Goal: Contribute content: Contribute content

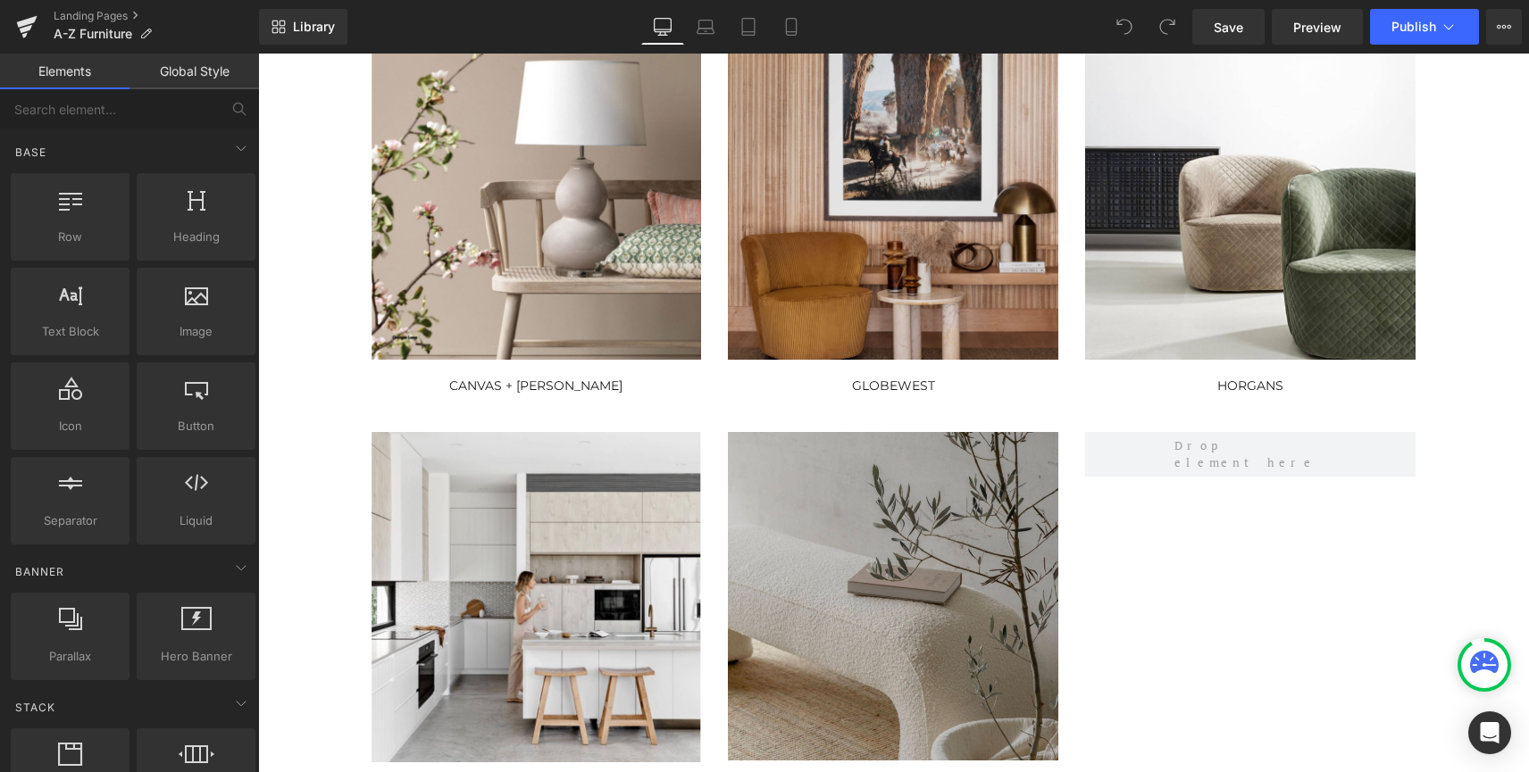
scroll to position [527, 0]
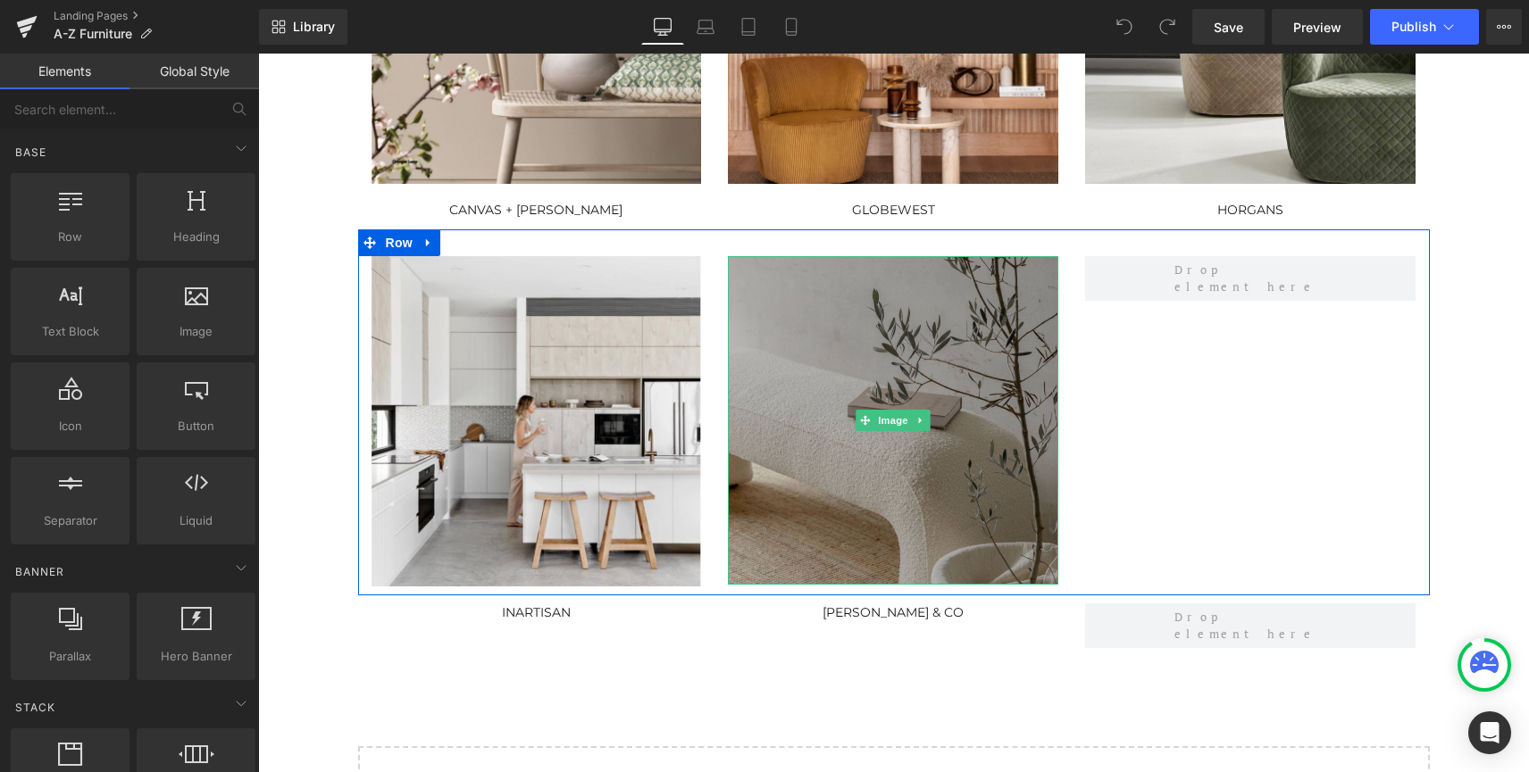
click at [952, 379] on img at bounding box center [893, 420] width 330 height 329
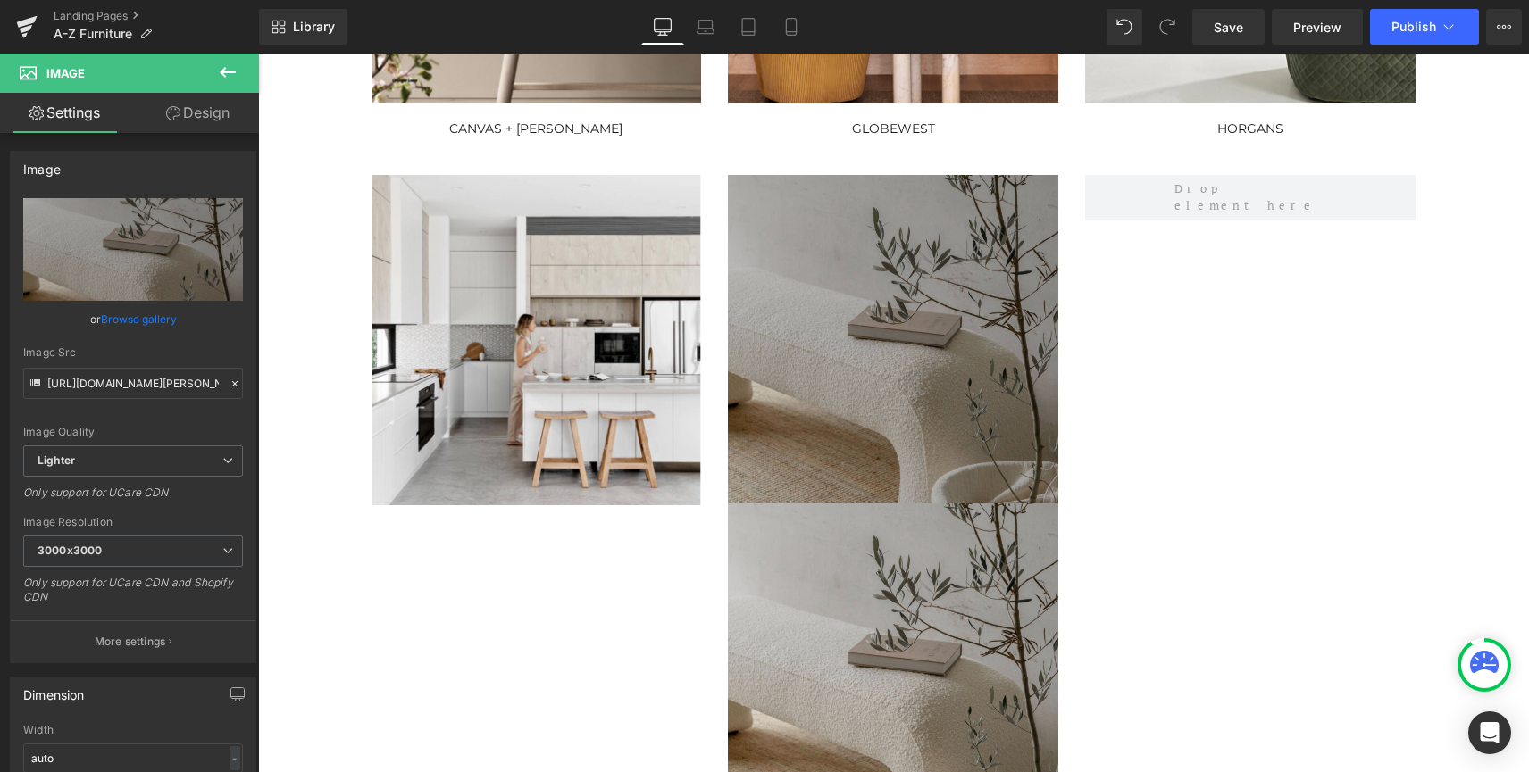
scroll to position [516, 0]
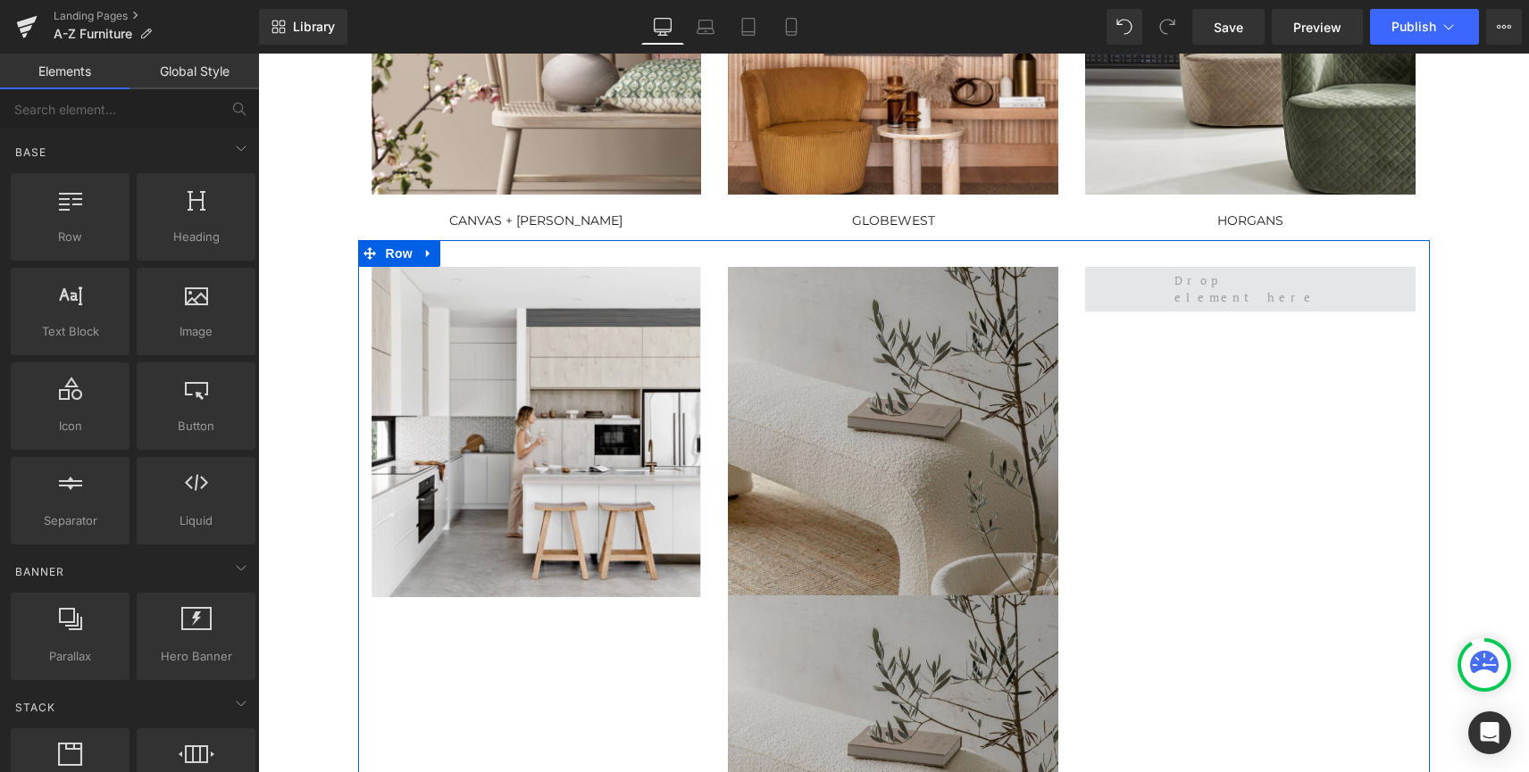
click at [1229, 287] on span at bounding box center [1250, 289] width 165 height 44
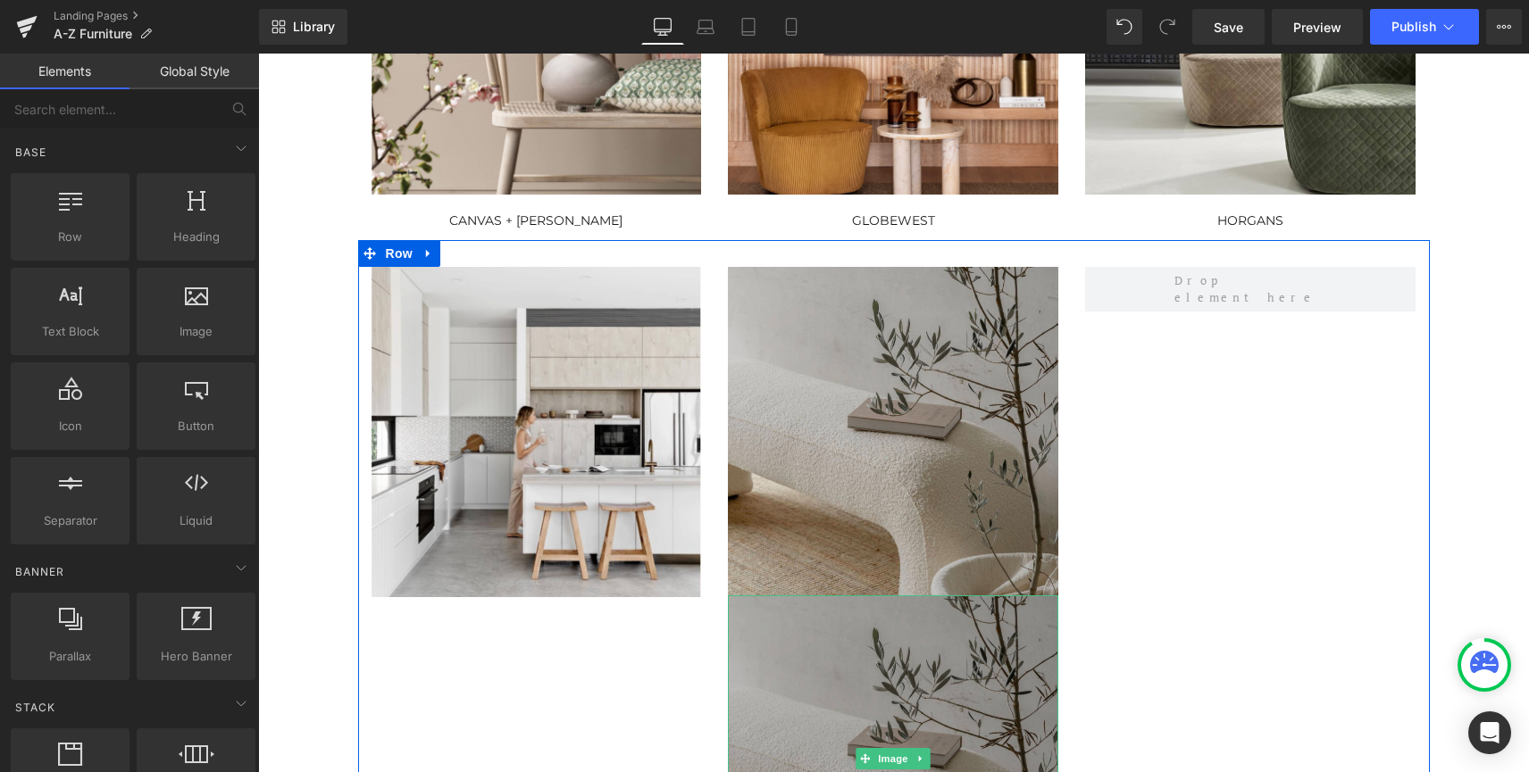
click at [933, 642] on img at bounding box center [893, 760] width 330 height 329
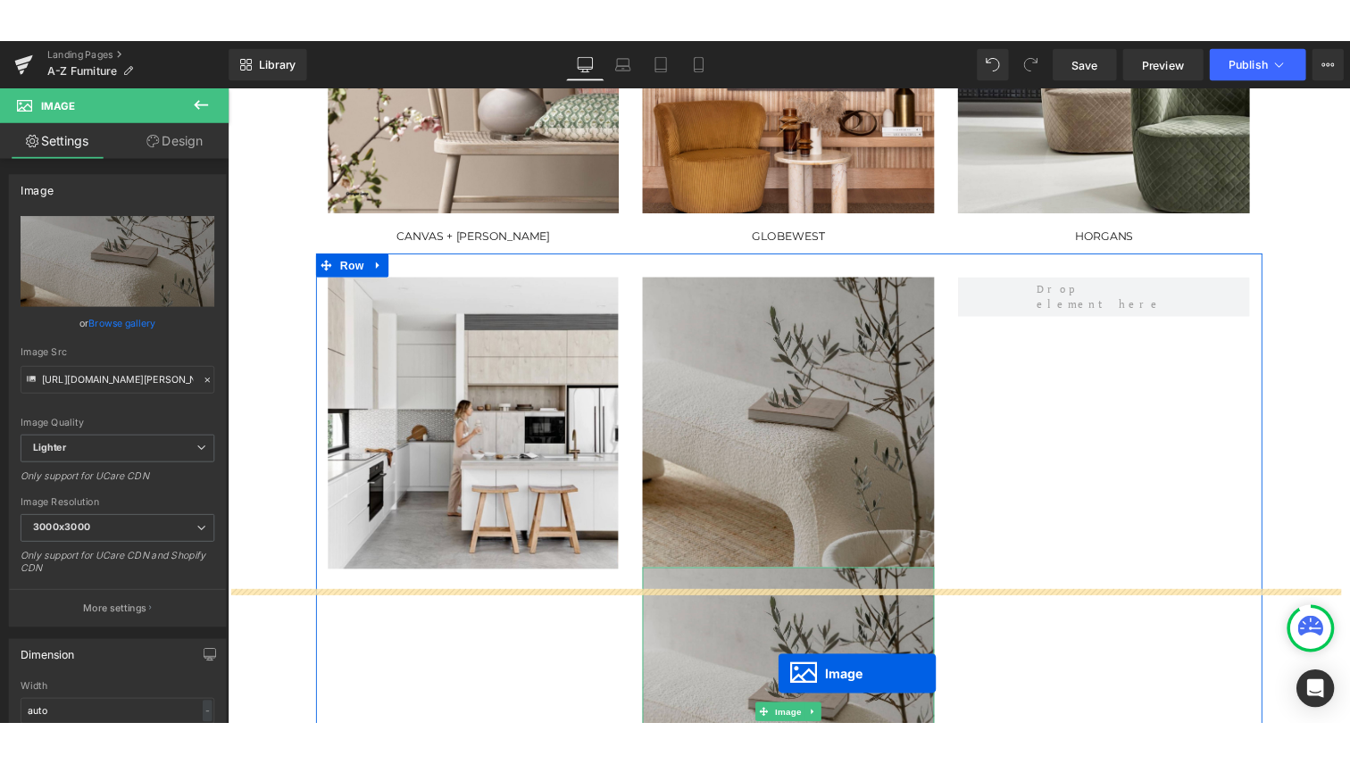
scroll to position [641, 0]
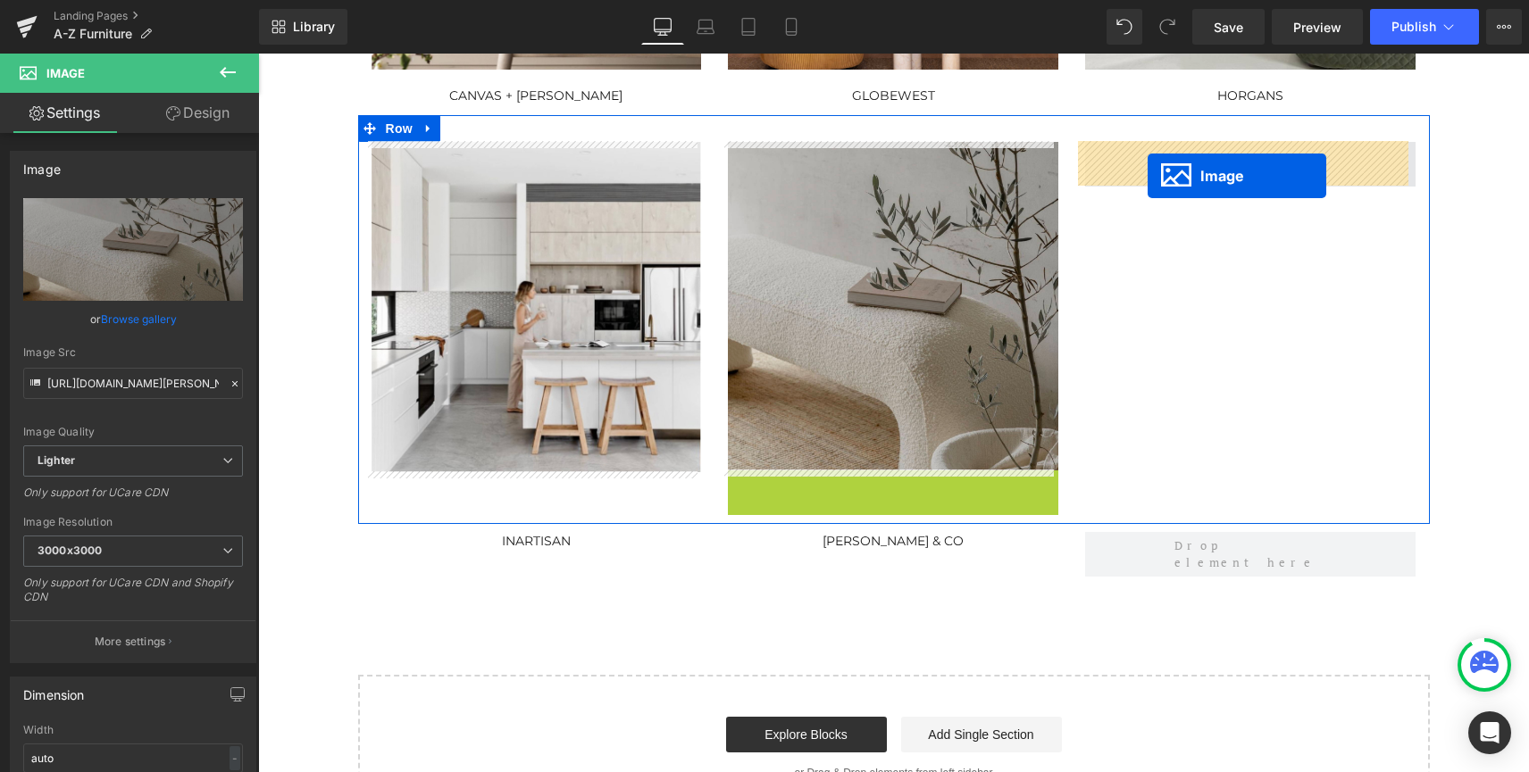
drag, startPoint x: 858, startPoint y: 757, endPoint x: 1147, endPoint y: 176, distance: 649.3
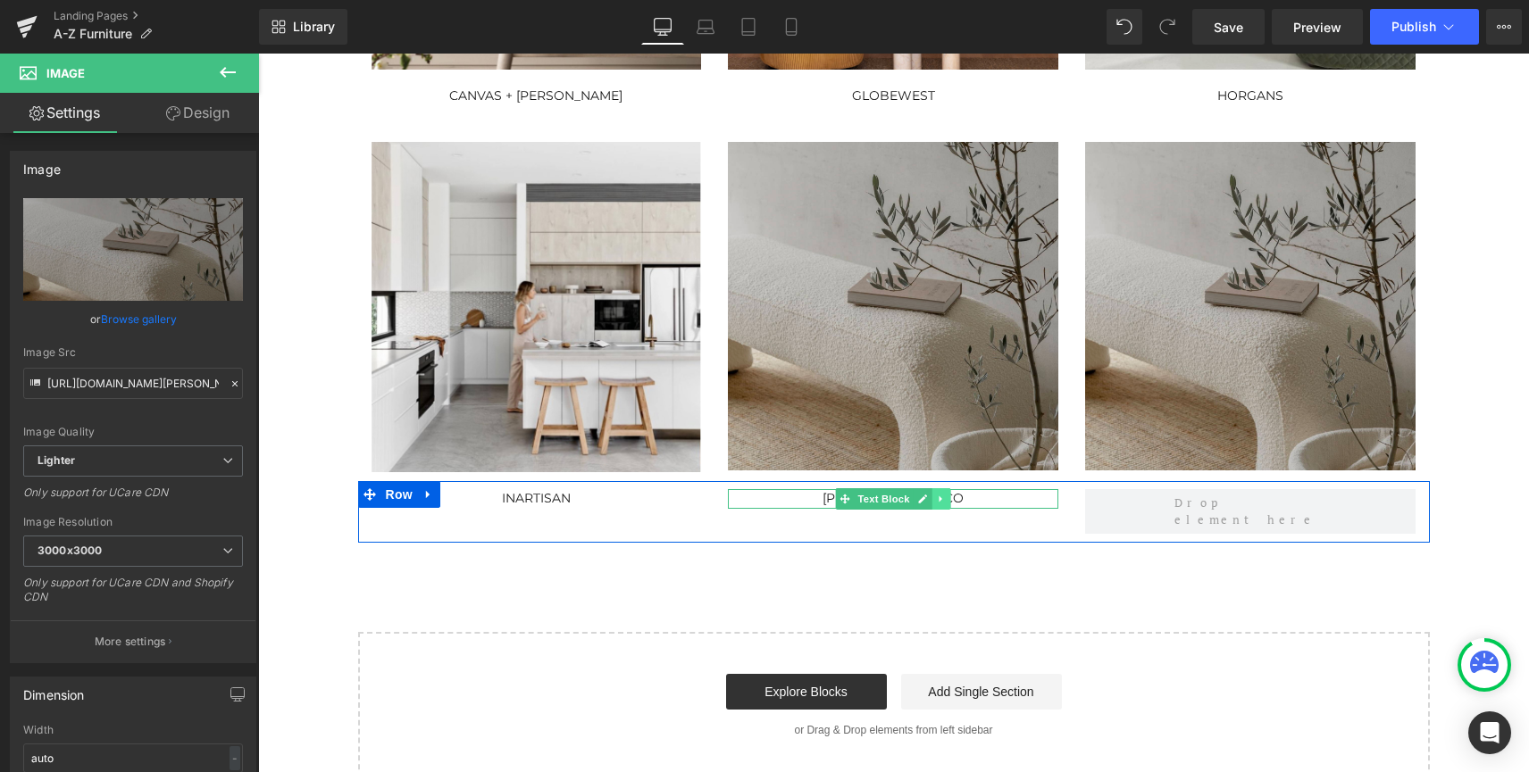
click at [937, 501] on icon at bounding box center [942, 499] width 10 height 11
click at [928, 503] on icon at bounding box center [932, 499] width 10 height 10
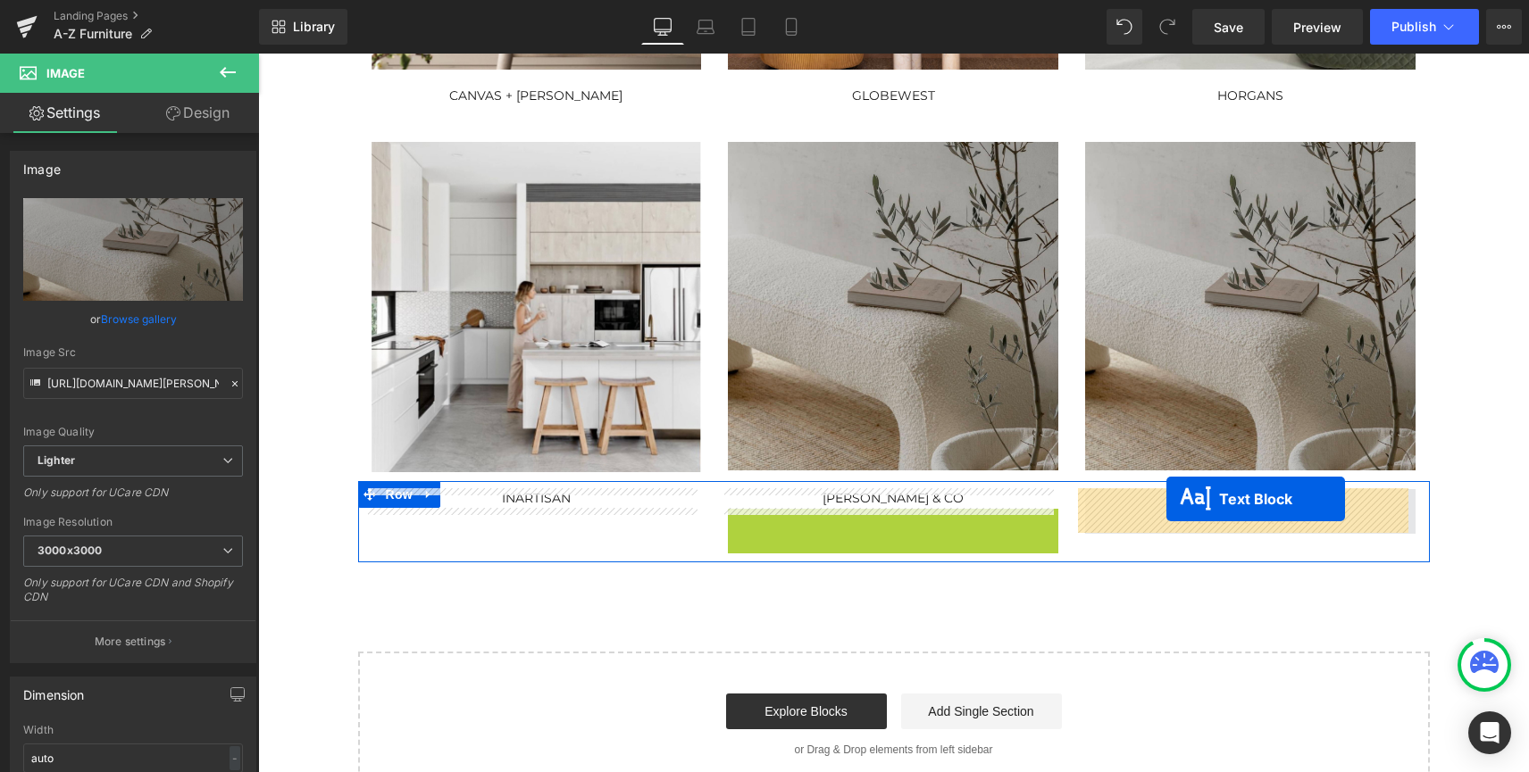
drag, startPoint x: 841, startPoint y: 518, endPoint x: 1166, endPoint y: 500, distance: 325.5
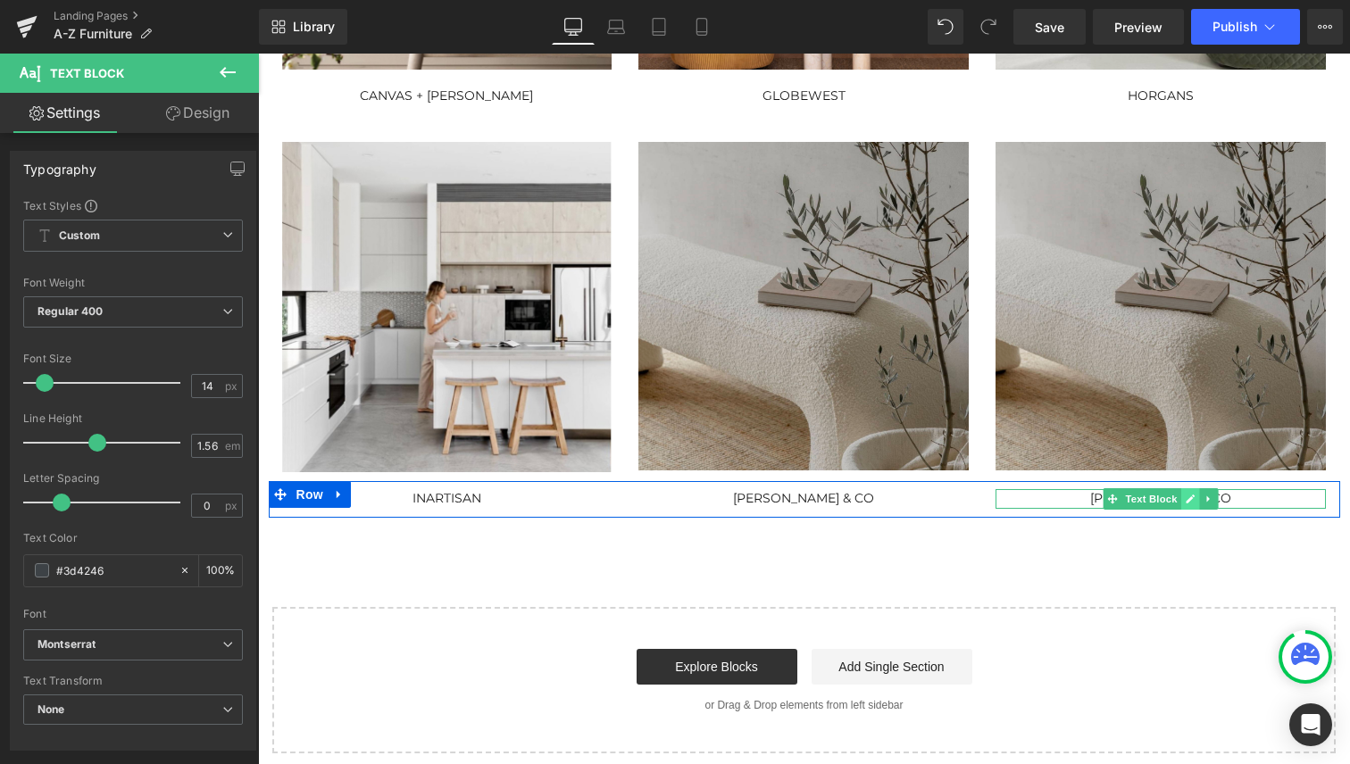
click at [1187, 501] on icon at bounding box center [1191, 499] width 9 height 9
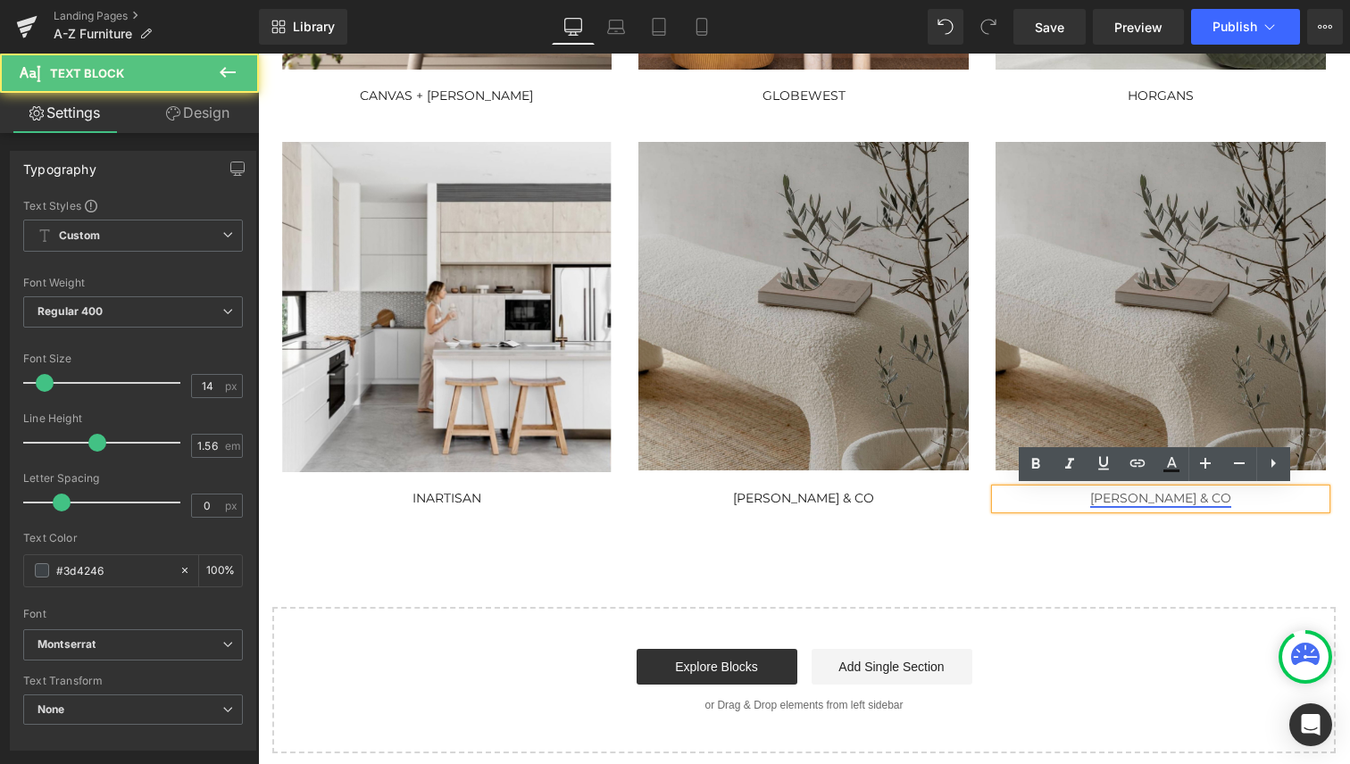
click at [1139, 501] on link "[PERSON_NAME] & CO" at bounding box center [1160, 498] width 141 height 16
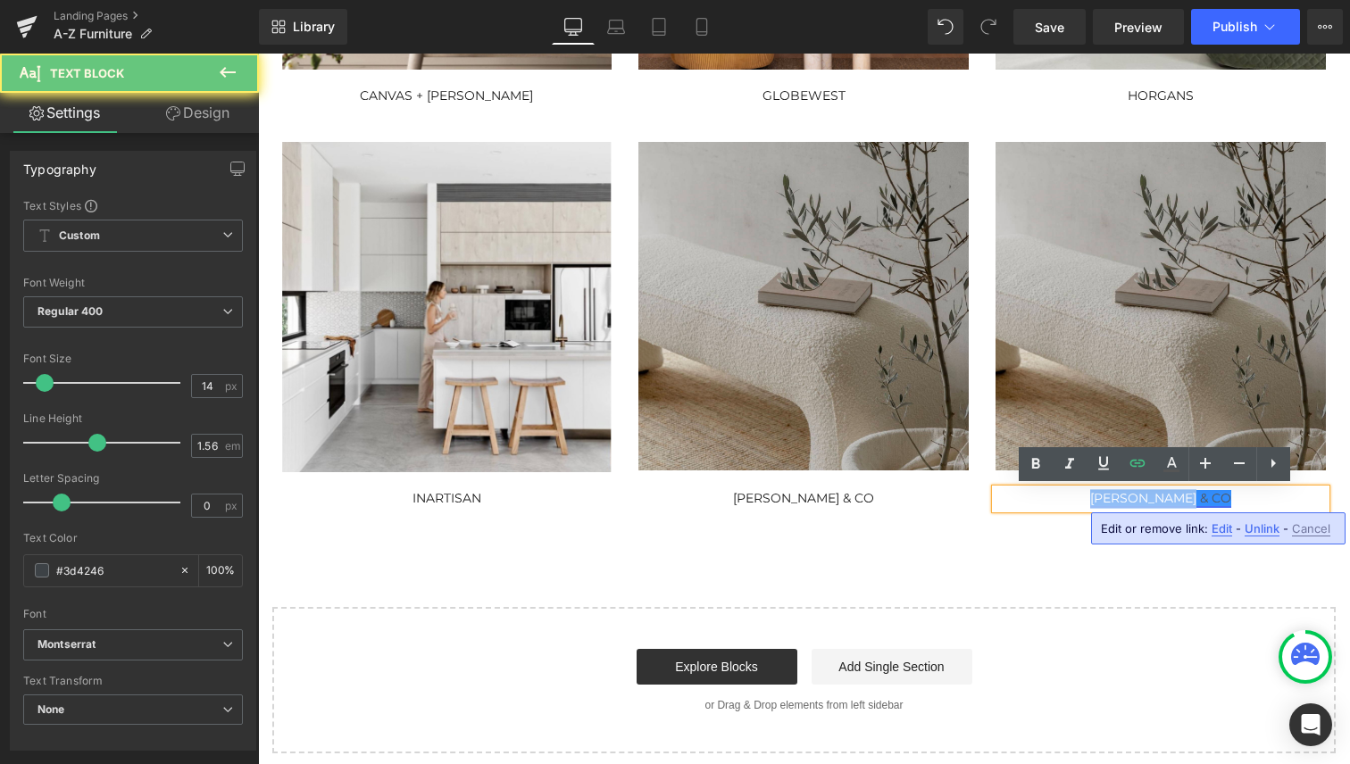
click at [1139, 501] on link "[PERSON_NAME] & CO" at bounding box center [1160, 498] width 141 height 16
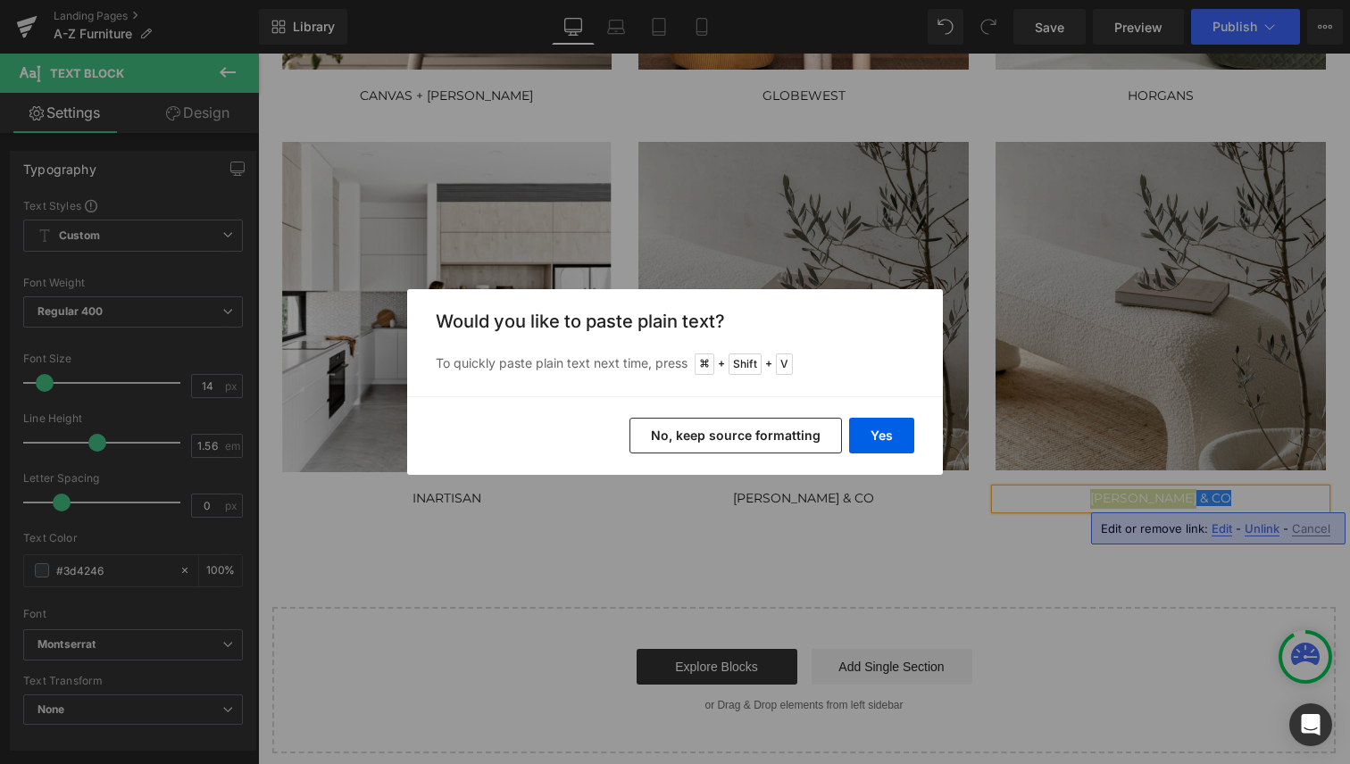
click at [814, 439] on button "No, keep source formatting" at bounding box center [735, 436] width 213 height 36
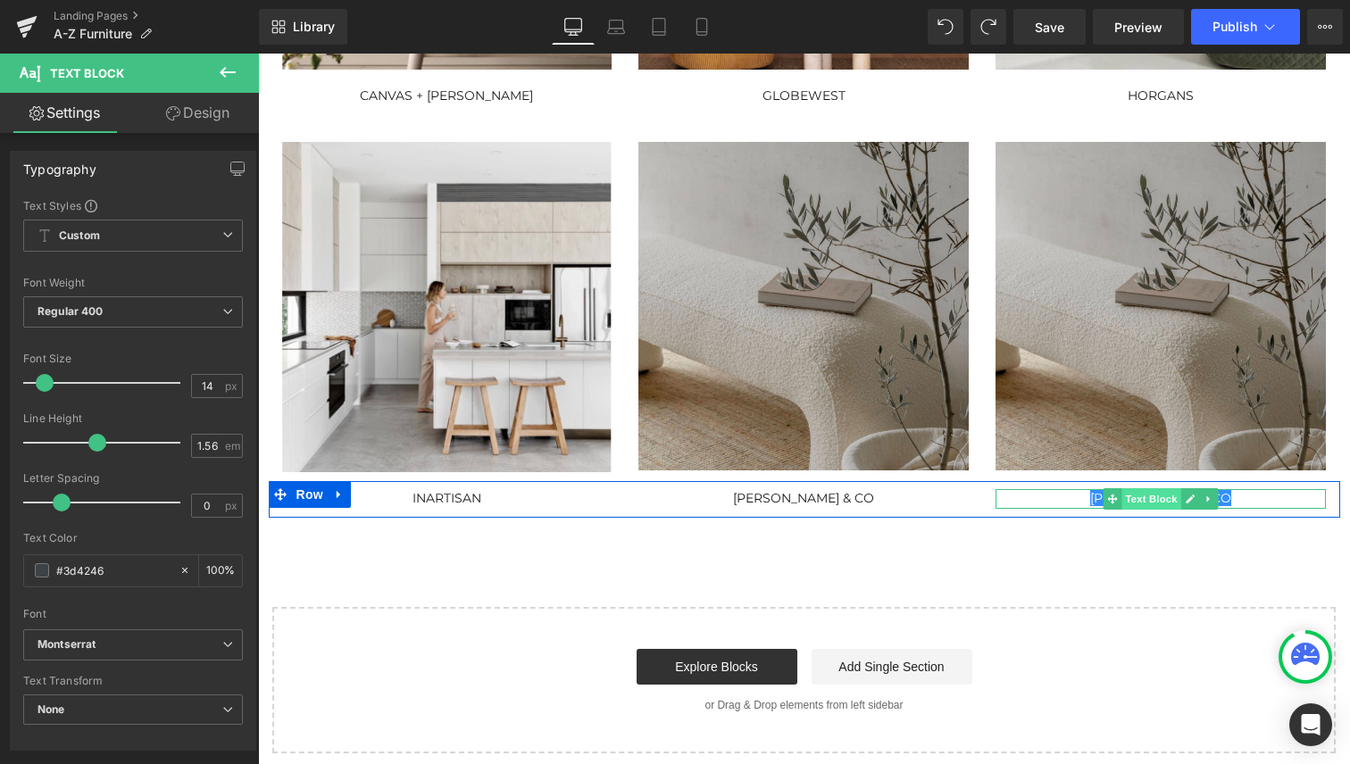
click at [1161, 500] on span "Text Block" at bounding box center [1151, 498] width 59 height 21
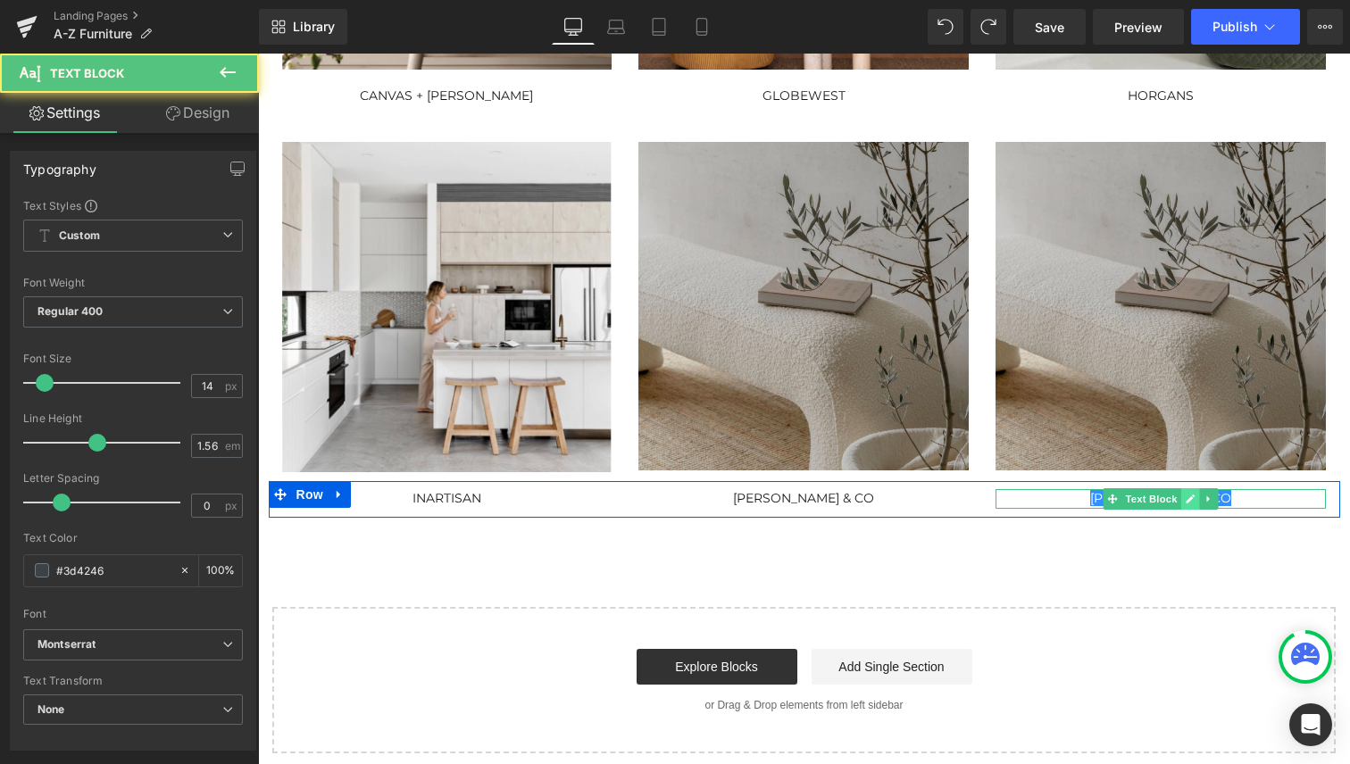
click at [1187, 502] on icon at bounding box center [1191, 499] width 9 height 9
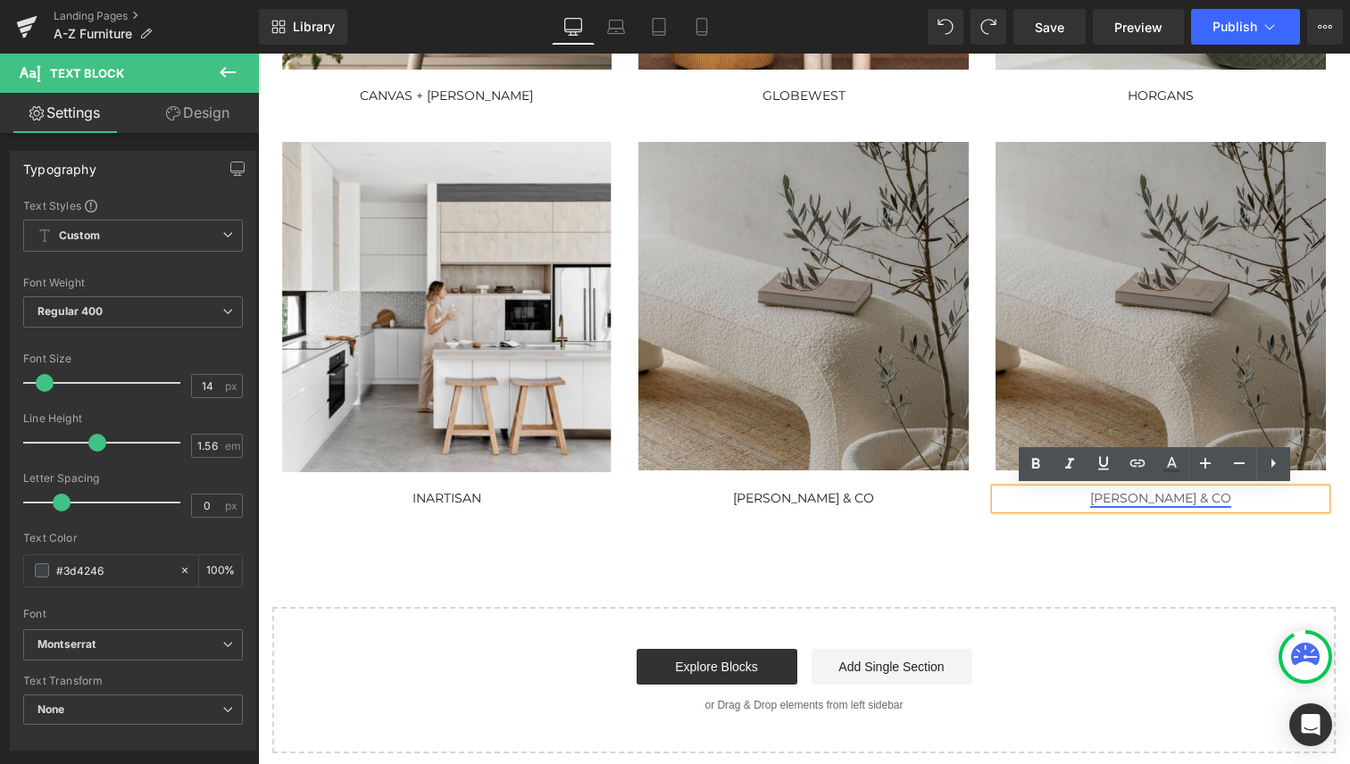
click at [1132, 498] on link "[PERSON_NAME] & CO" at bounding box center [1160, 498] width 141 height 16
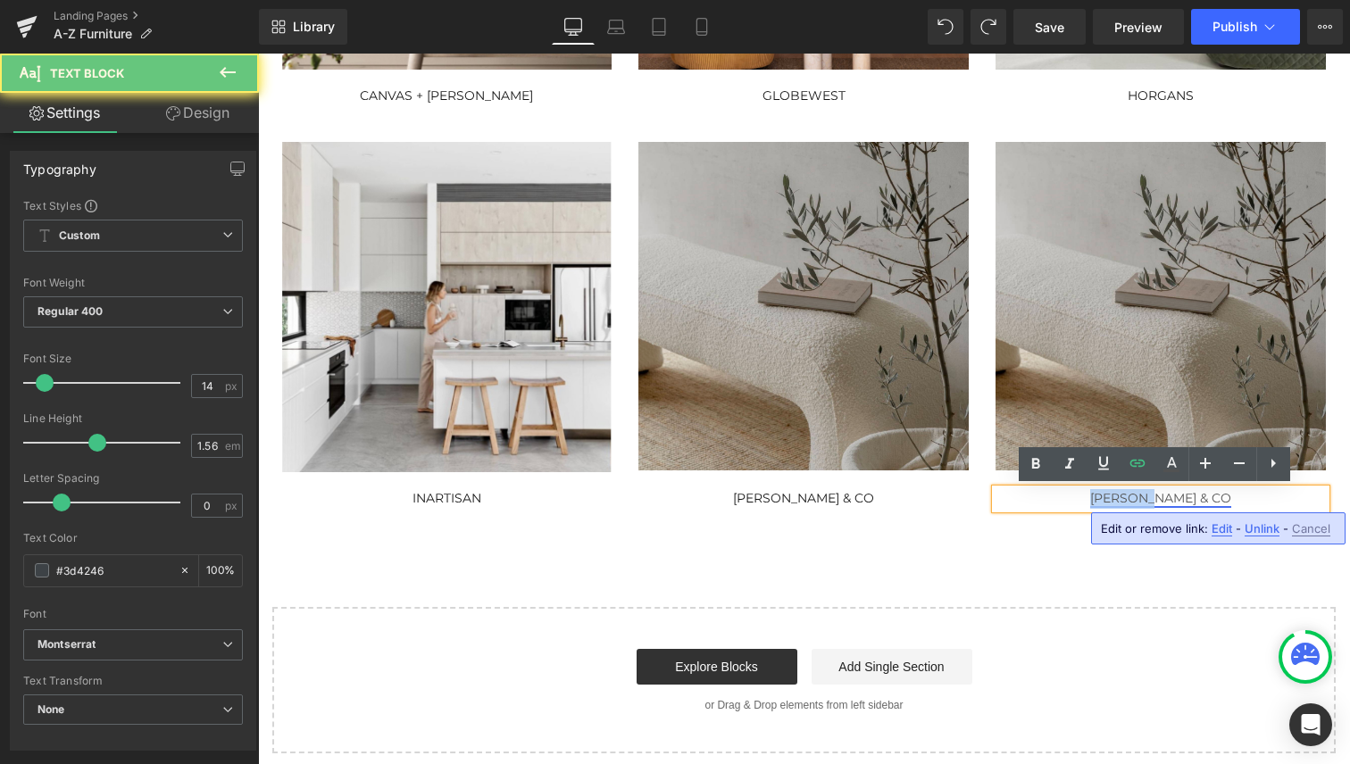
click at [1132, 498] on link "[PERSON_NAME] & CO" at bounding box center [1160, 498] width 141 height 16
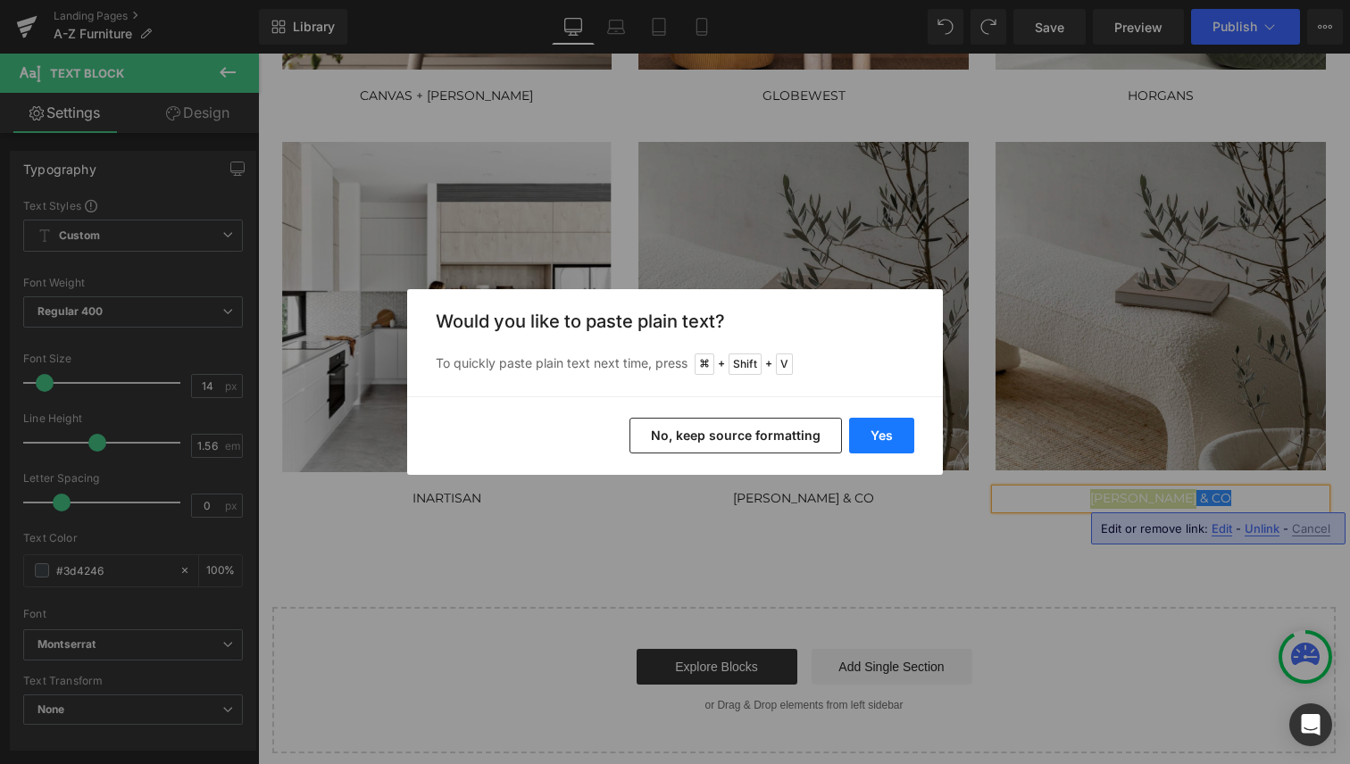
click at [882, 436] on button "Yes" at bounding box center [881, 436] width 65 height 36
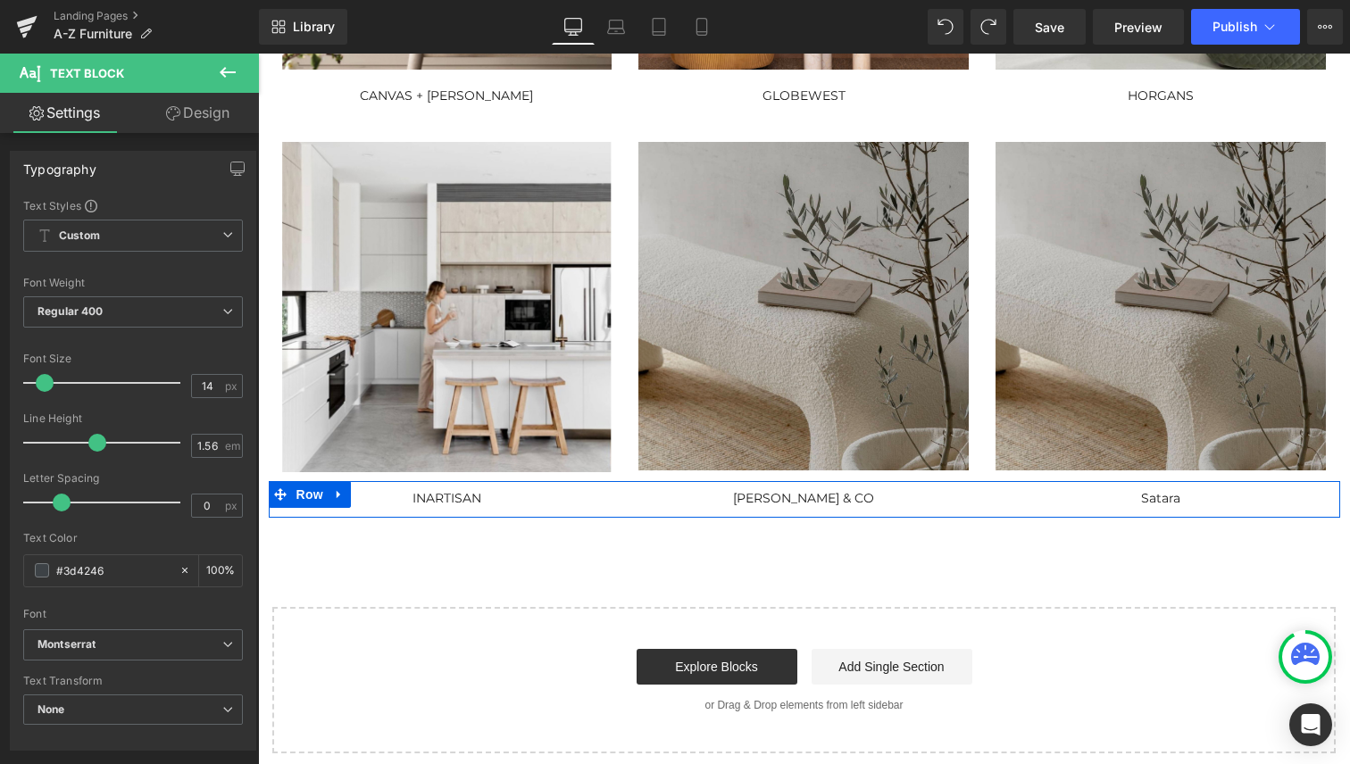
click at [1162, 503] on span "Text Block" at bounding box center [1151, 498] width 59 height 21
click at [1162, 502] on span "Text Block" at bounding box center [1151, 498] width 59 height 21
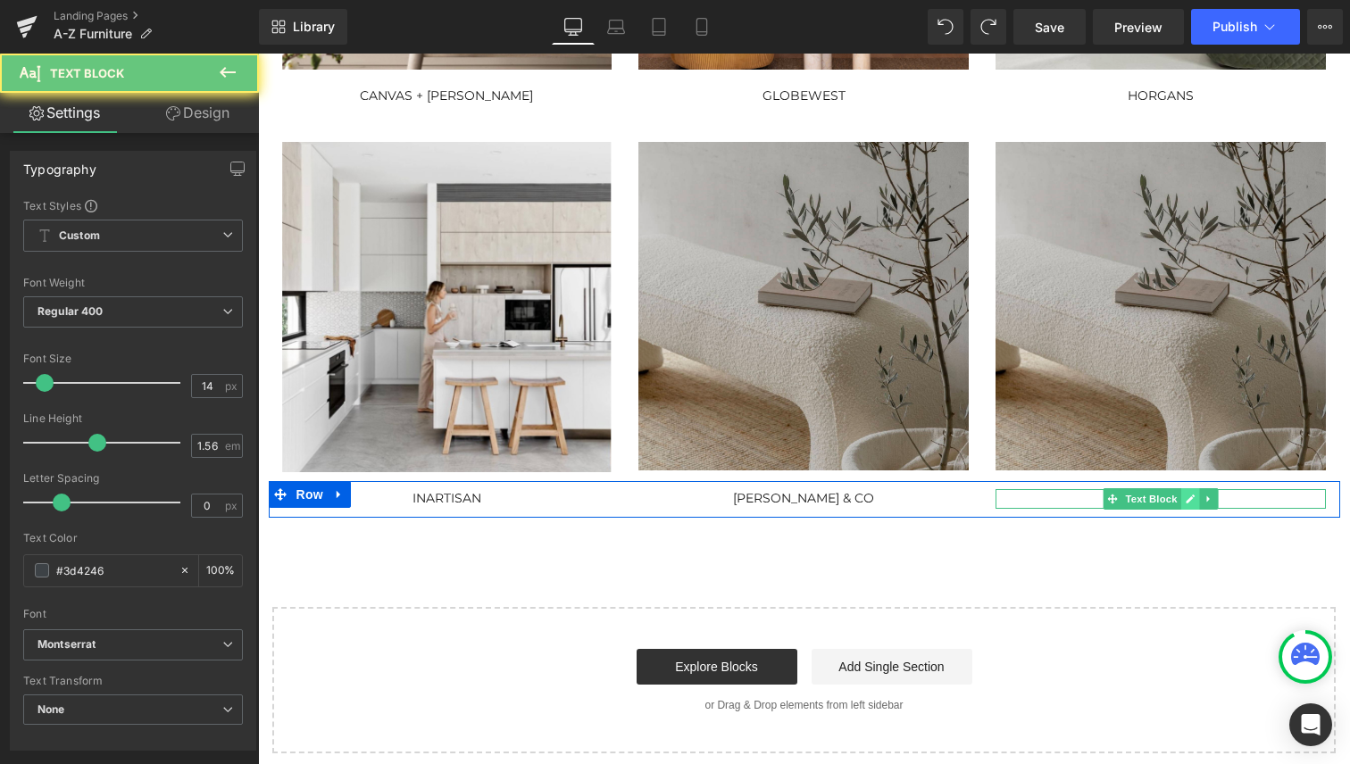
click at [1186, 501] on icon at bounding box center [1191, 499] width 10 height 11
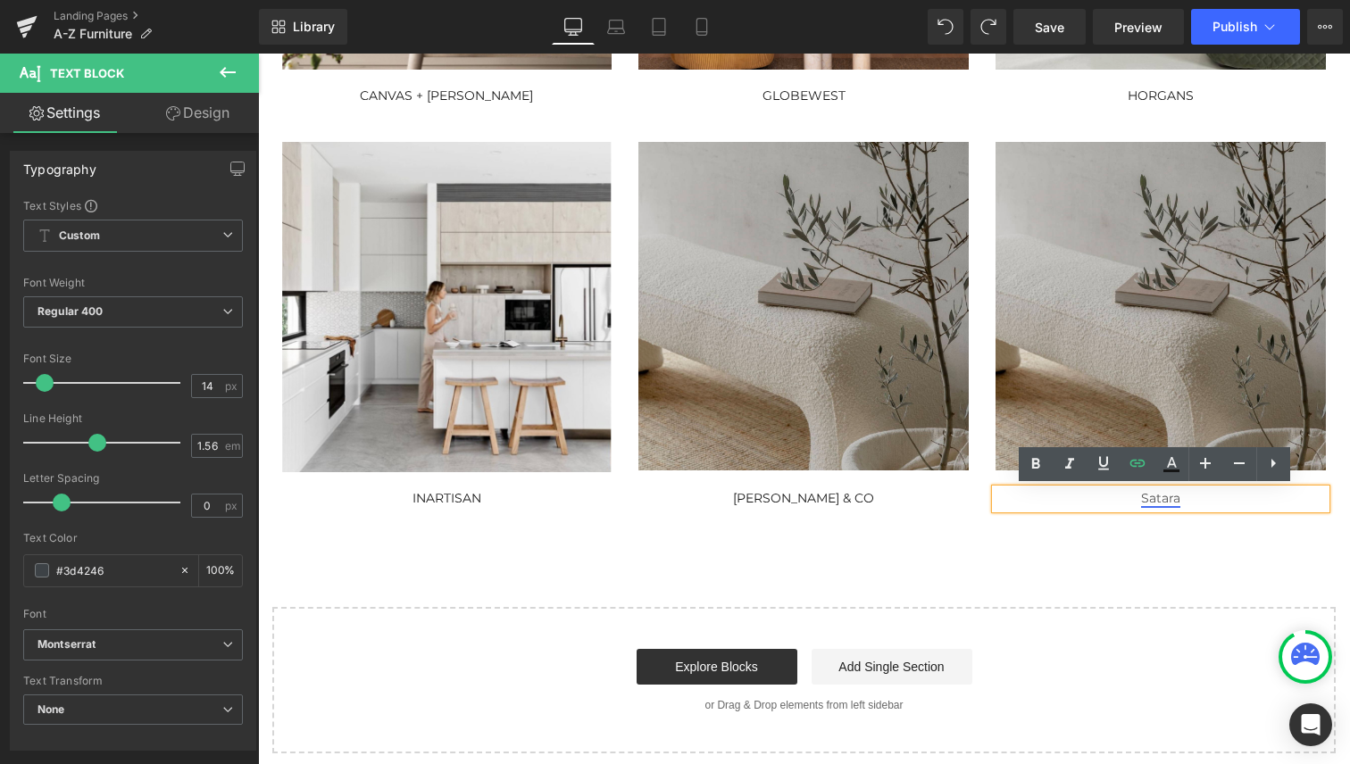
click at [1155, 500] on link "Satara" at bounding box center [1160, 498] width 39 height 16
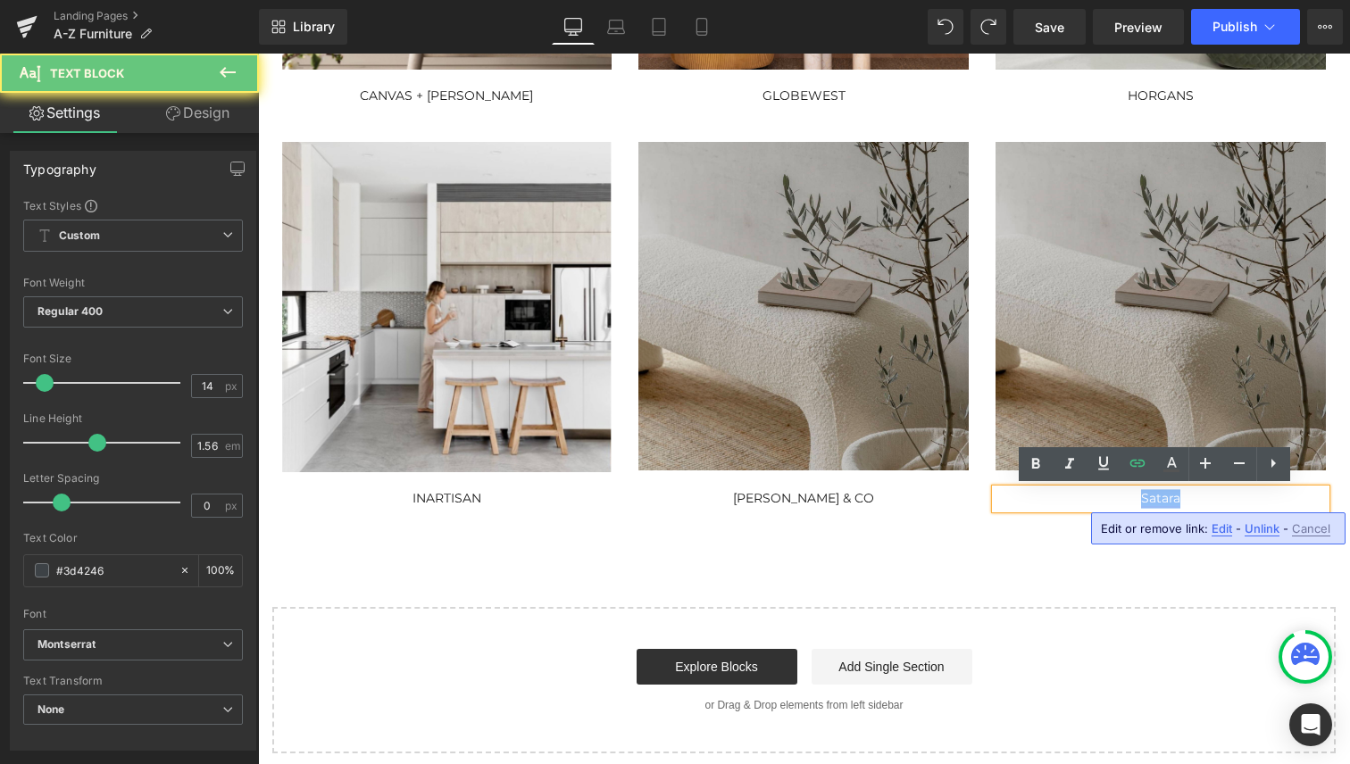
click at [1155, 500] on link "Satara" at bounding box center [1160, 498] width 39 height 16
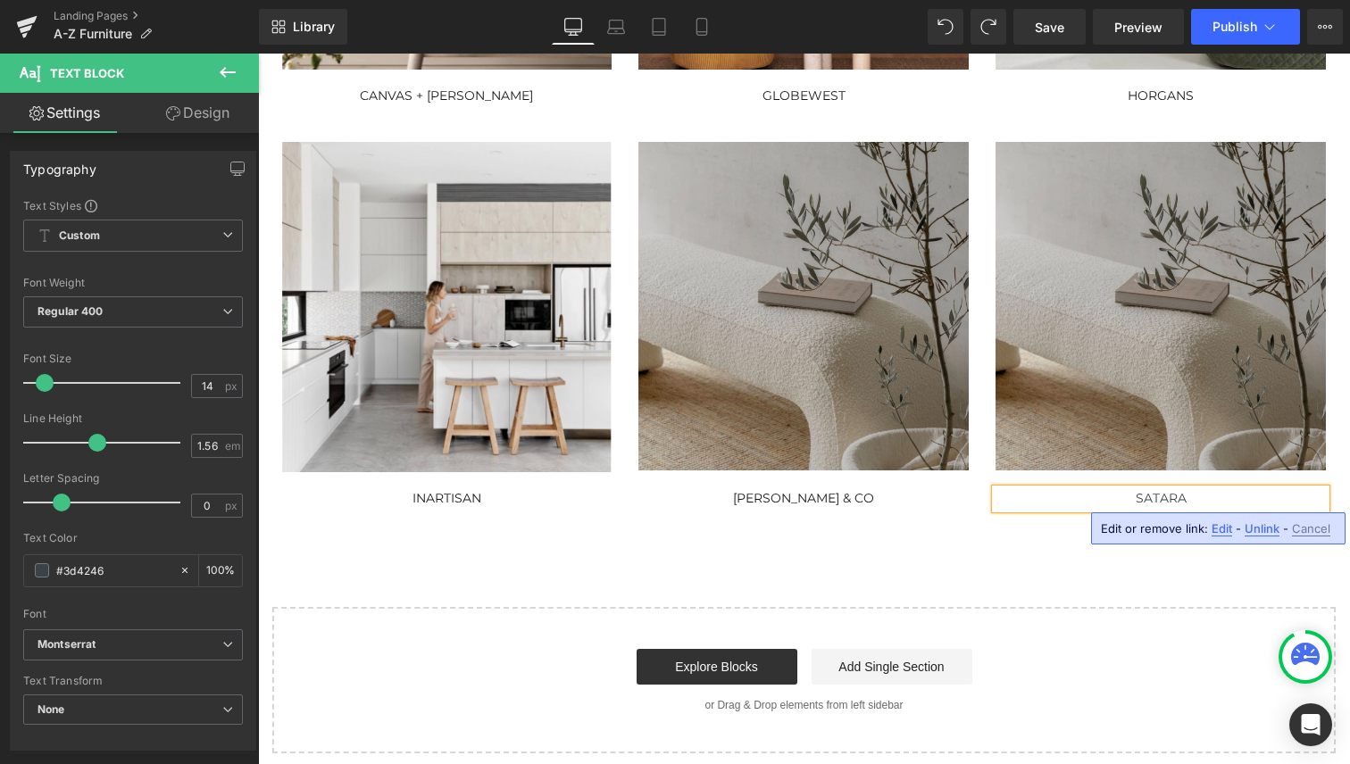
click at [1263, 531] on span "Unlink" at bounding box center [1262, 528] width 35 height 15
click at [1163, 553] on div "Shop from our range of furniture brands from A-Z. W e are proud to offer a beau…" at bounding box center [804, 162] width 1092 height 1181
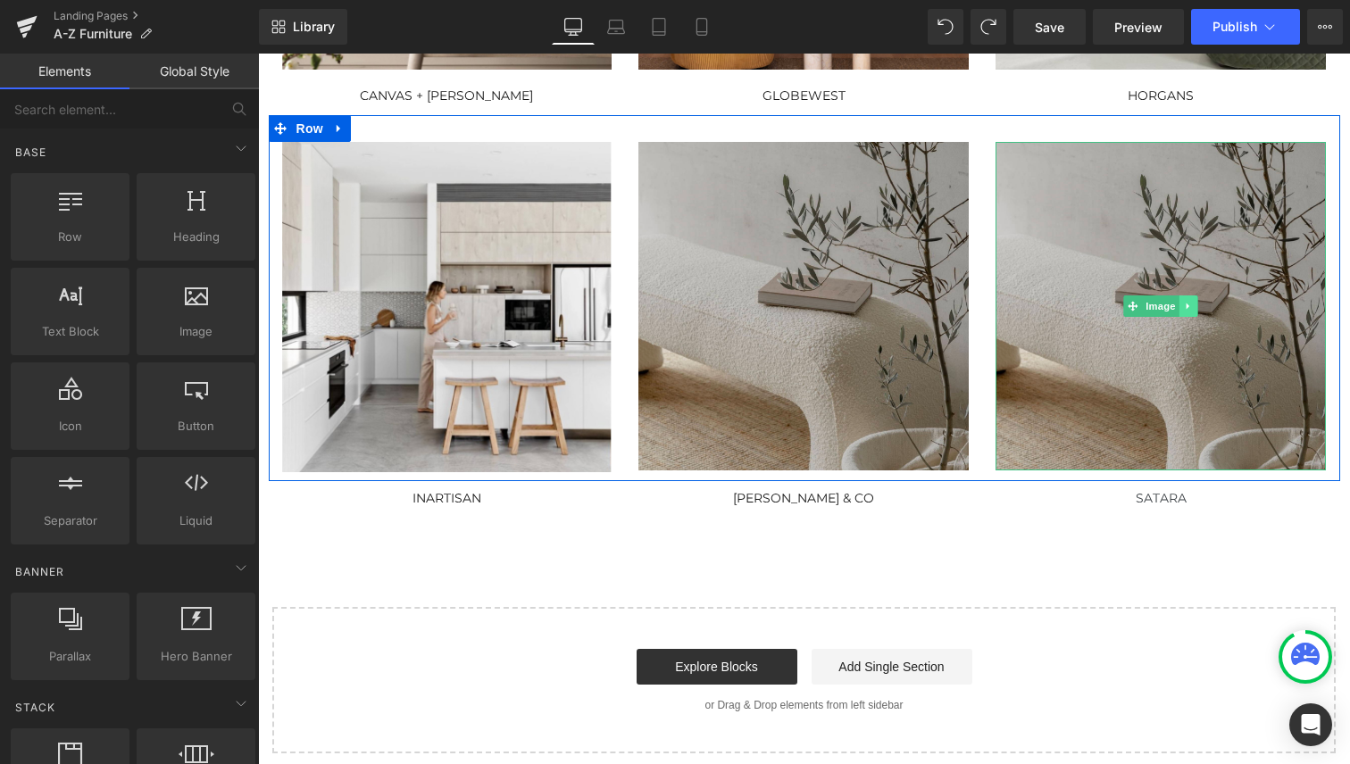
click at [1184, 306] on icon at bounding box center [1189, 306] width 10 height 11
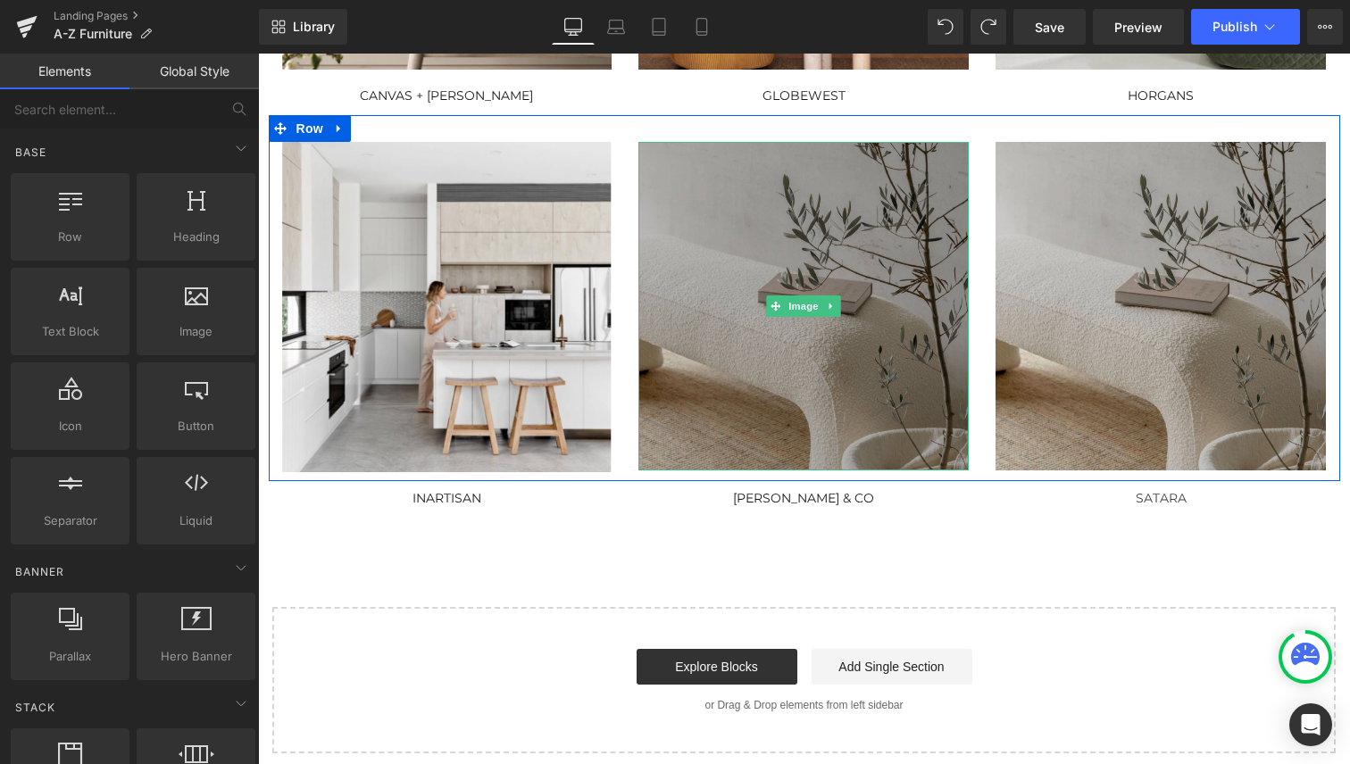
click at [871, 304] on img at bounding box center [803, 306] width 330 height 329
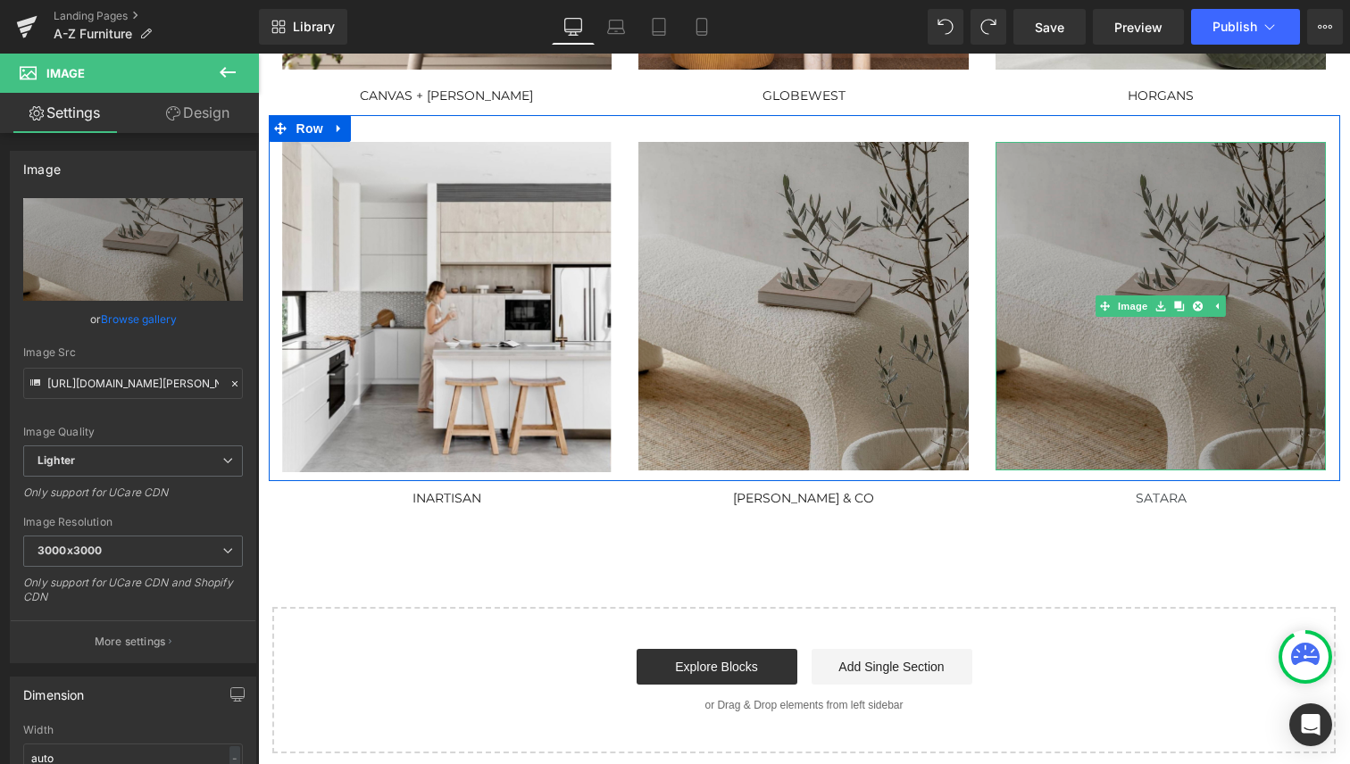
click at [1151, 277] on img at bounding box center [1161, 306] width 330 height 329
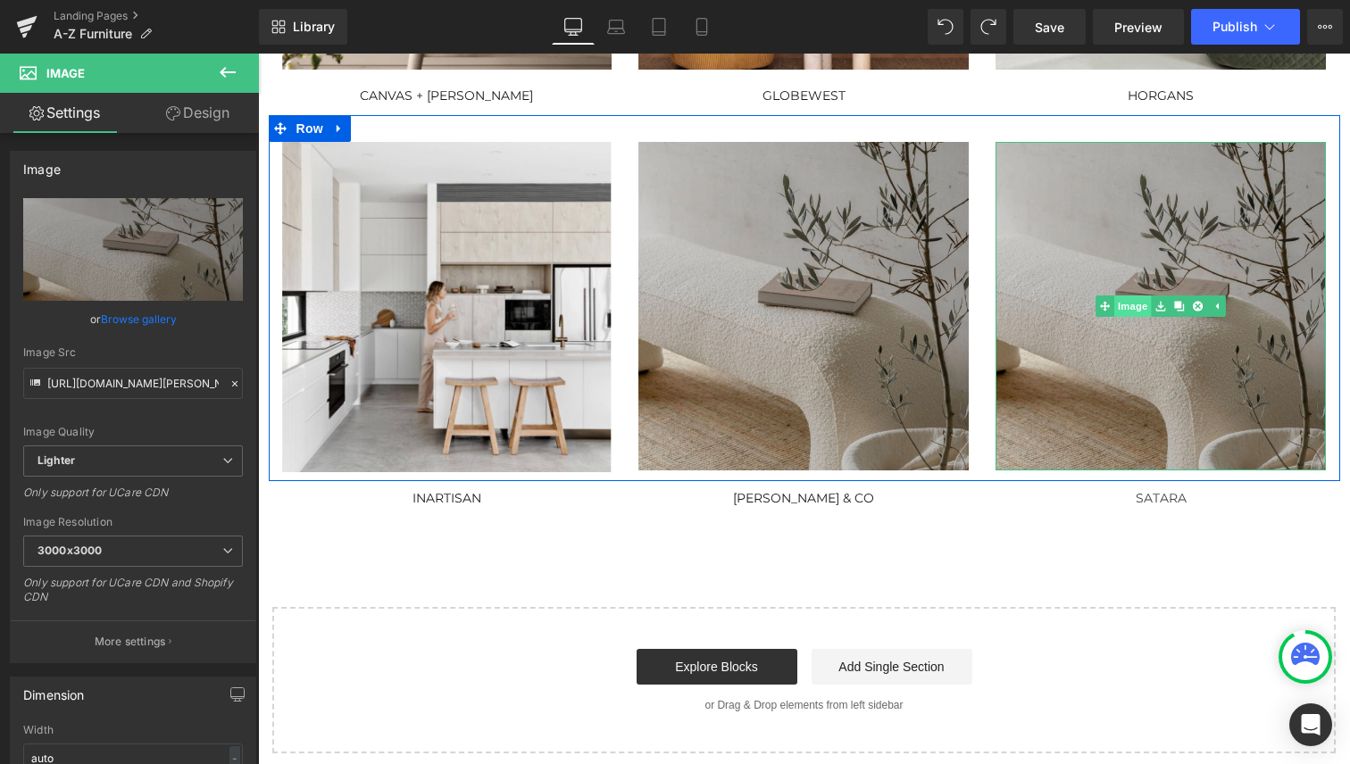
click at [1133, 304] on link "Image" at bounding box center [1123, 306] width 55 height 21
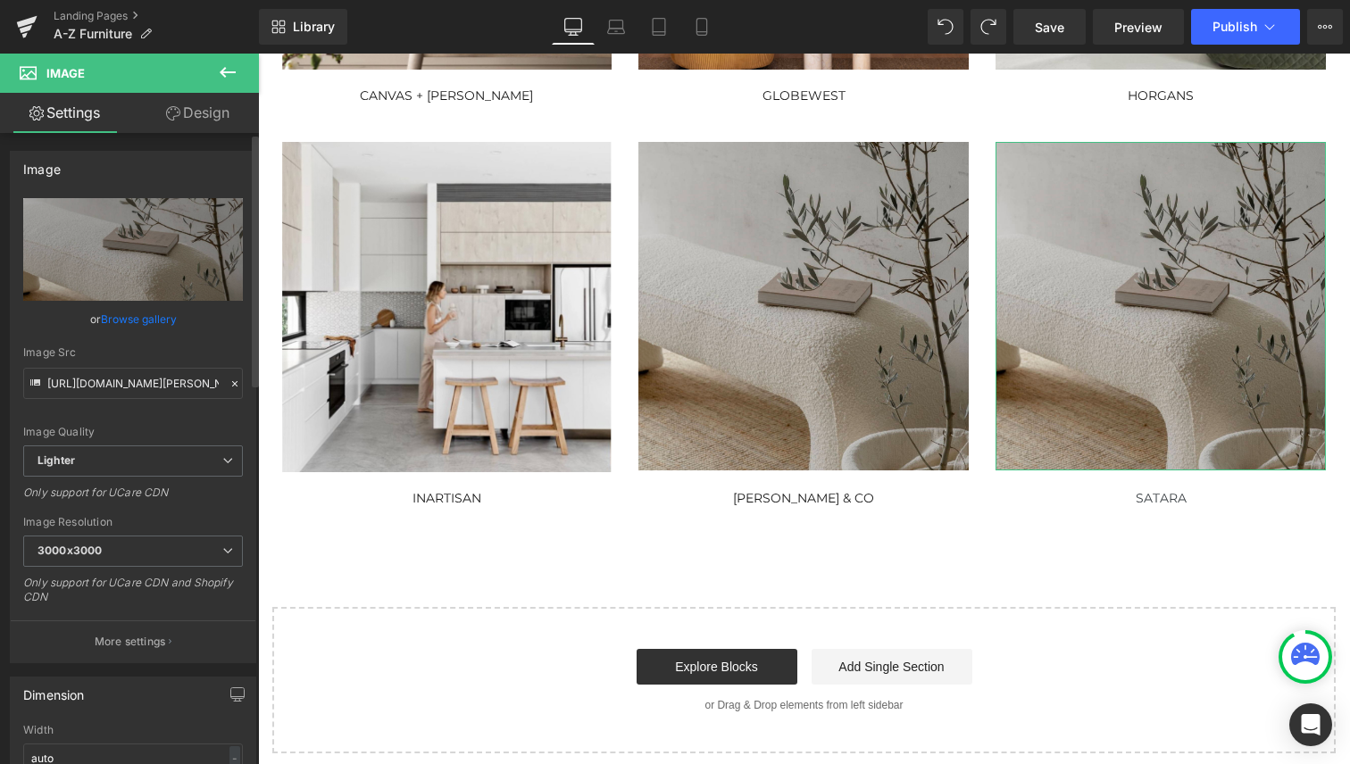
click at [144, 317] on link "Browse gallery" at bounding box center [139, 319] width 76 height 31
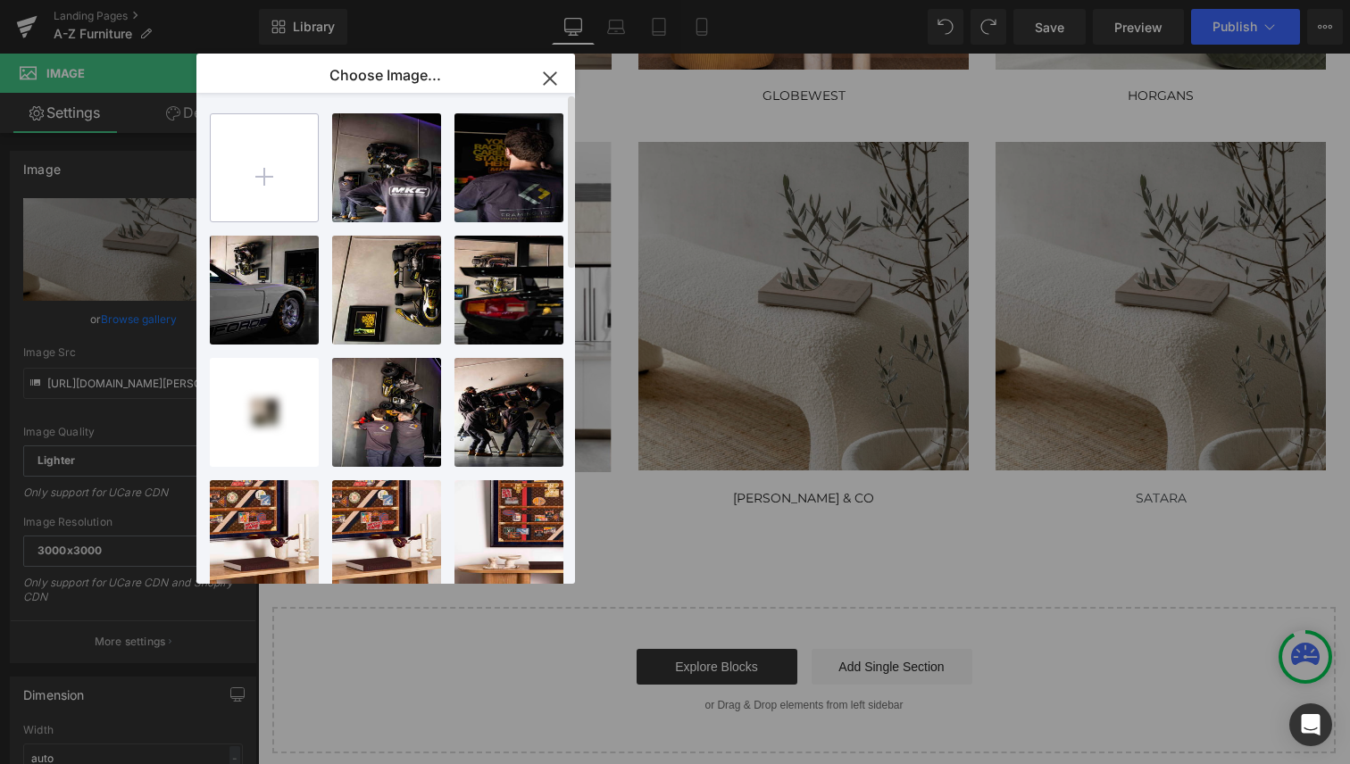
click at [269, 175] on input "file" at bounding box center [264, 167] width 107 height 107
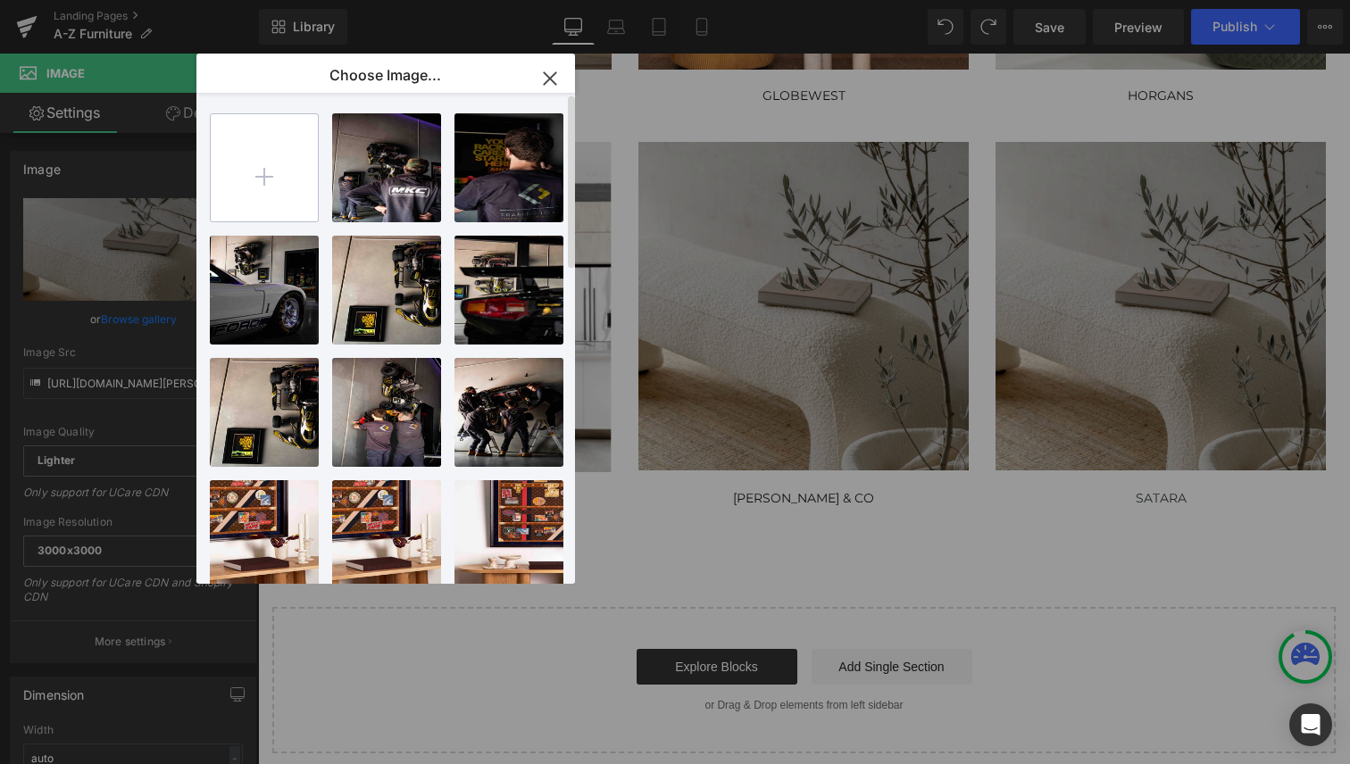
type input "C:\fakepath\Satara_Furniture_Australia.webp"
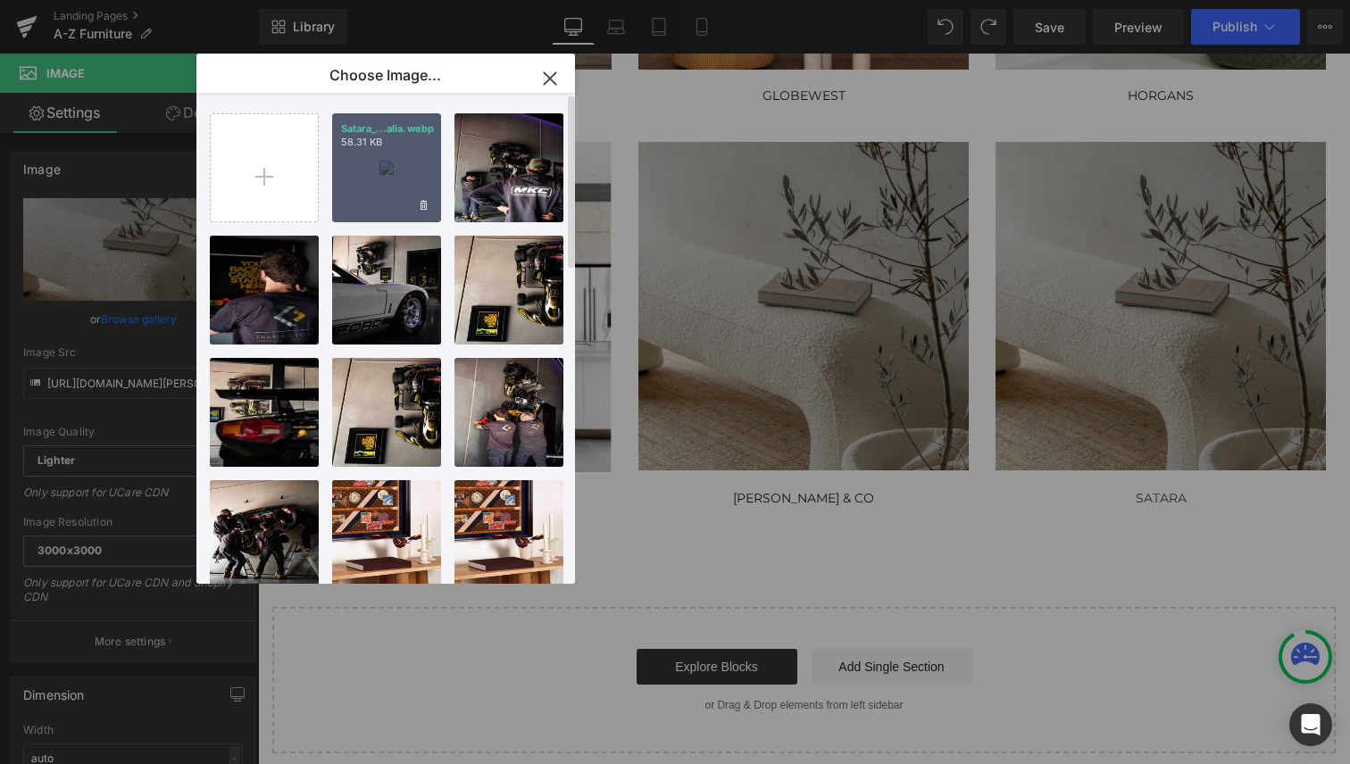
click at [404, 163] on div "Satara_...alia.webp 58.31 KB" at bounding box center [386, 167] width 109 height 109
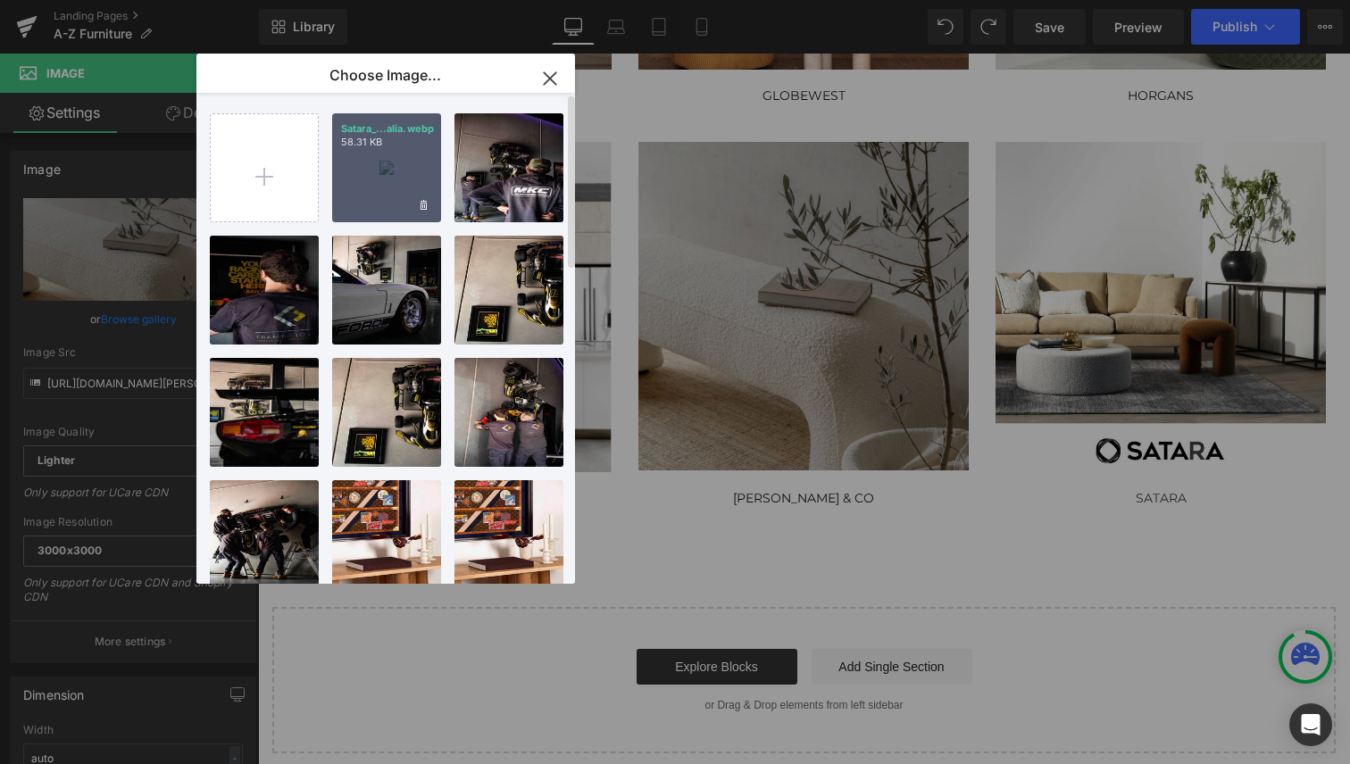
type input "[URL][DOMAIN_NAME]"
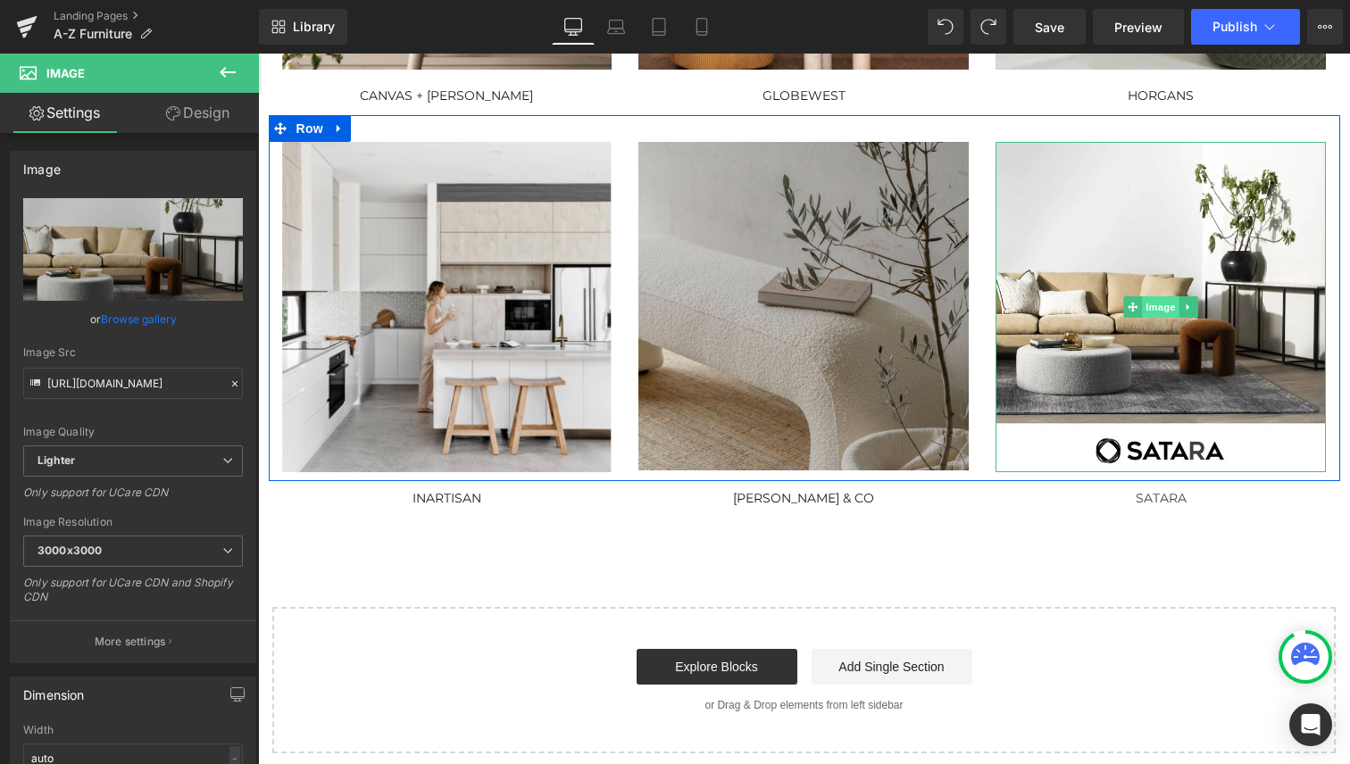
click at [1159, 306] on span "Image" at bounding box center [1162, 306] width 38 height 21
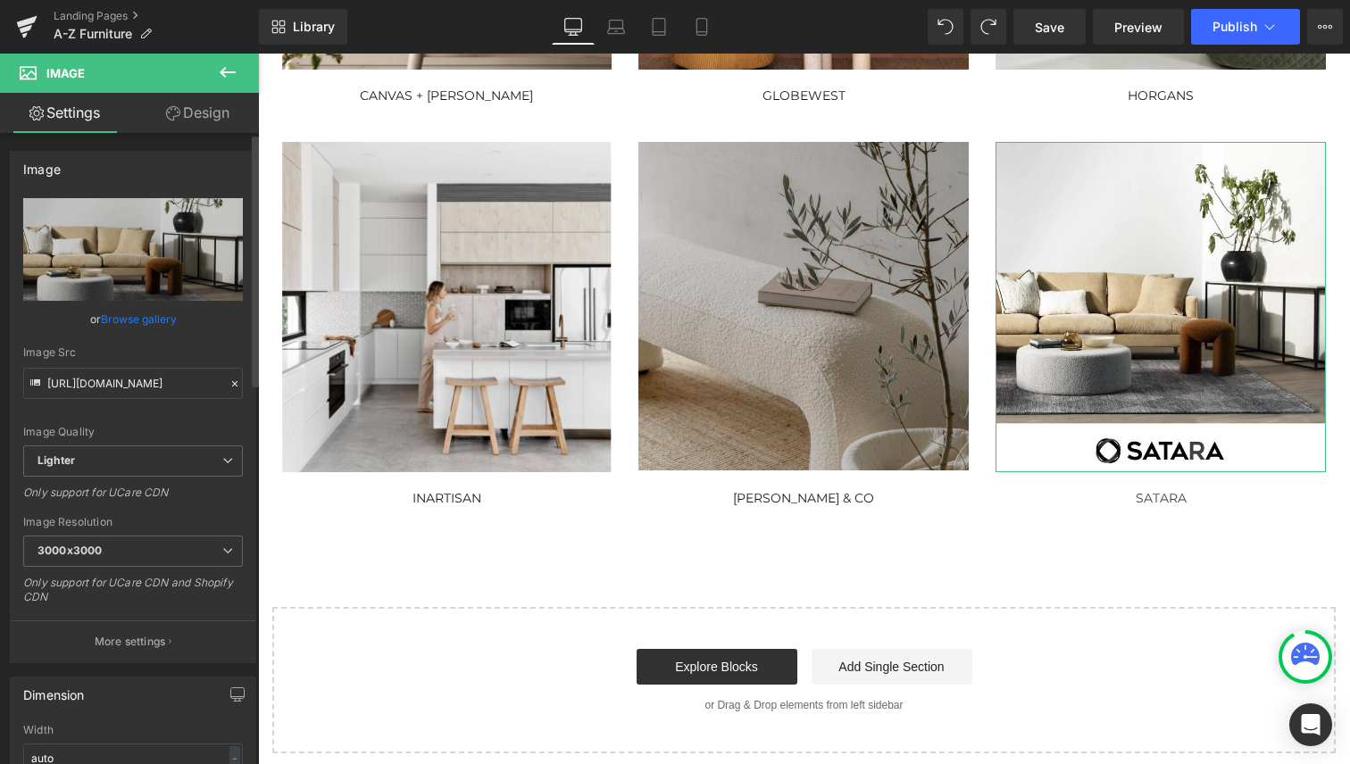
click at [144, 320] on link "Browse gallery" at bounding box center [139, 319] width 76 height 31
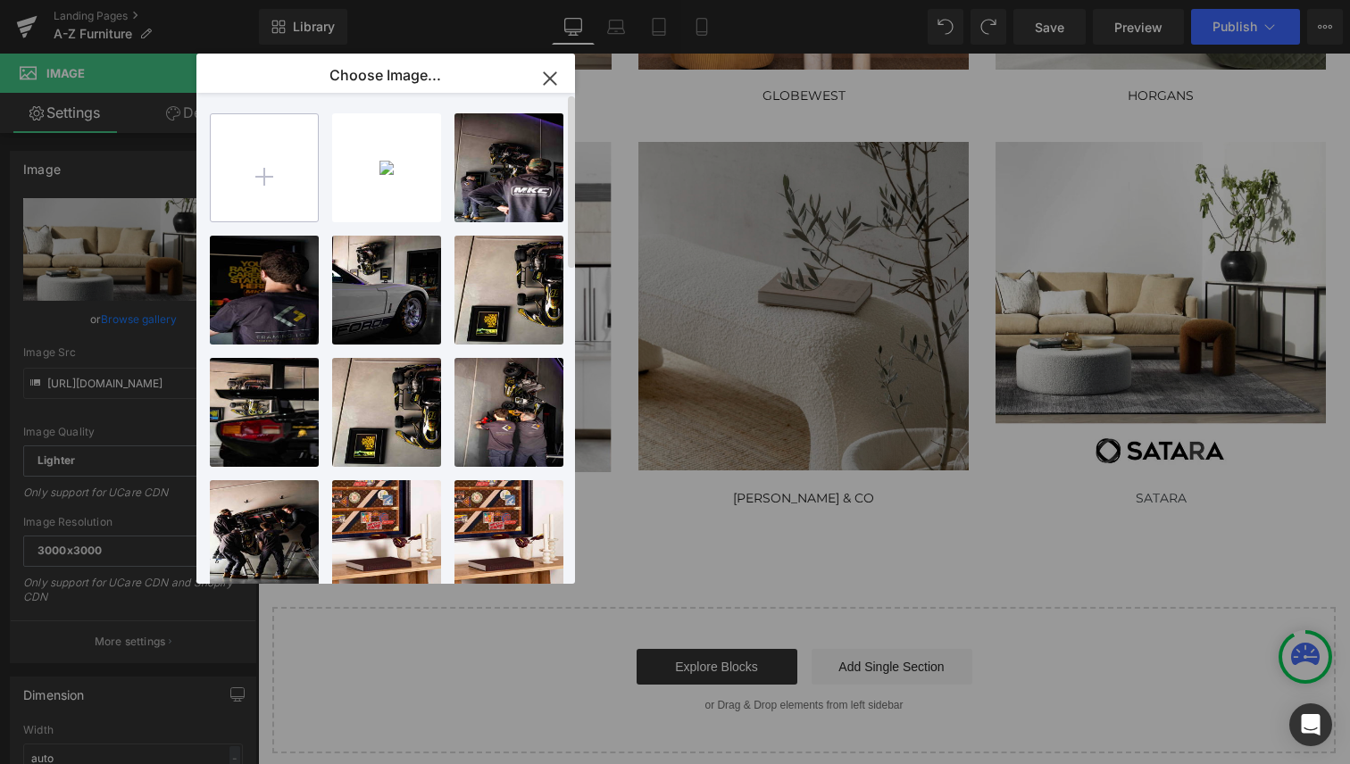
click at [279, 174] on input "file" at bounding box center [264, 167] width 107 height 107
type input "C:\fakepath\Satara_Furniture.jpg"
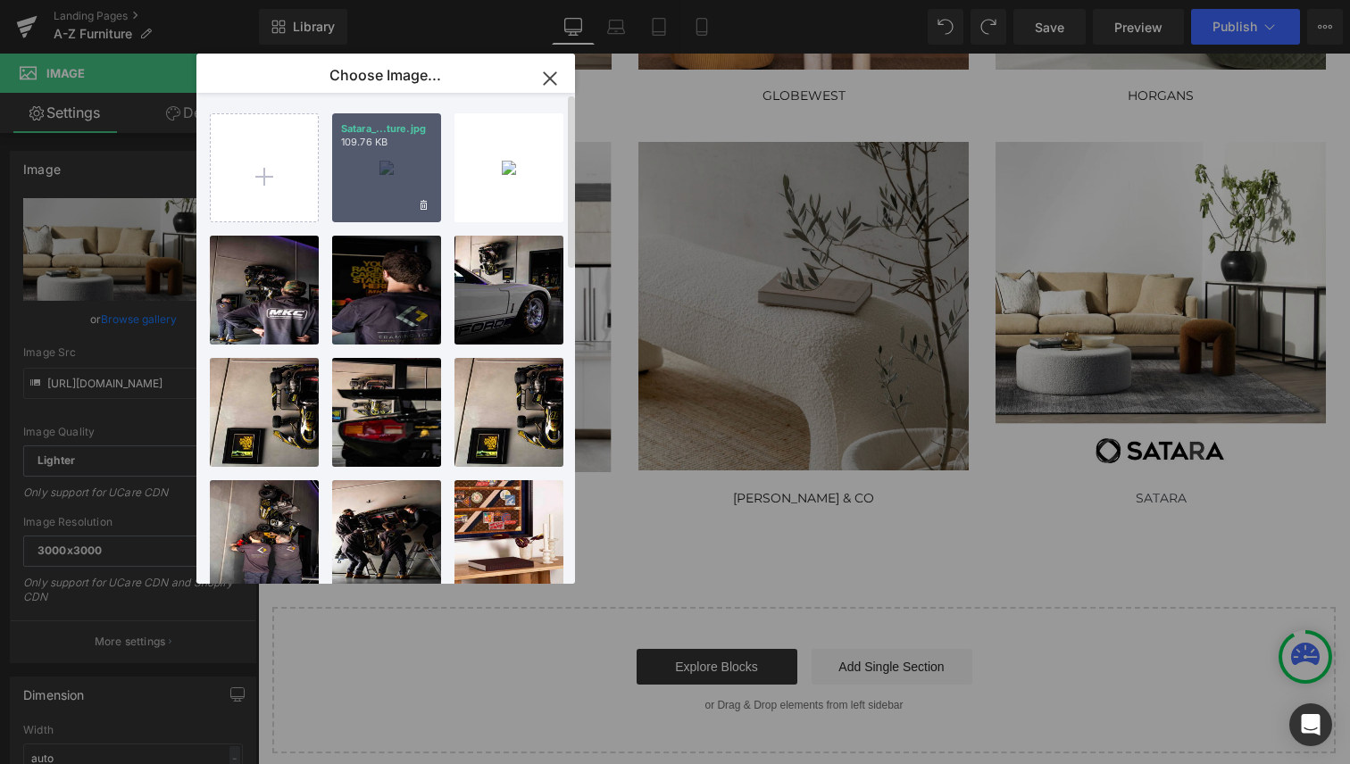
click at [414, 195] on div "Satara_...ture.jpg 109.76 KB" at bounding box center [386, 167] width 109 height 109
type input "[URL][DOMAIN_NAME]"
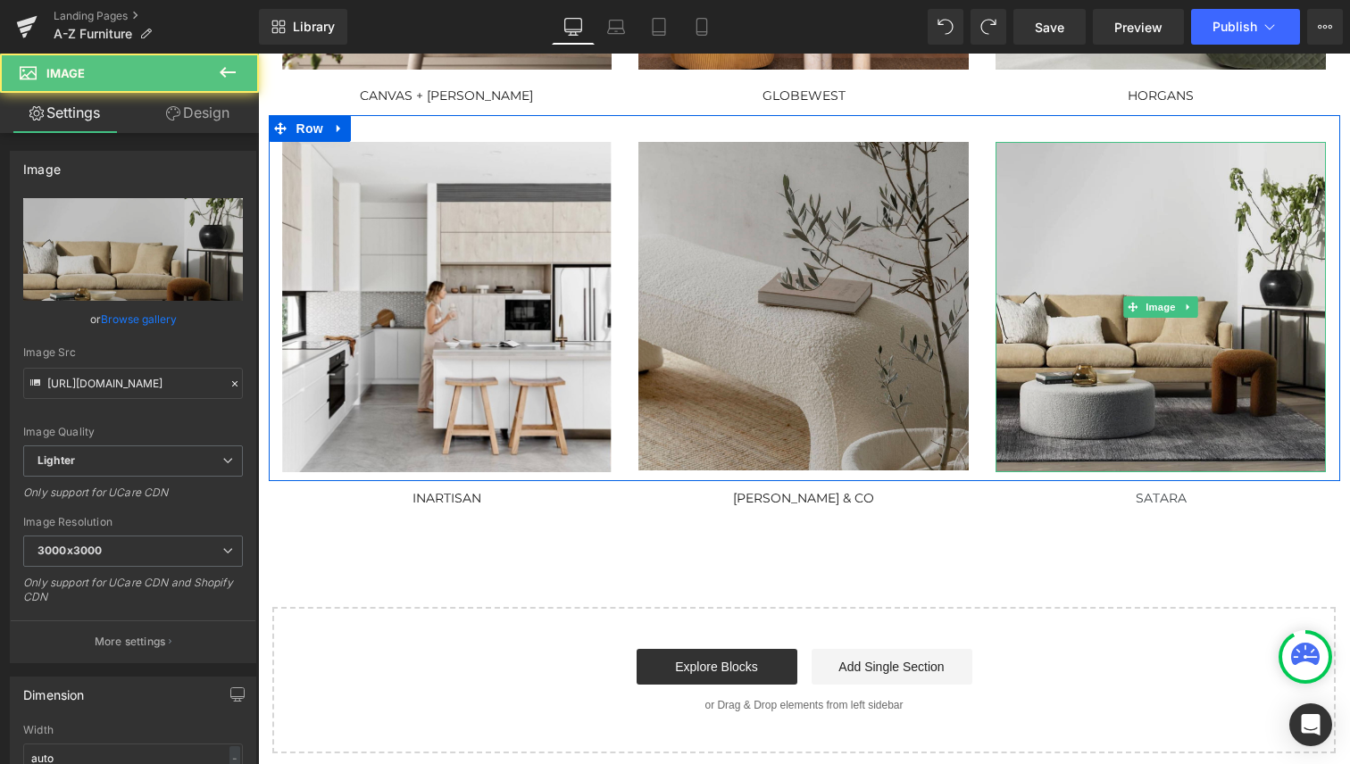
click at [1130, 400] on img at bounding box center [1161, 307] width 330 height 330
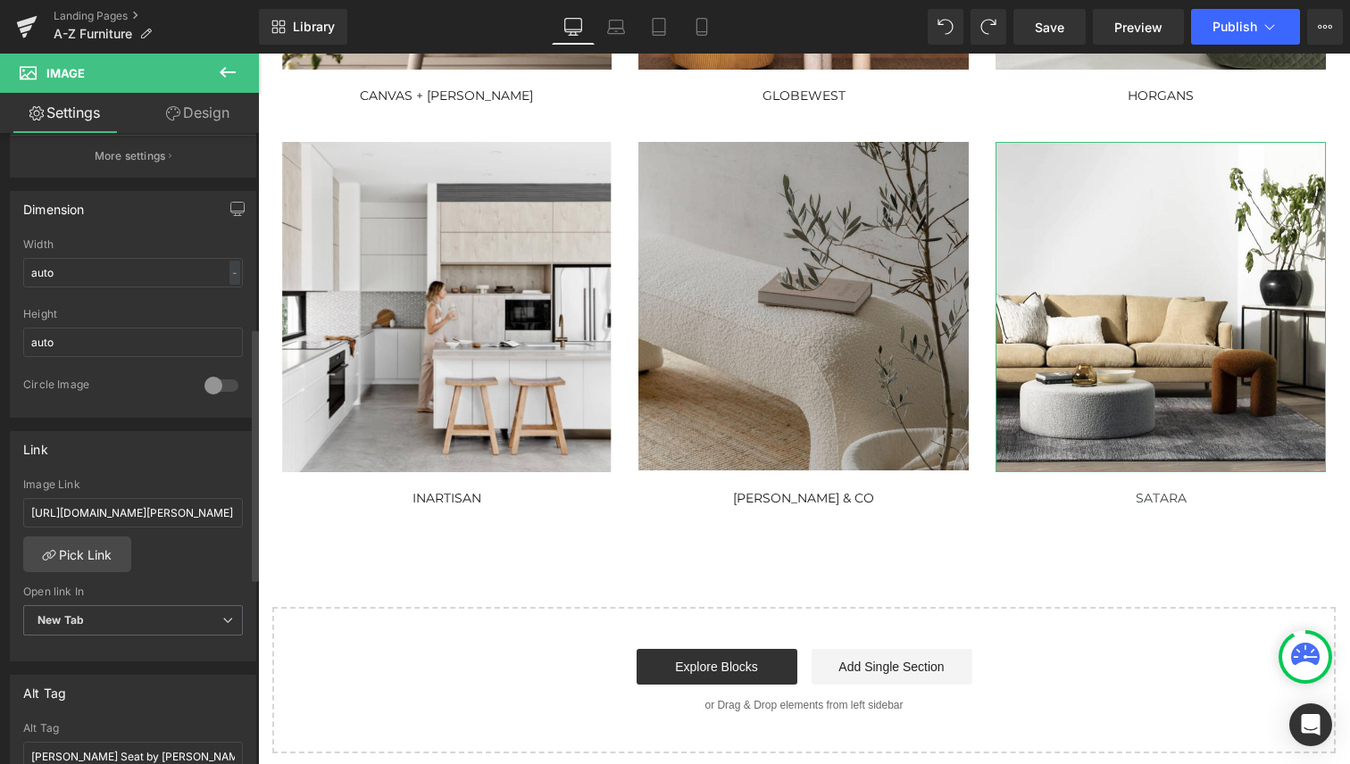
scroll to position [578, 0]
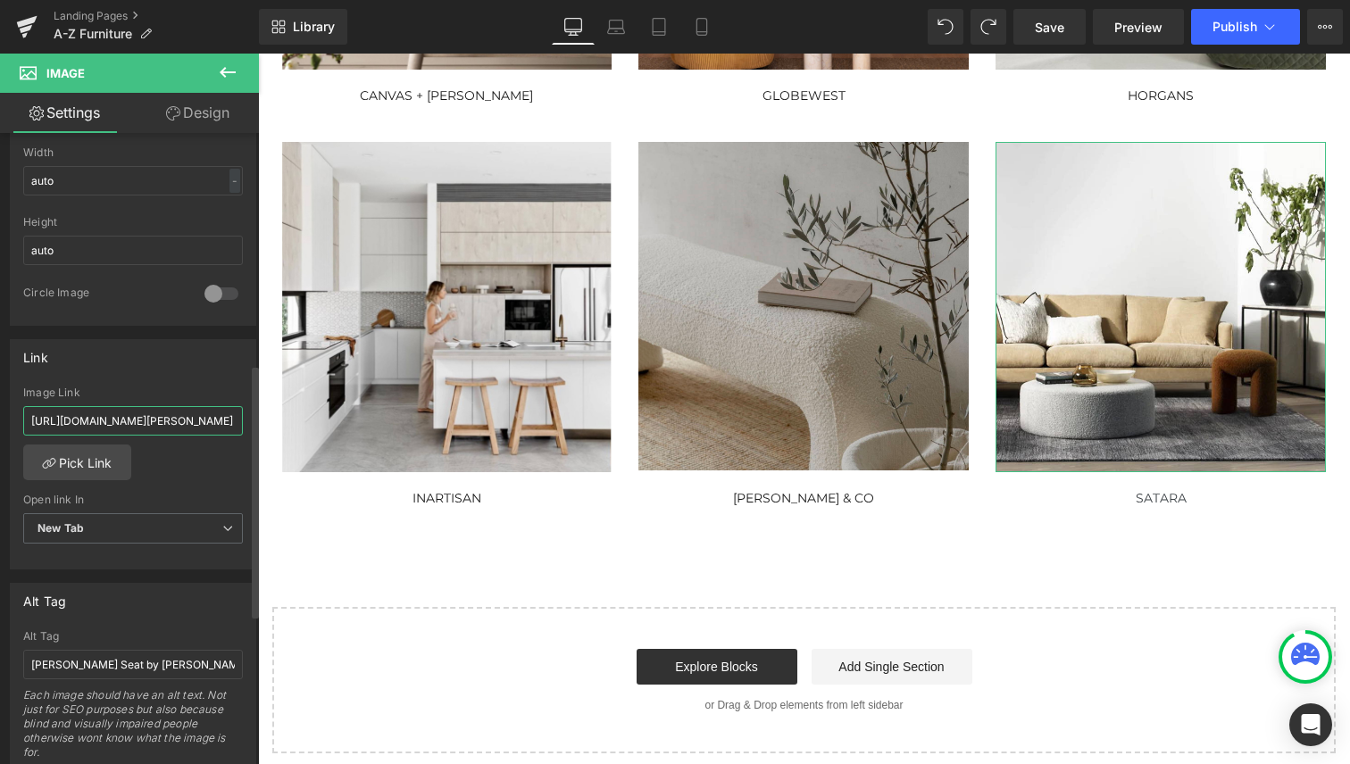
click at [137, 423] on input "[URL][DOMAIN_NAME][PERSON_NAME]" at bounding box center [133, 420] width 220 height 29
type input "[URL][DOMAIN_NAME]"
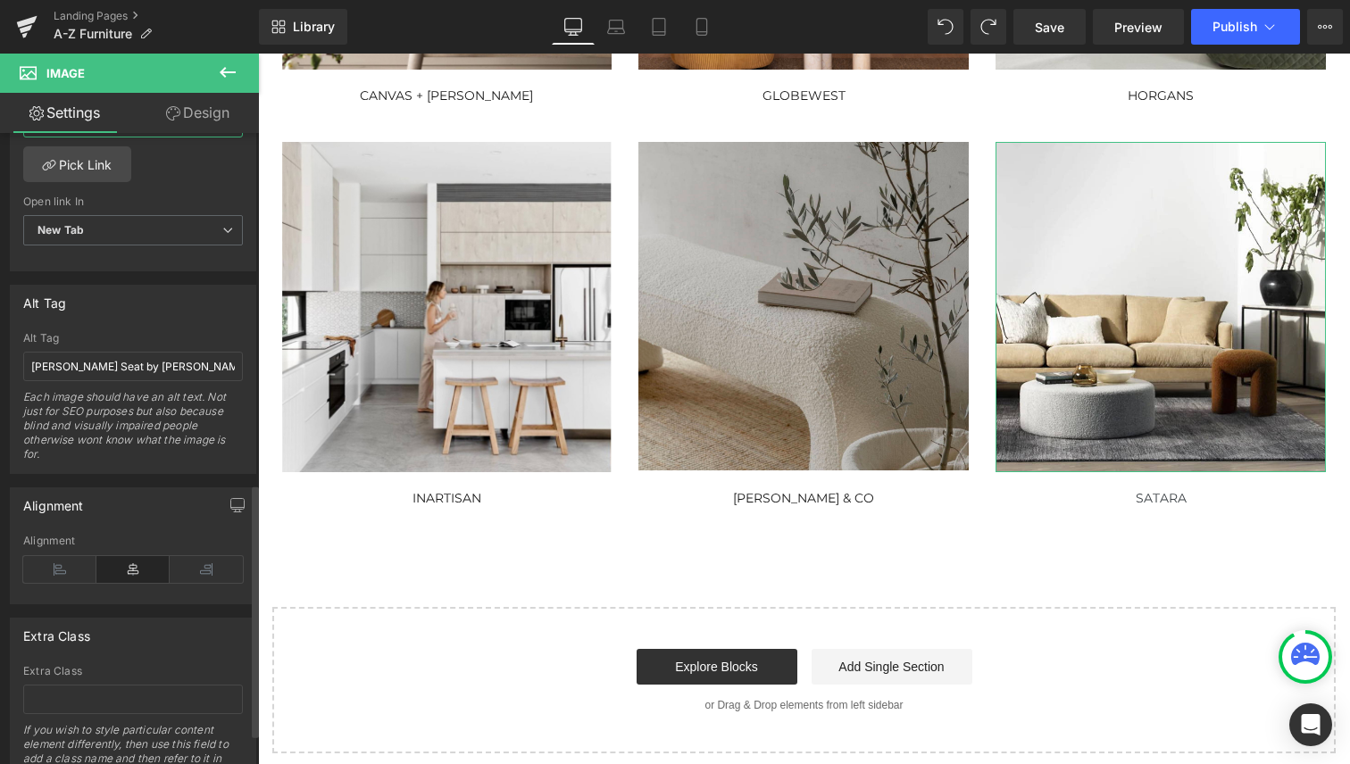
scroll to position [953, 0]
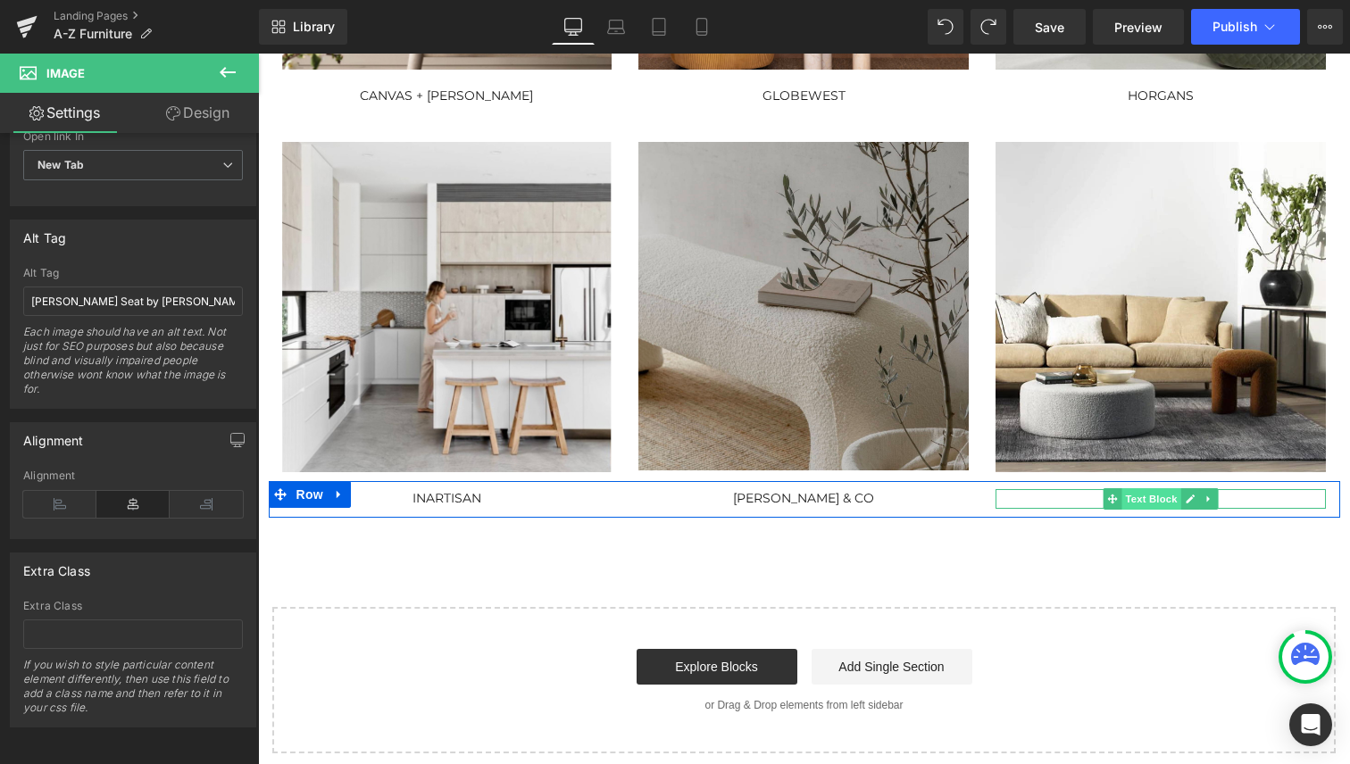
click at [1168, 501] on span "Text Block" at bounding box center [1151, 498] width 59 height 21
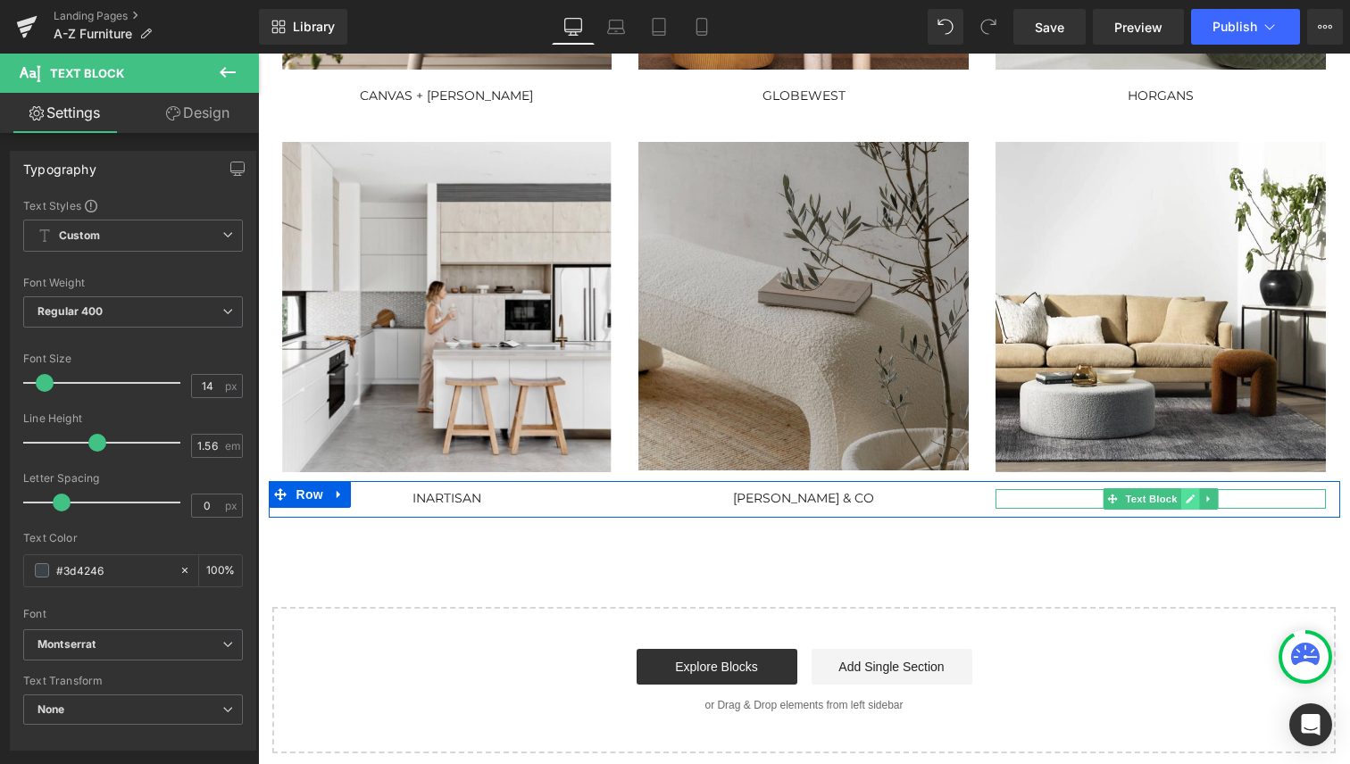
click at [1187, 498] on icon at bounding box center [1191, 499] width 9 height 9
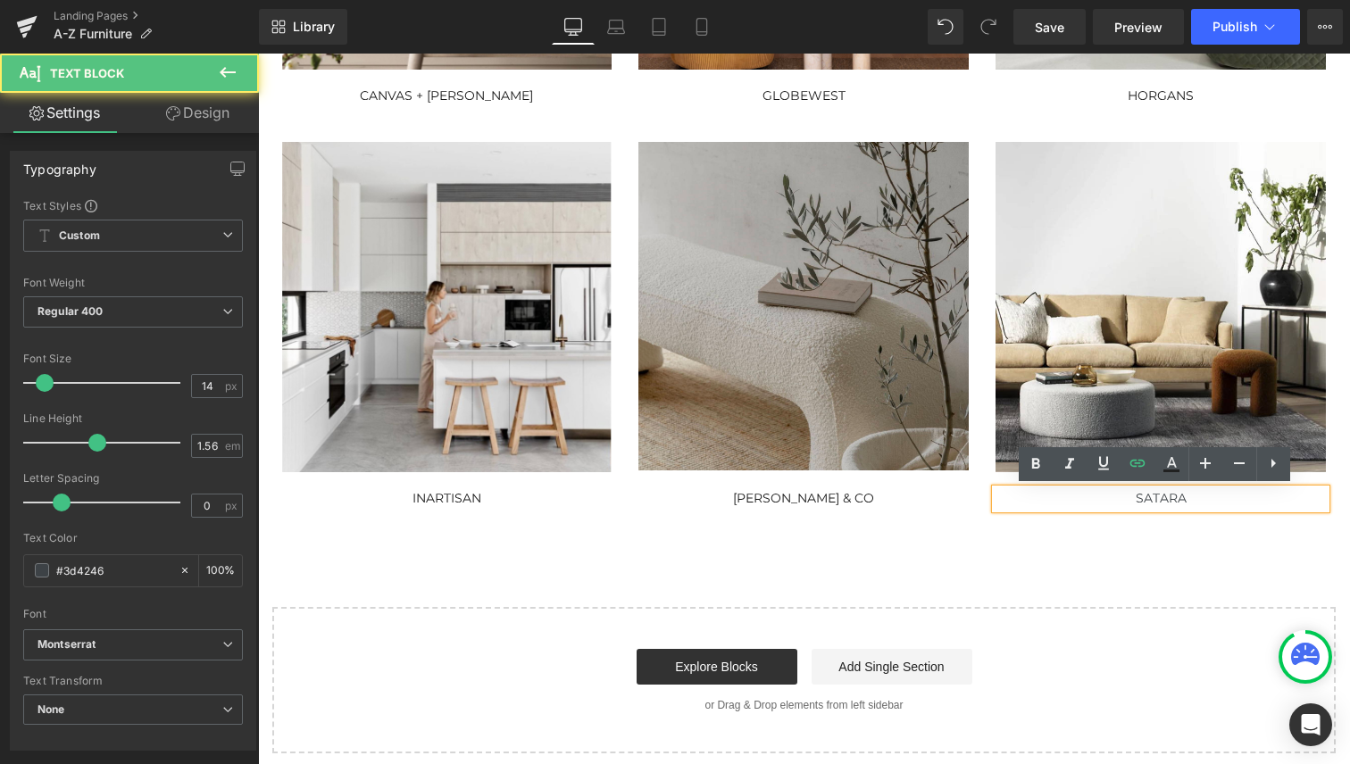
click at [1167, 498] on div "SATARA" at bounding box center [1161, 499] width 330 height 20
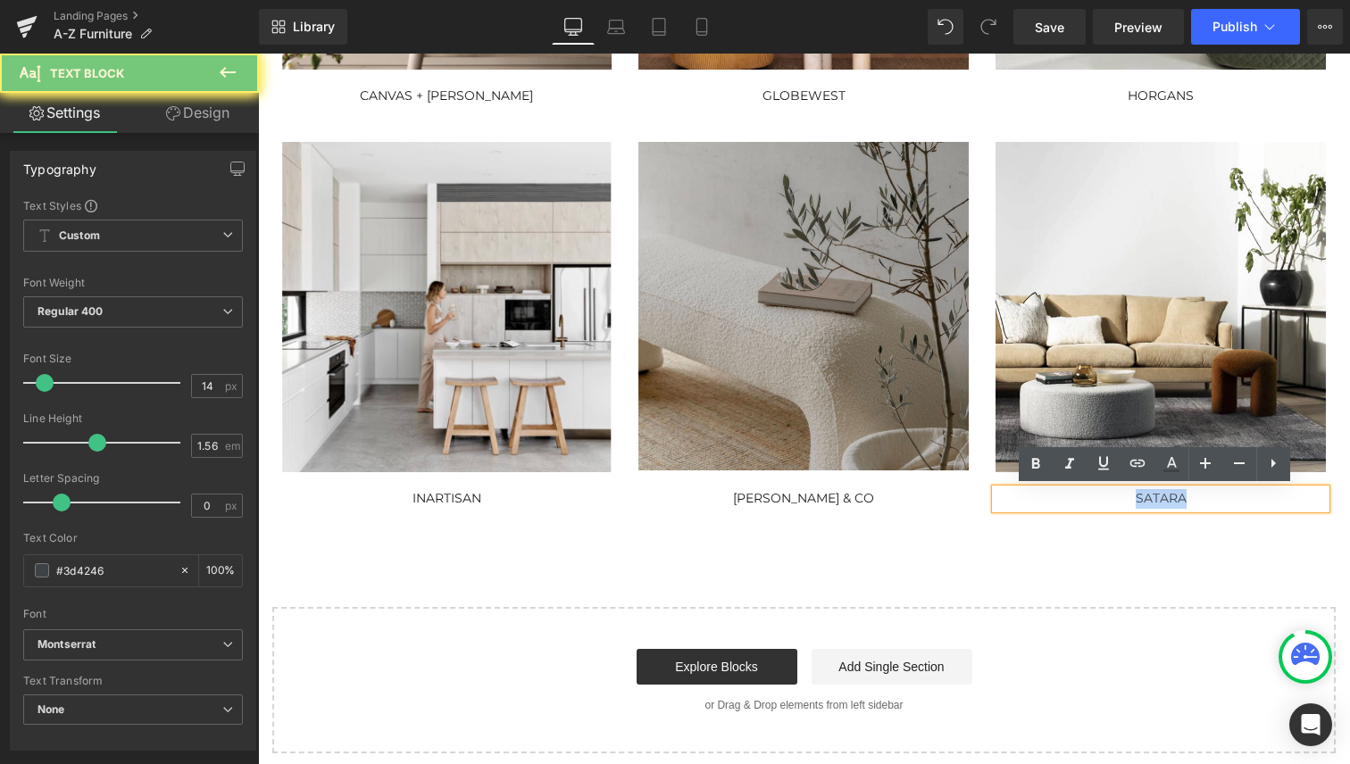
click at [1167, 498] on div "SATARA" at bounding box center [1161, 499] width 330 height 20
click at [1141, 469] on icon at bounding box center [1137, 463] width 21 height 21
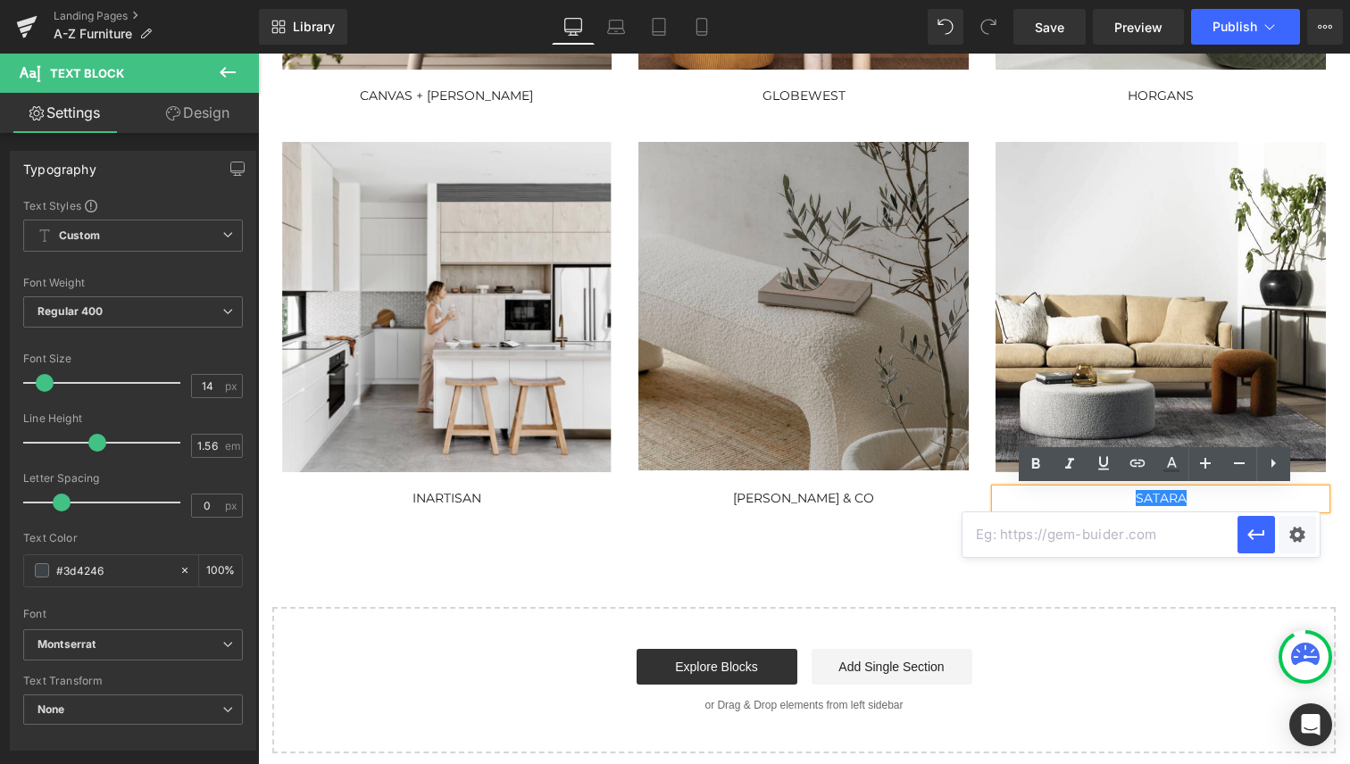
click at [1097, 546] on input "text" at bounding box center [1100, 535] width 275 height 45
paste input "[URL][DOMAIN_NAME]"
type input "[URL][DOMAIN_NAME]"
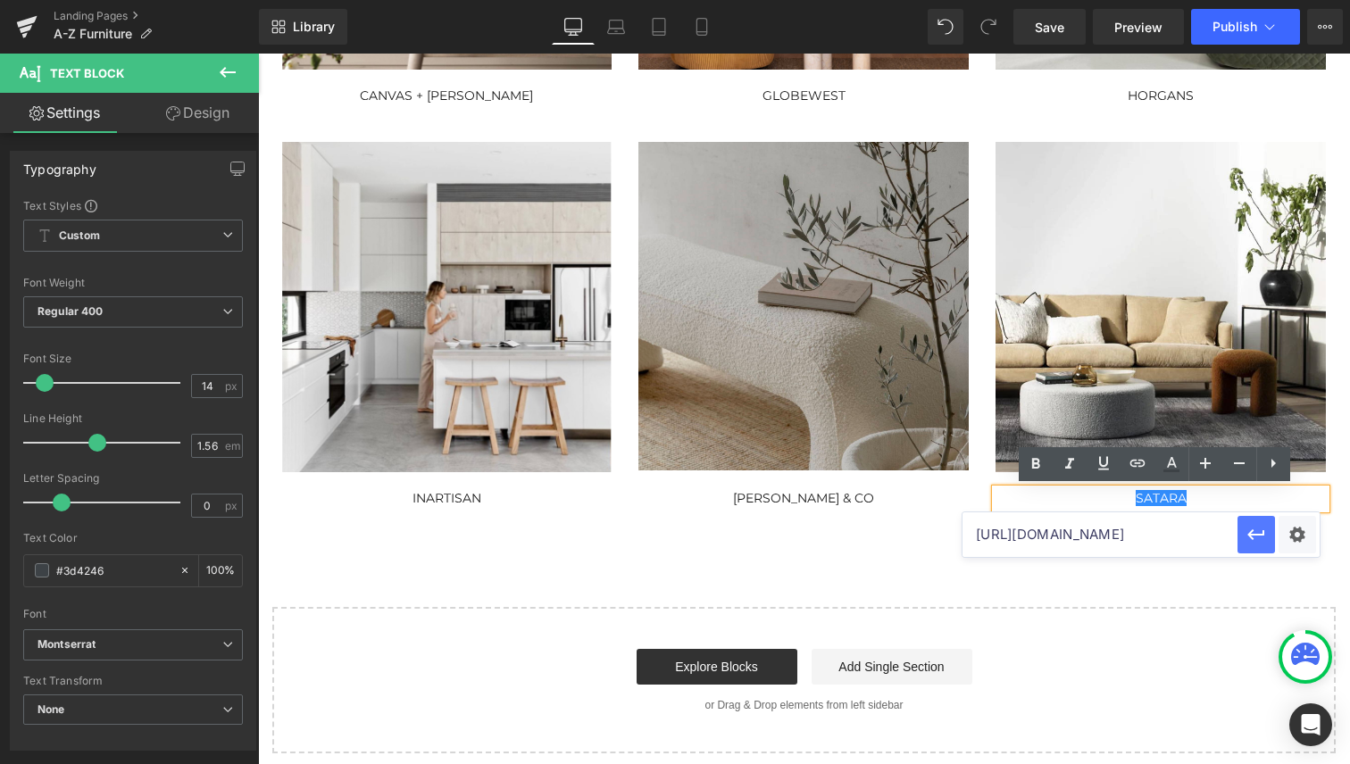
click at [1259, 532] on icon "button" at bounding box center [1256, 534] width 21 height 21
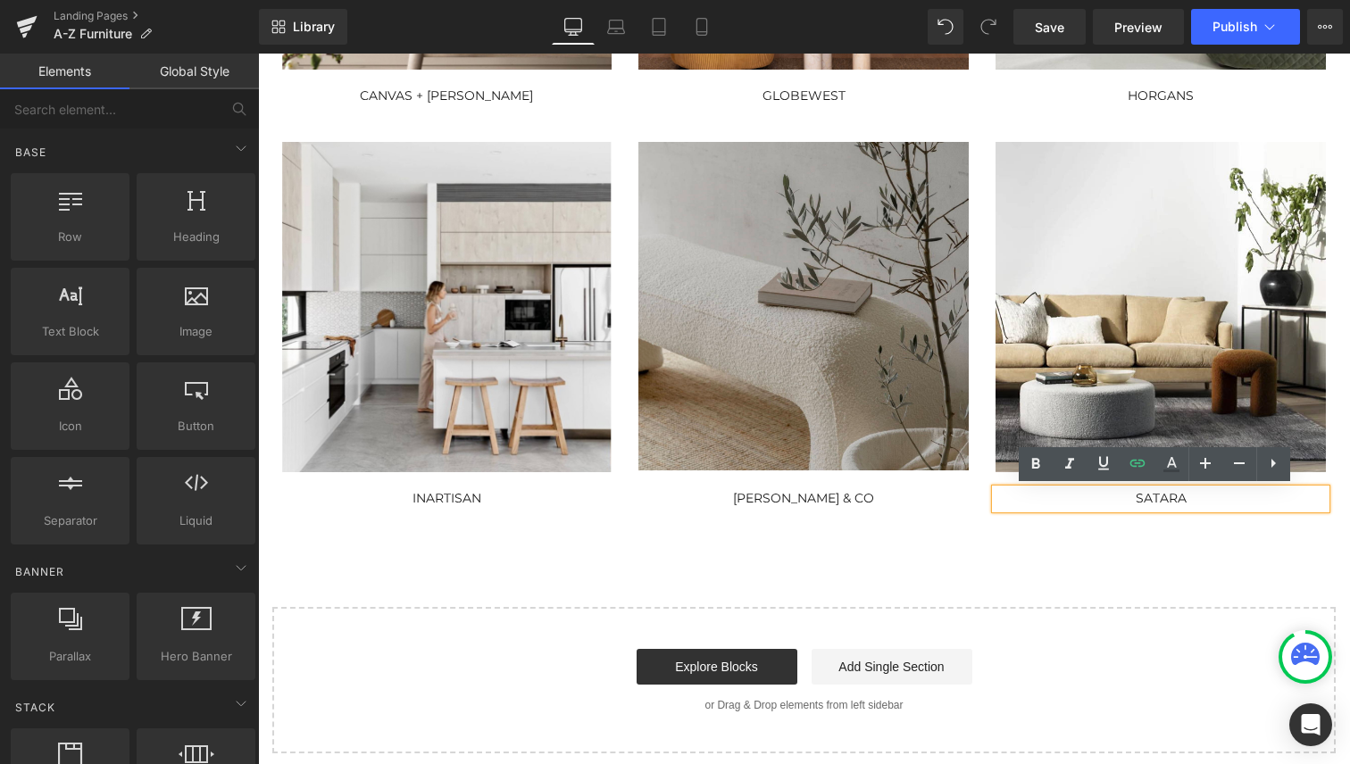
click at [1103, 566] on div "Shop from our range of furniture brands from A-Z. W e are proud to offer a beau…" at bounding box center [804, 162] width 1092 height 1181
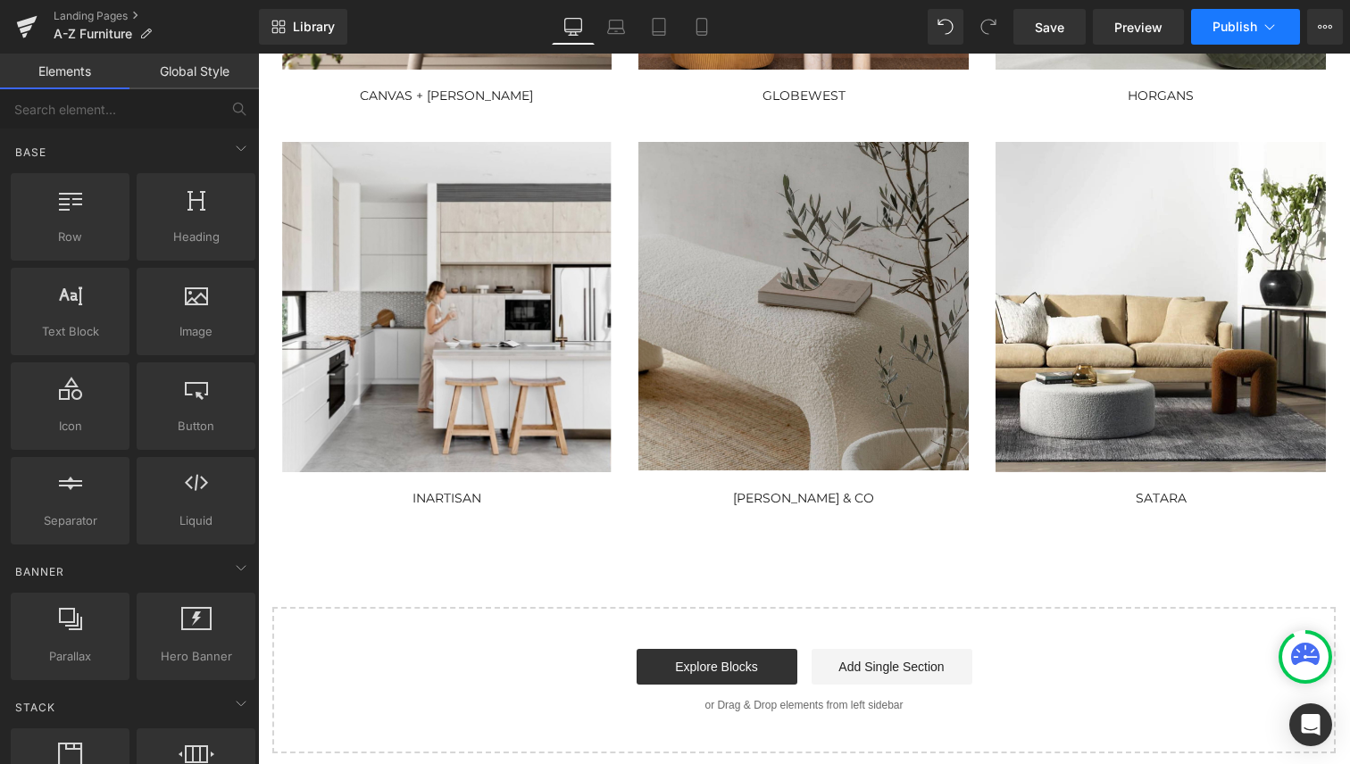
click at [1240, 28] on span "Publish" at bounding box center [1235, 27] width 45 height 14
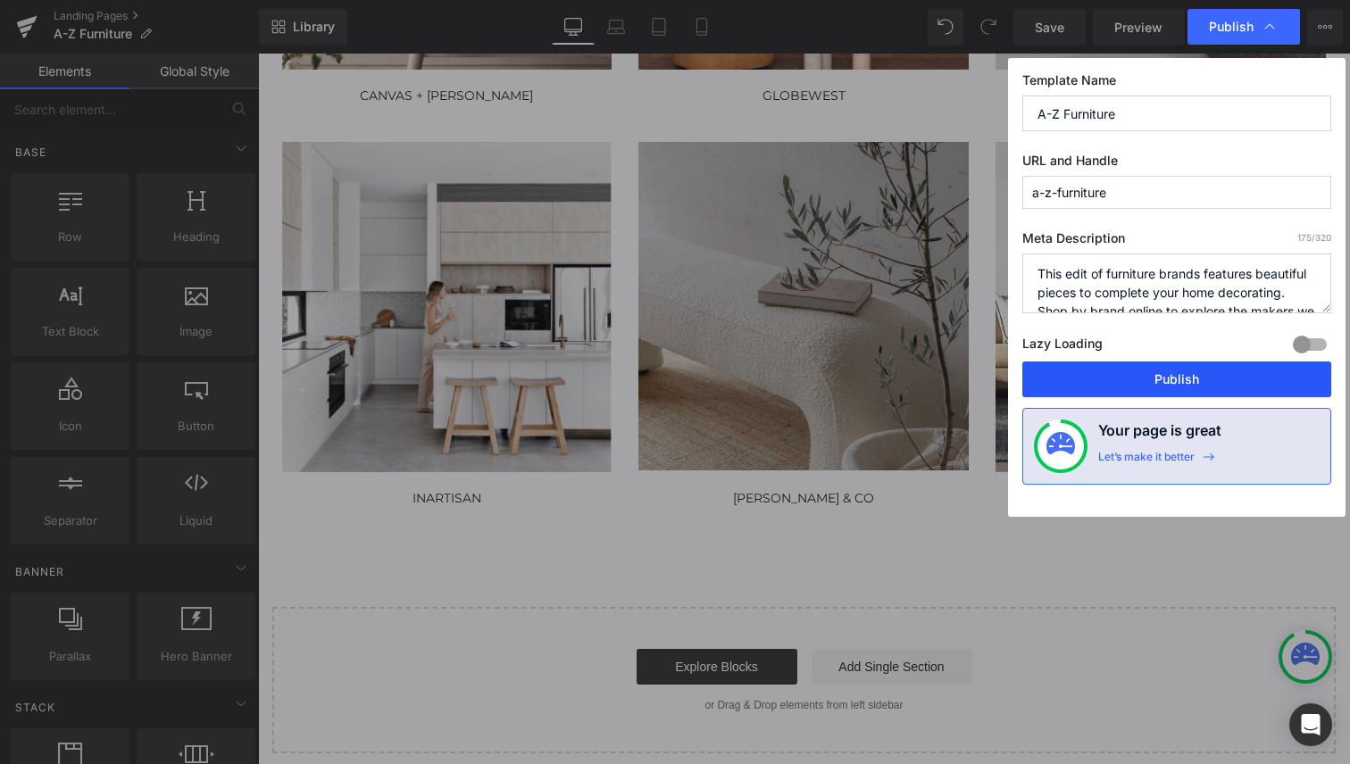
click at [1182, 376] on button "Publish" at bounding box center [1176, 380] width 309 height 36
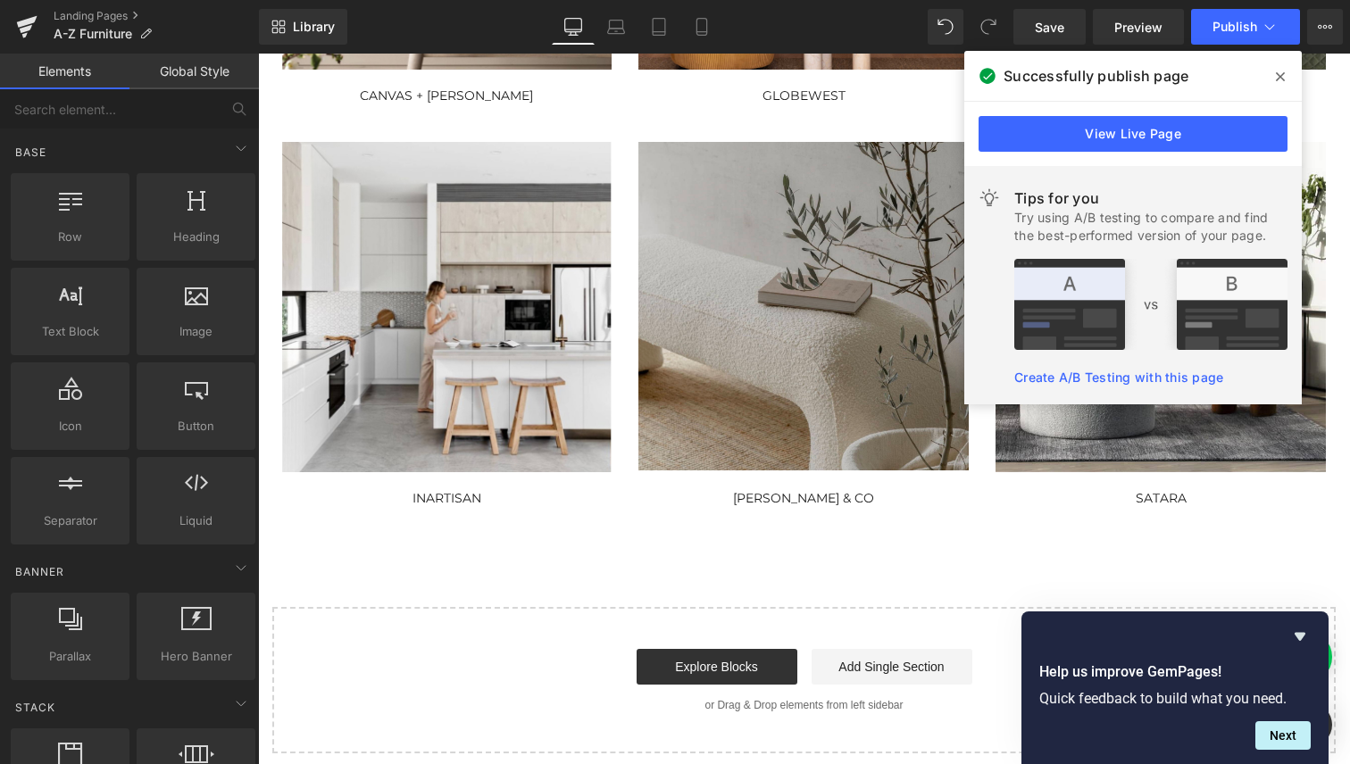
click at [1287, 72] on span at bounding box center [1280, 77] width 29 height 29
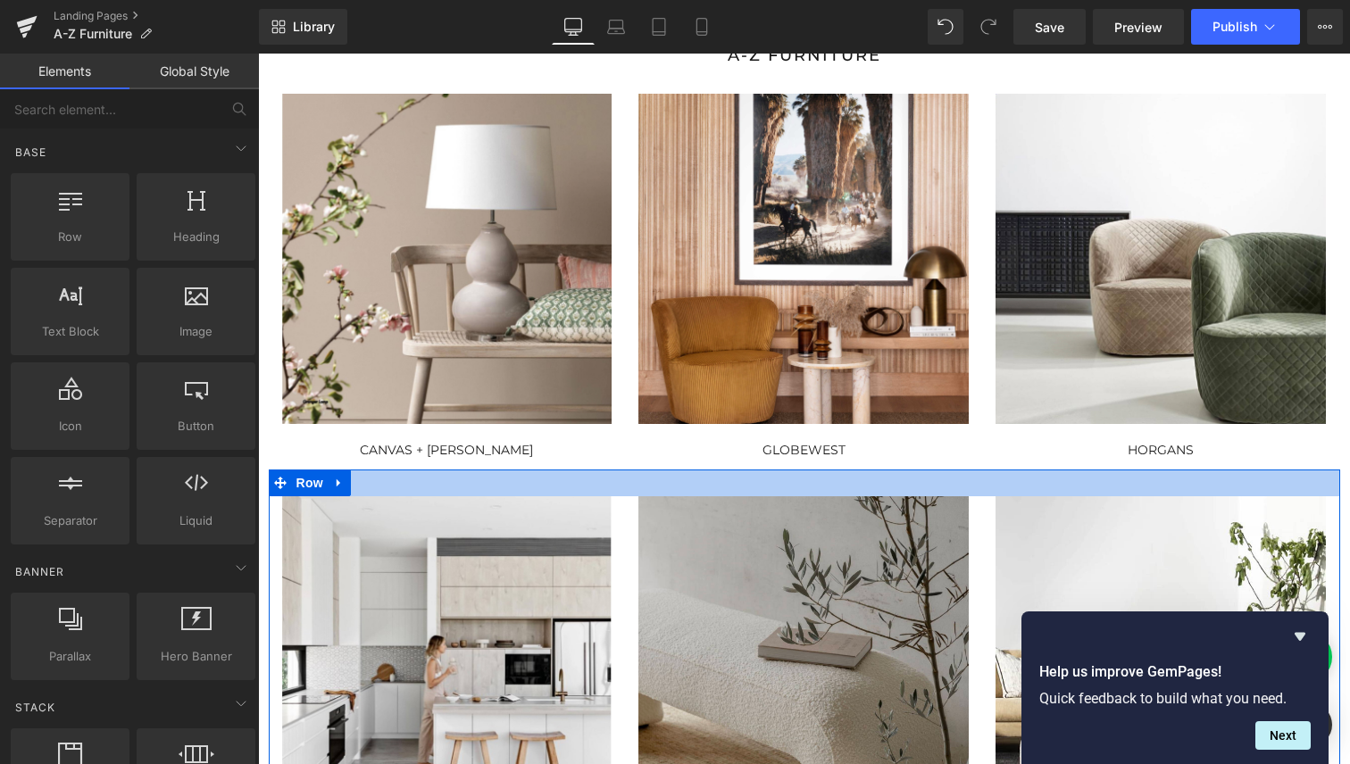
scroll to position [310, 0]
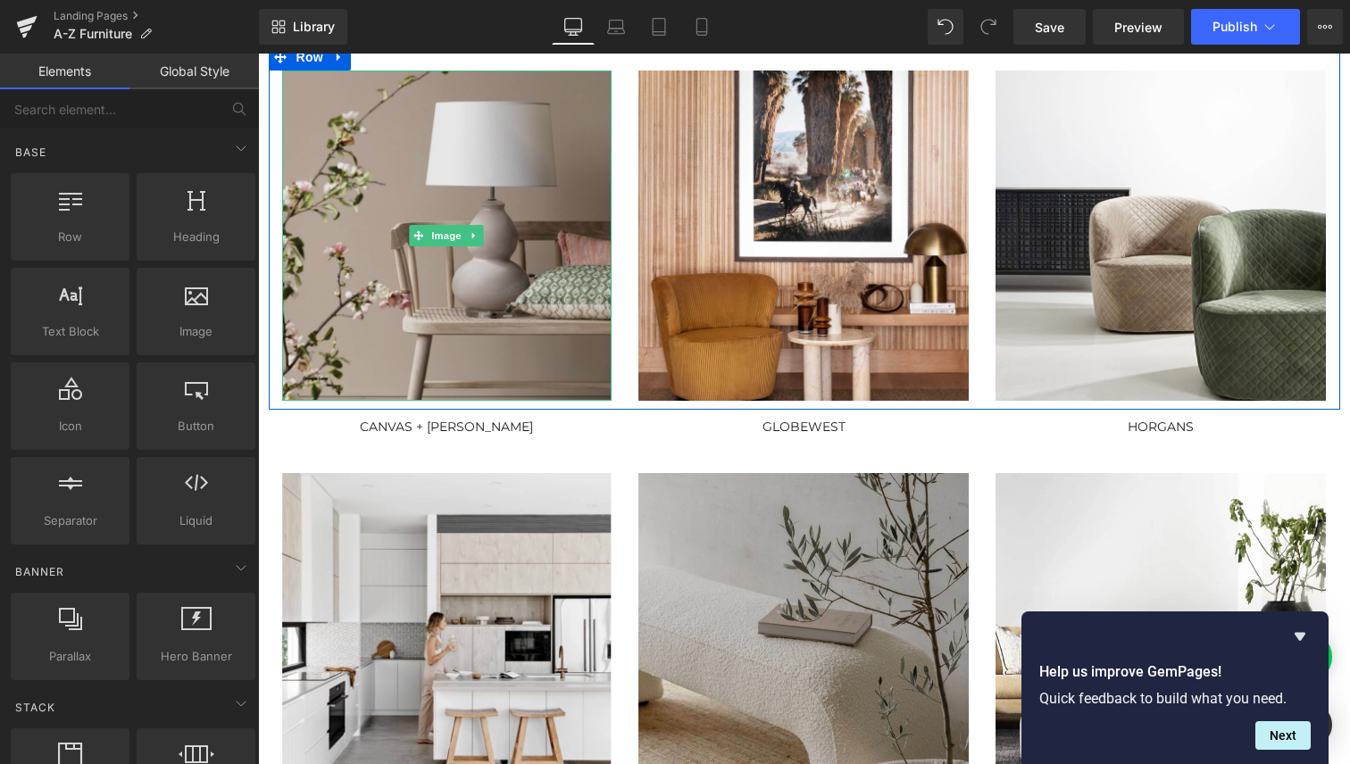
click at [504, 321] on img at bounding box center [447, 236] width 330 height 330
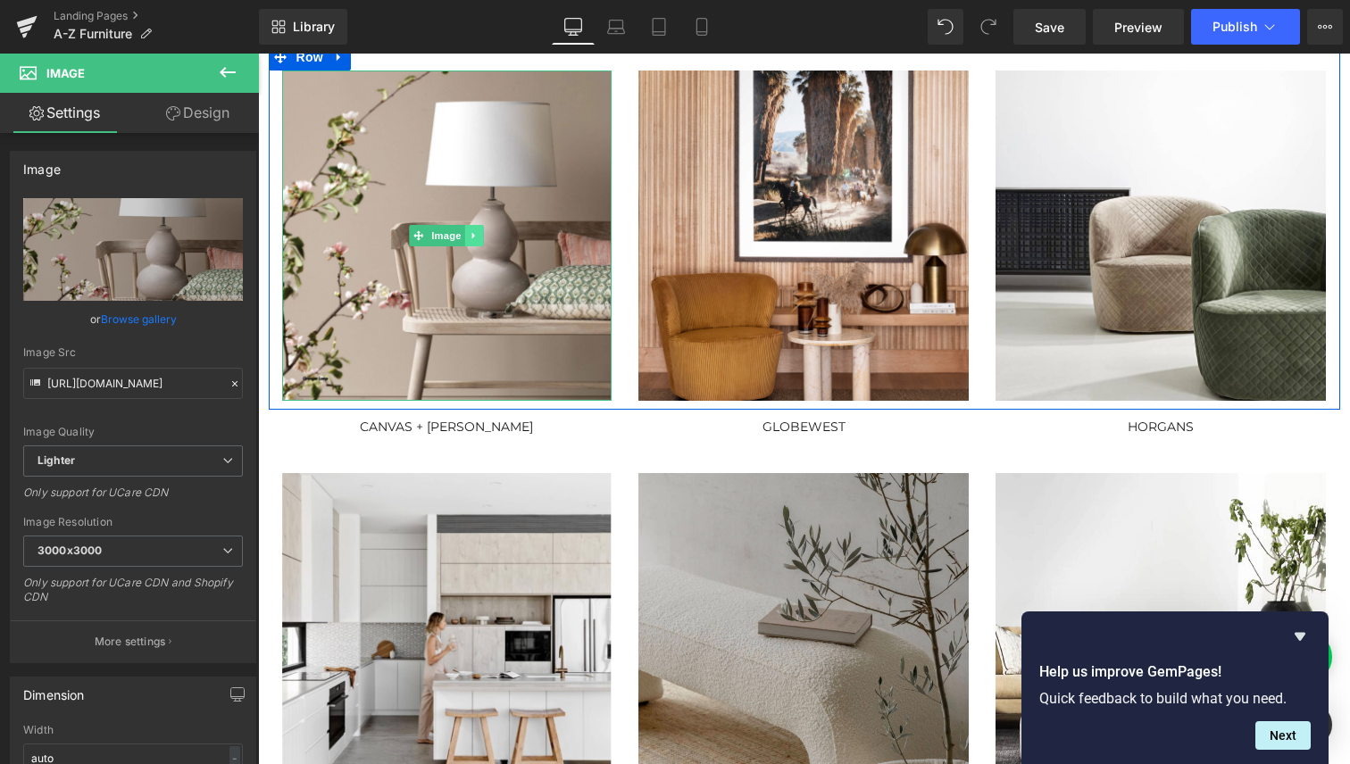
click at [470, 238] on icon at bounding box center [475, 235] width 10 height 11
click at [479, 236] on icon at bounding box center [484, 235] width 10 height 10
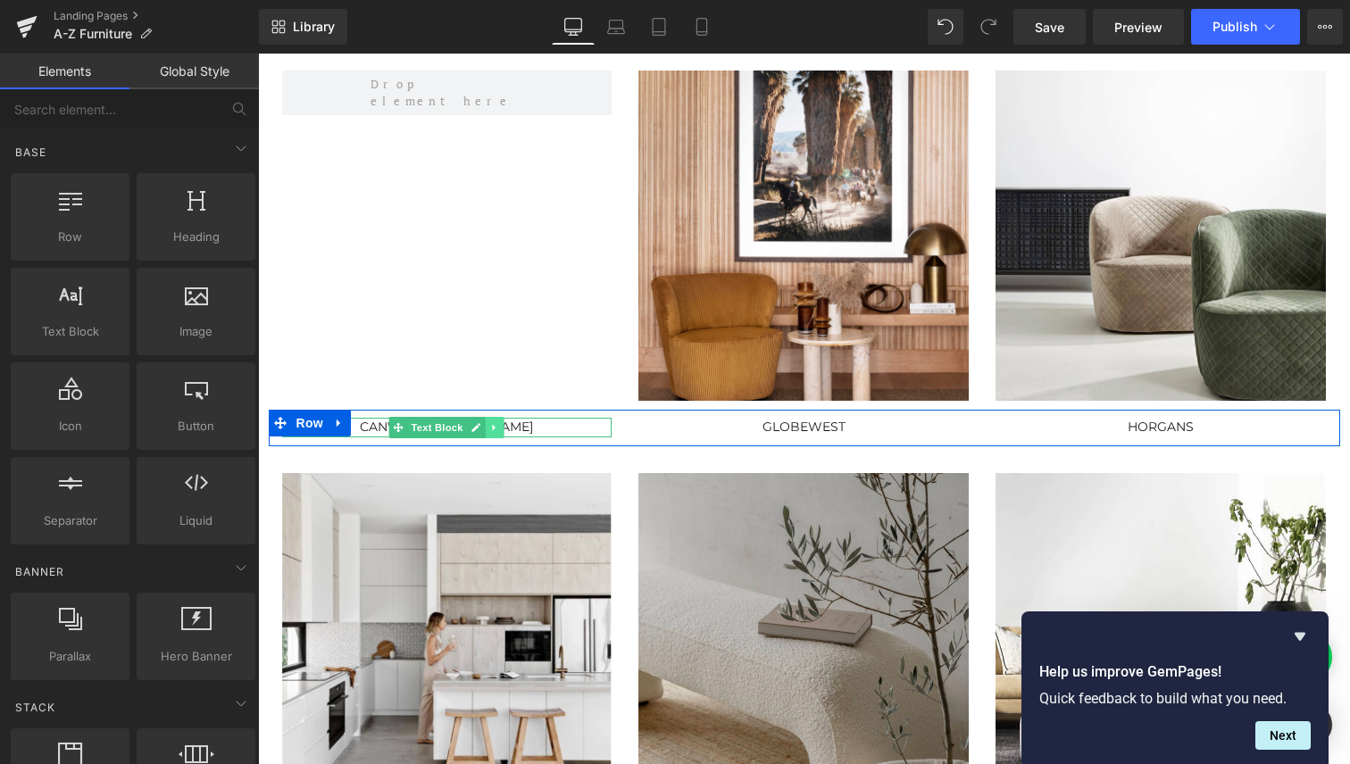
click at [490, 429] on icon at bounding box center [495, 427] width 10 height 11
click at [499, 429] on icon at bounding box center [504, 427] width 10 height 10
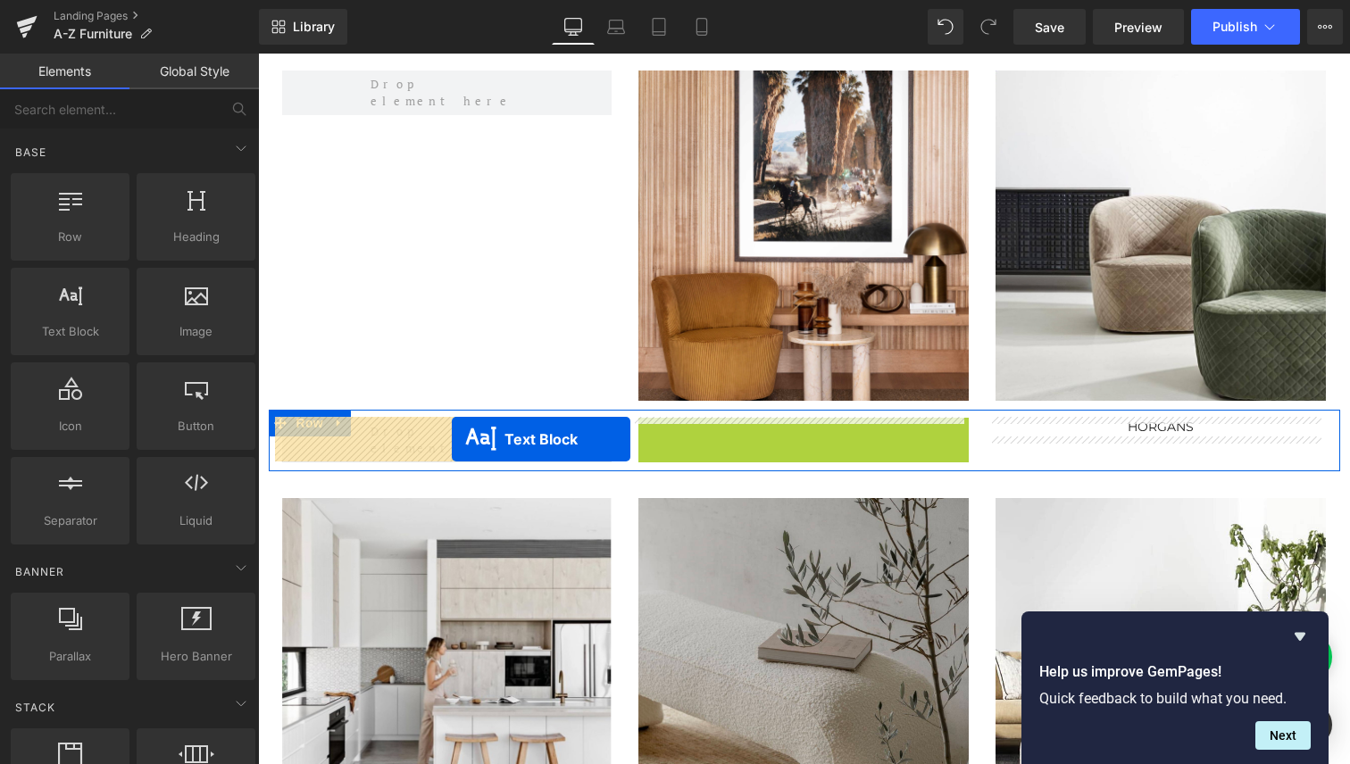
drag, startPoint x: 747, startPoint y: 428, endPoint x: 452, endPoint y: 439, distance: 295.8
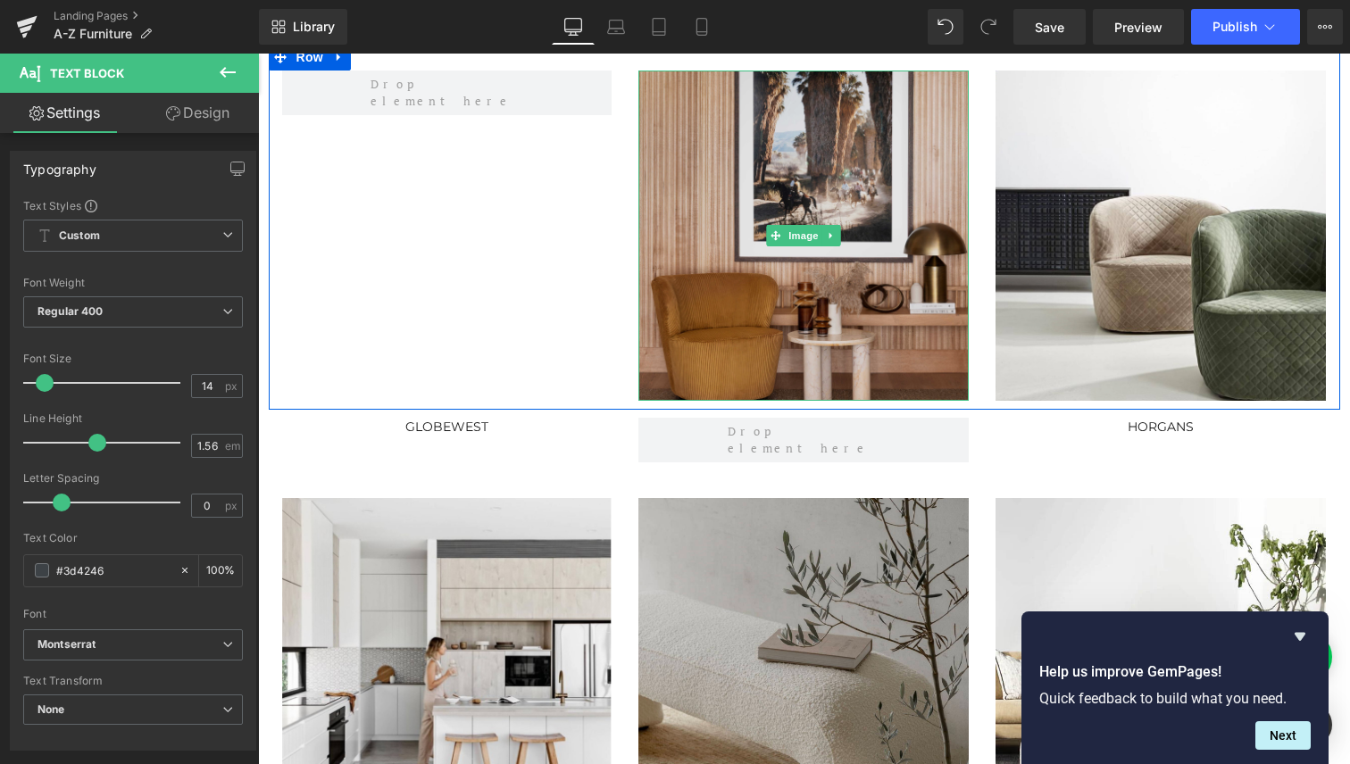
scroll to position [129, 0]
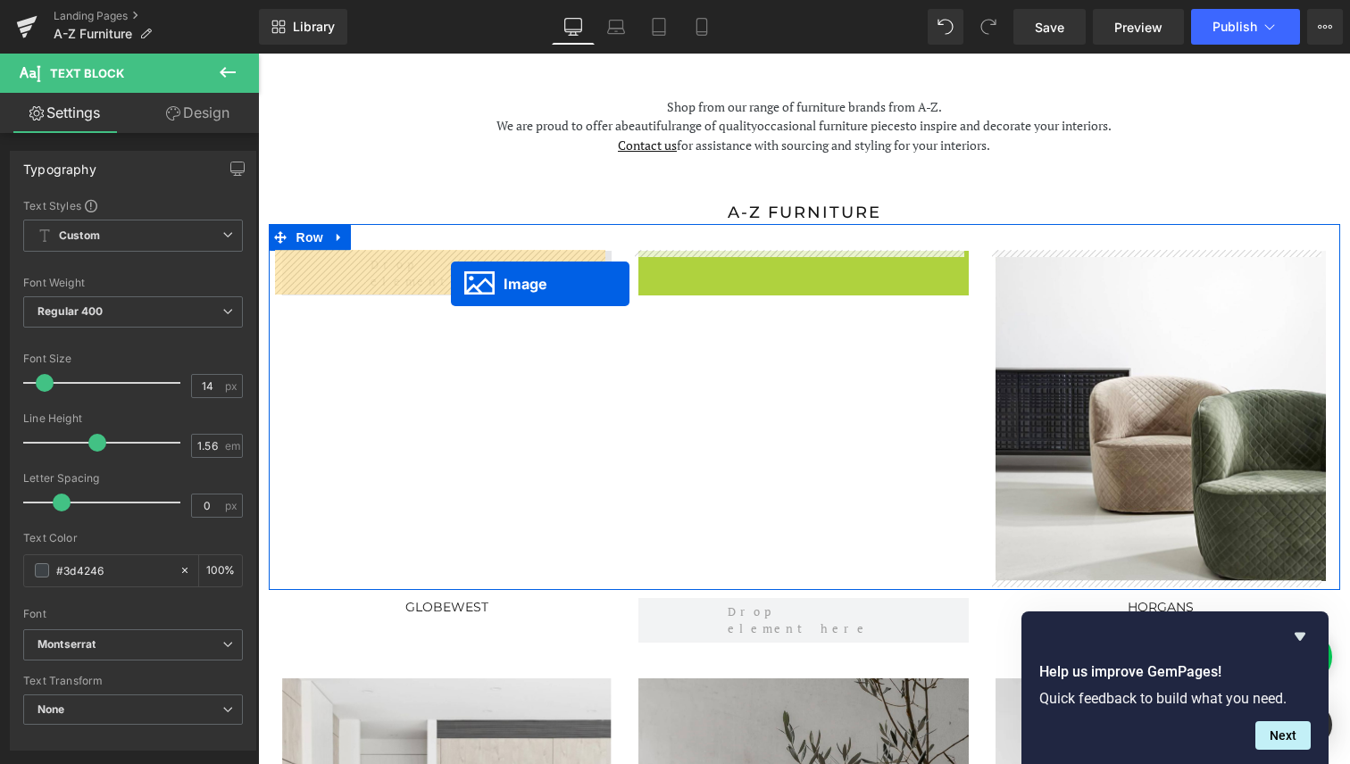
drag, startPoint x: 769, startPoint y: 413, endPoint x: 451, endPoint y: 284, distance: 343.2
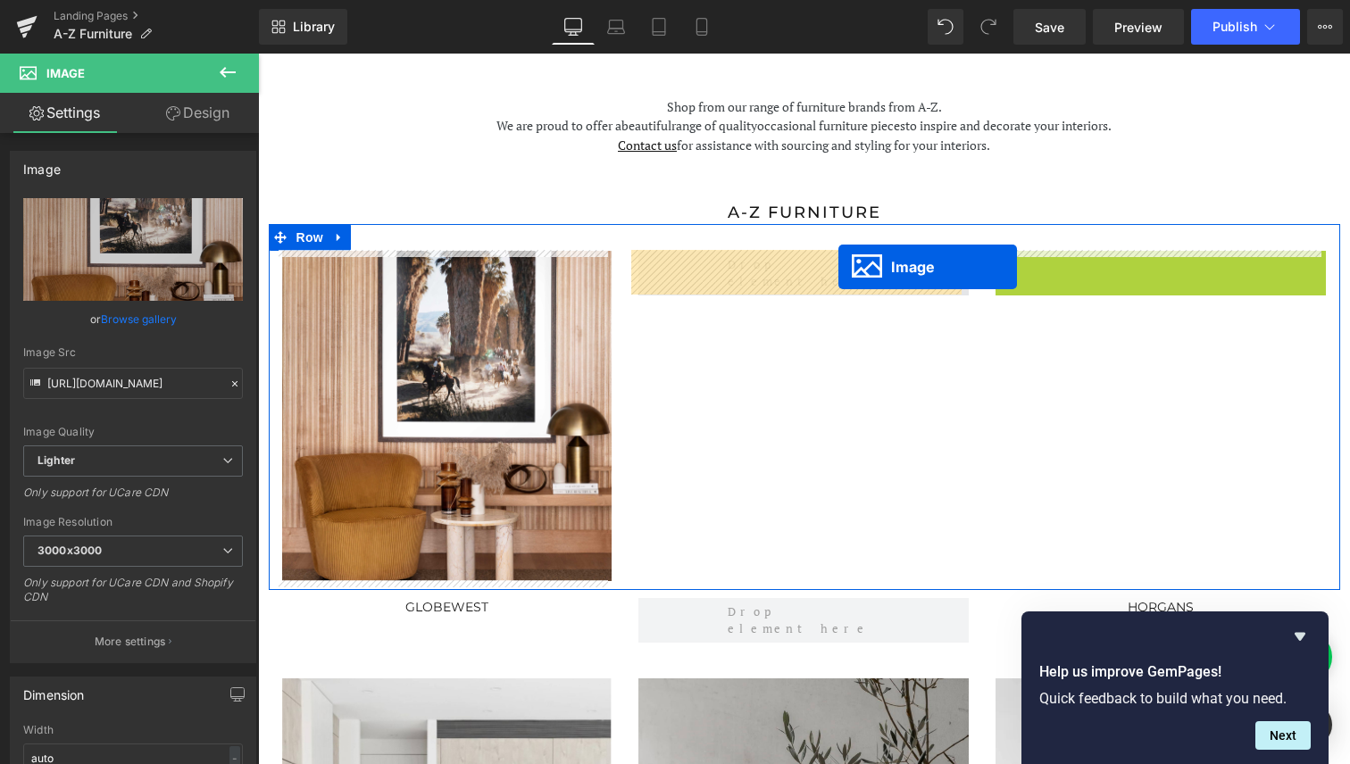
drag, startPoint x: 1126, startPoint y: 413, endPoint x: 838, endPoint y: 267, distance: 322.3
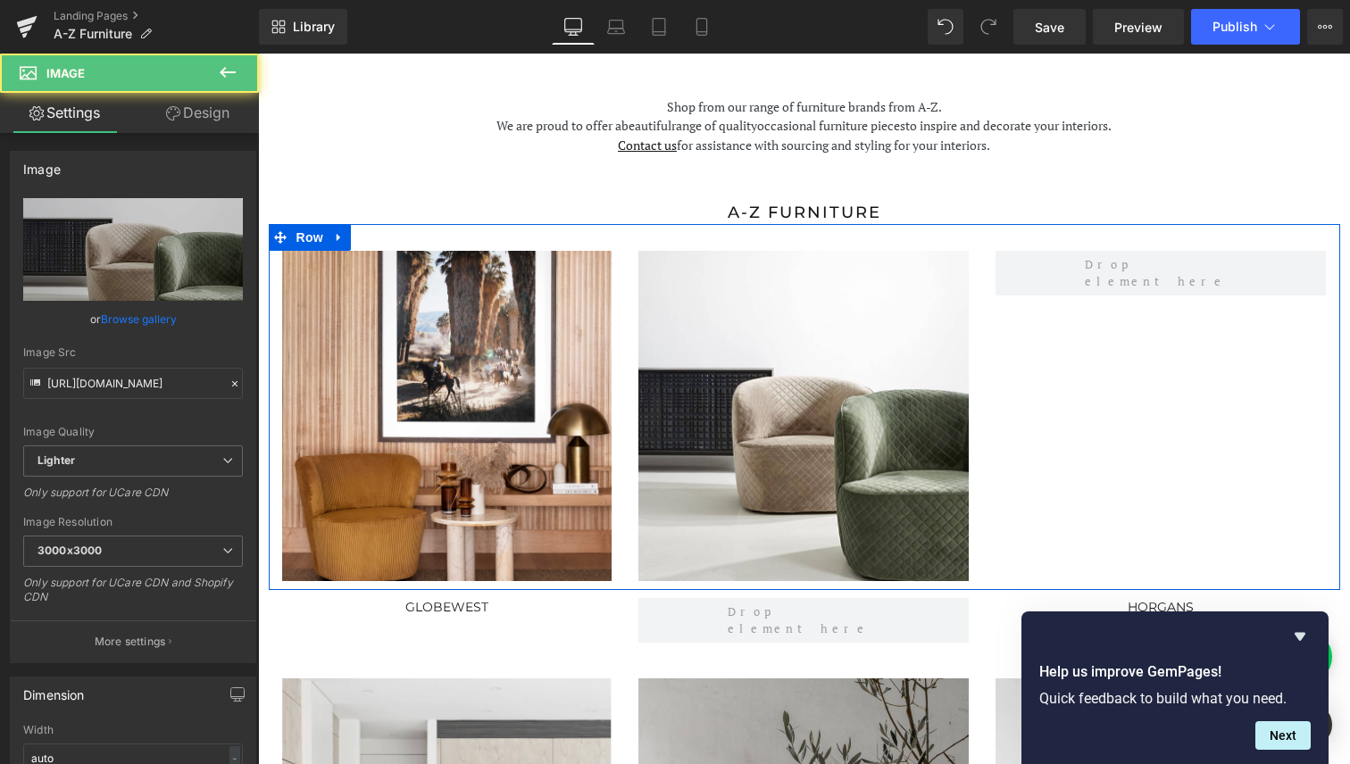
scroll to position [236, 0]
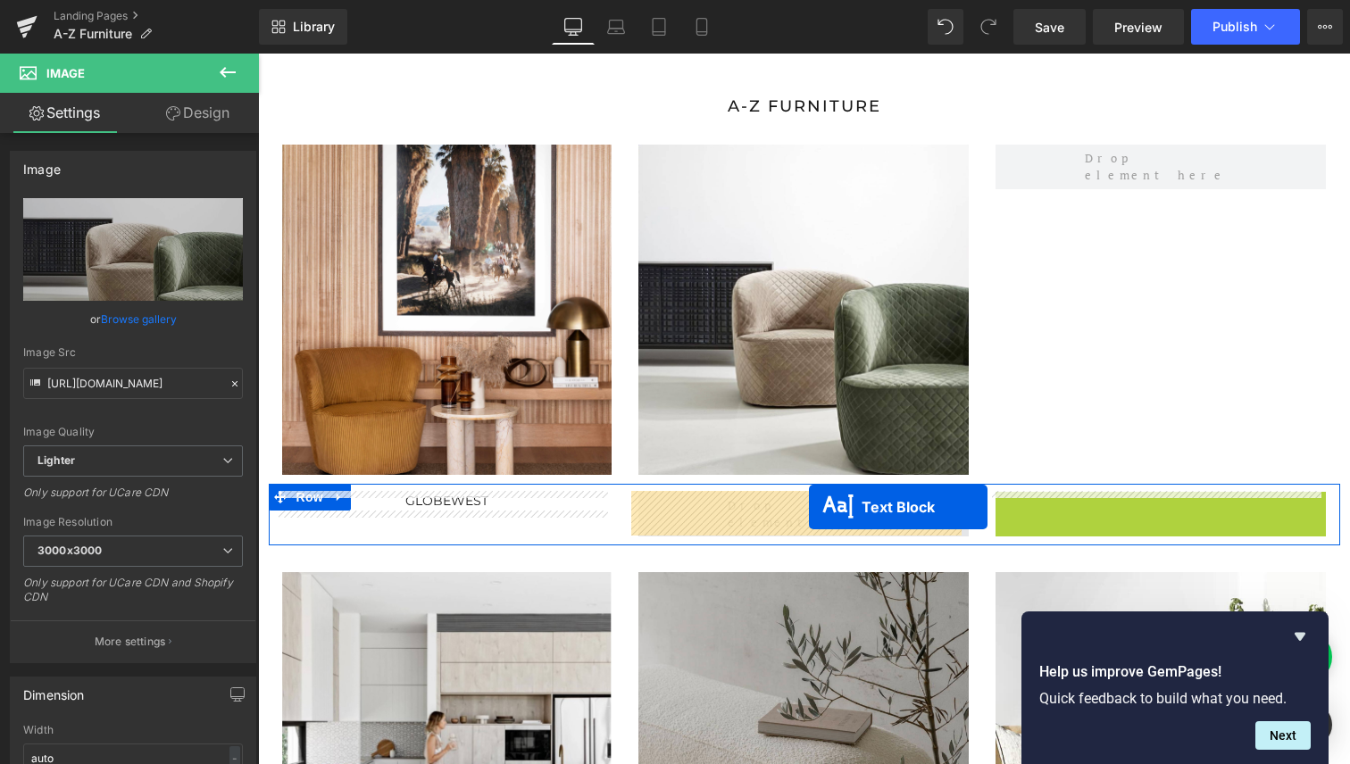
drag, startPoint x: 1110, startPoint y: 502, endPoint x: 808, endPoint y: 507, distance: 301.8
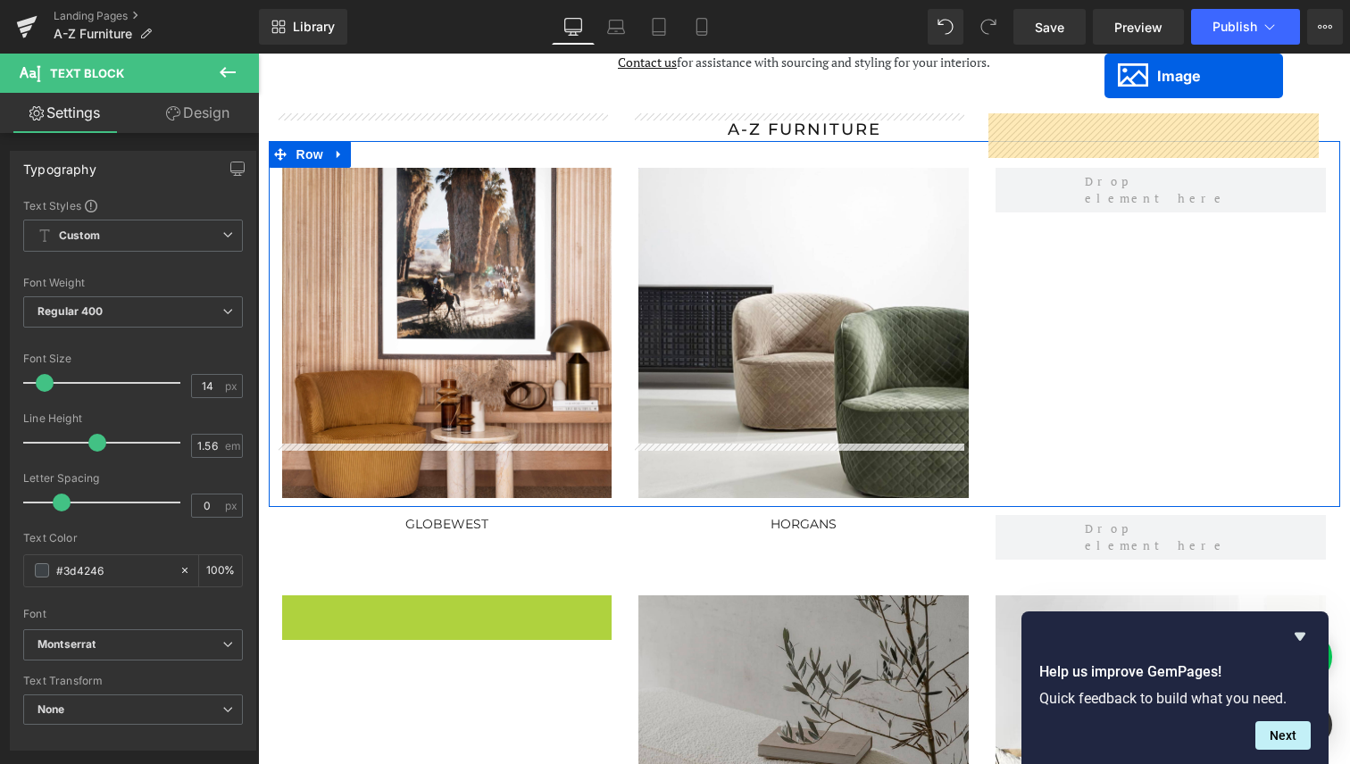
scroll to position [16, 0]
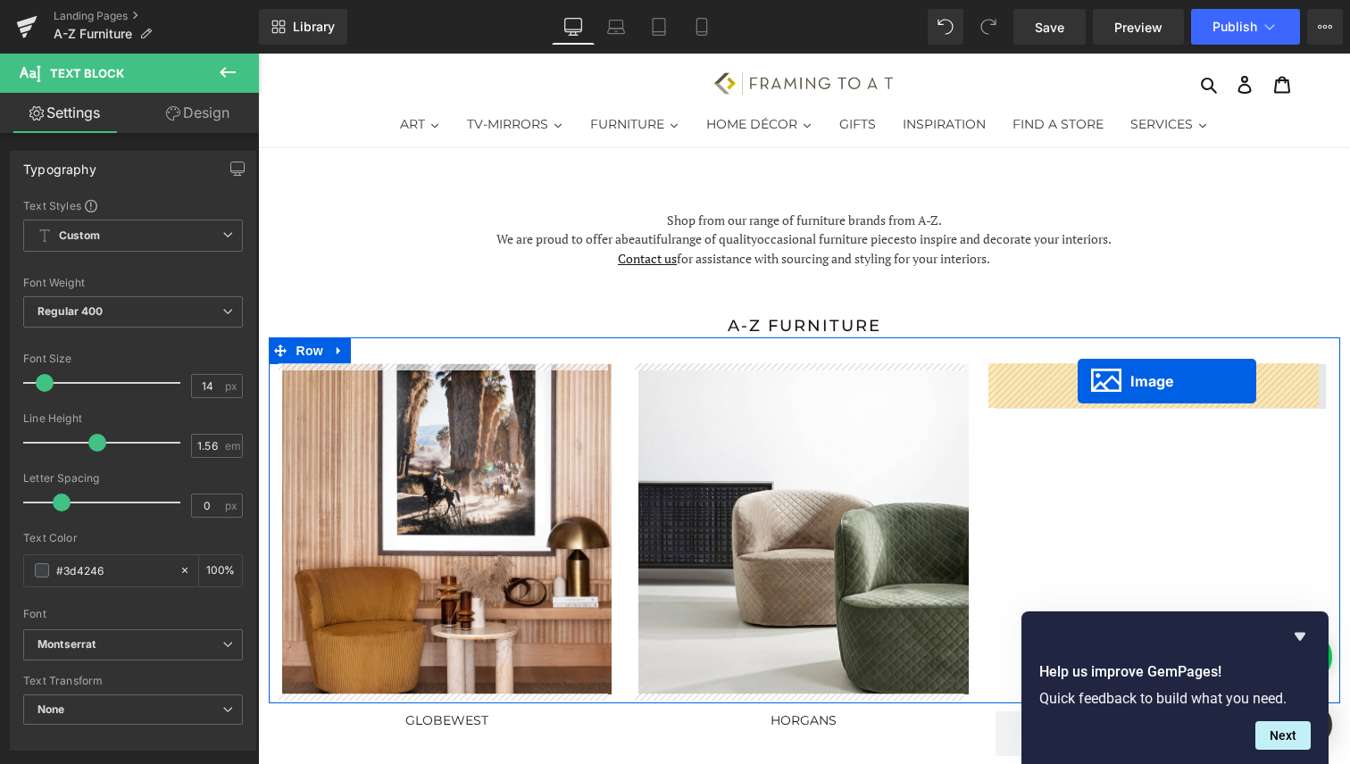
drag, startPoint x: 414, startPoint y: 563, endPoint x: 1078, endPoint y: 381, distance: 687.7
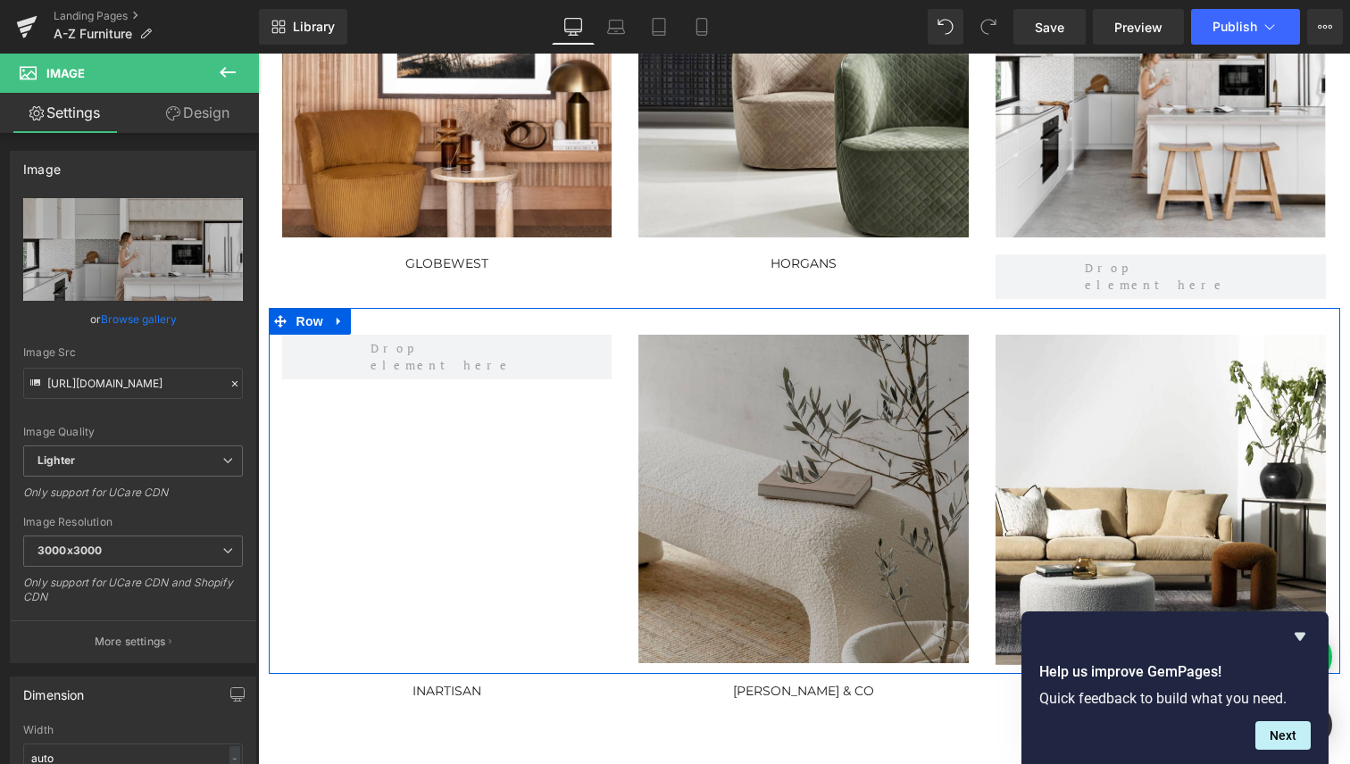
scroll to position [549, 0]
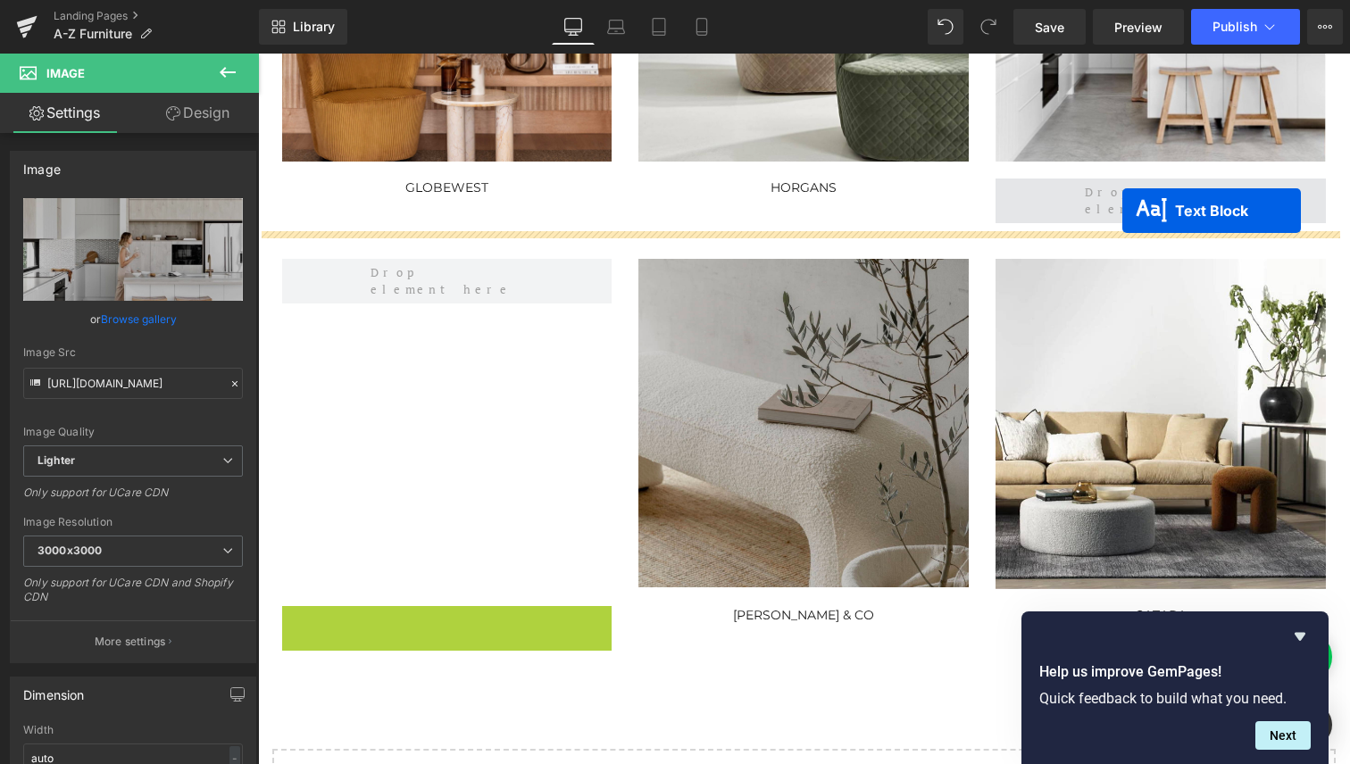
drag, startPoint x: 395, startPoint y: 613, endPoint x: 1122, endPoint y: 211, distance: 831.7
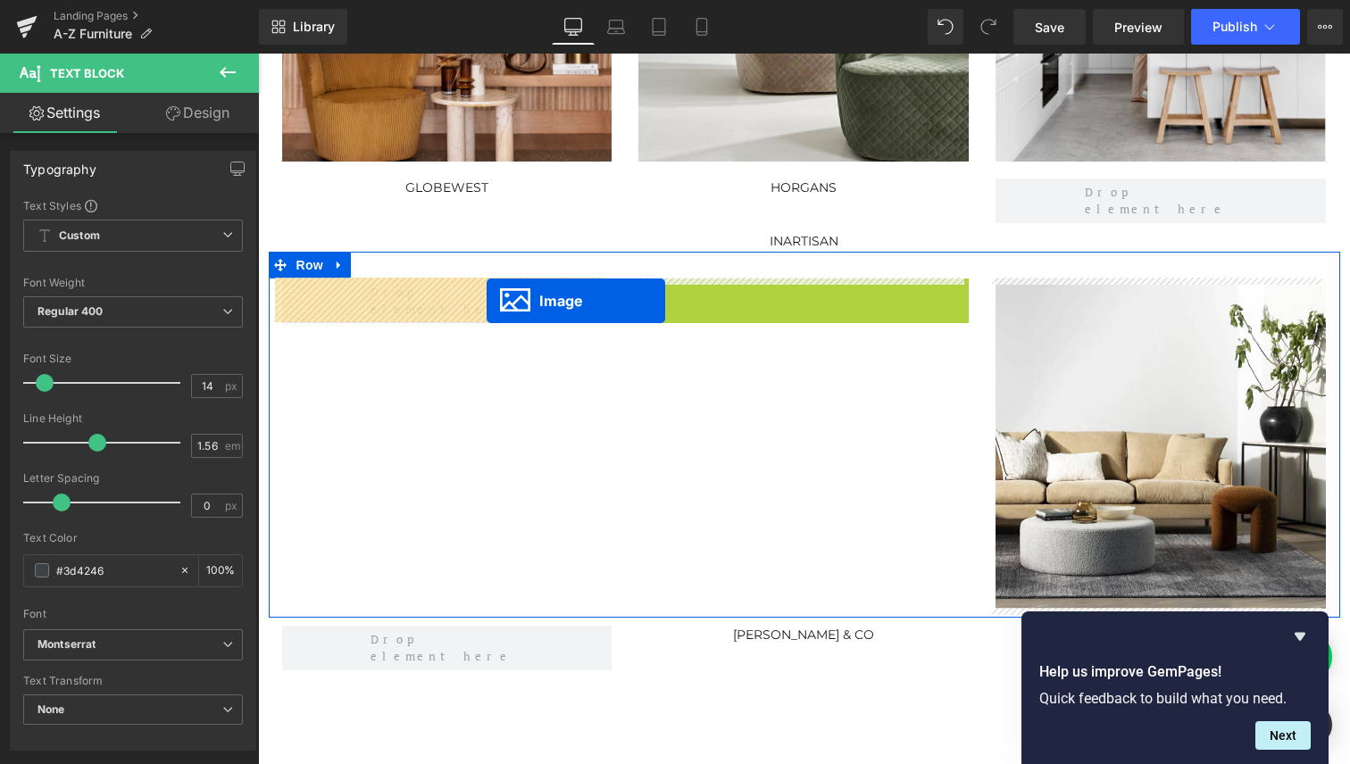
drag, startPoint x: 765, startPoint y: 439, endPoint x: 487, endPoint y: 301, distance: 311.1
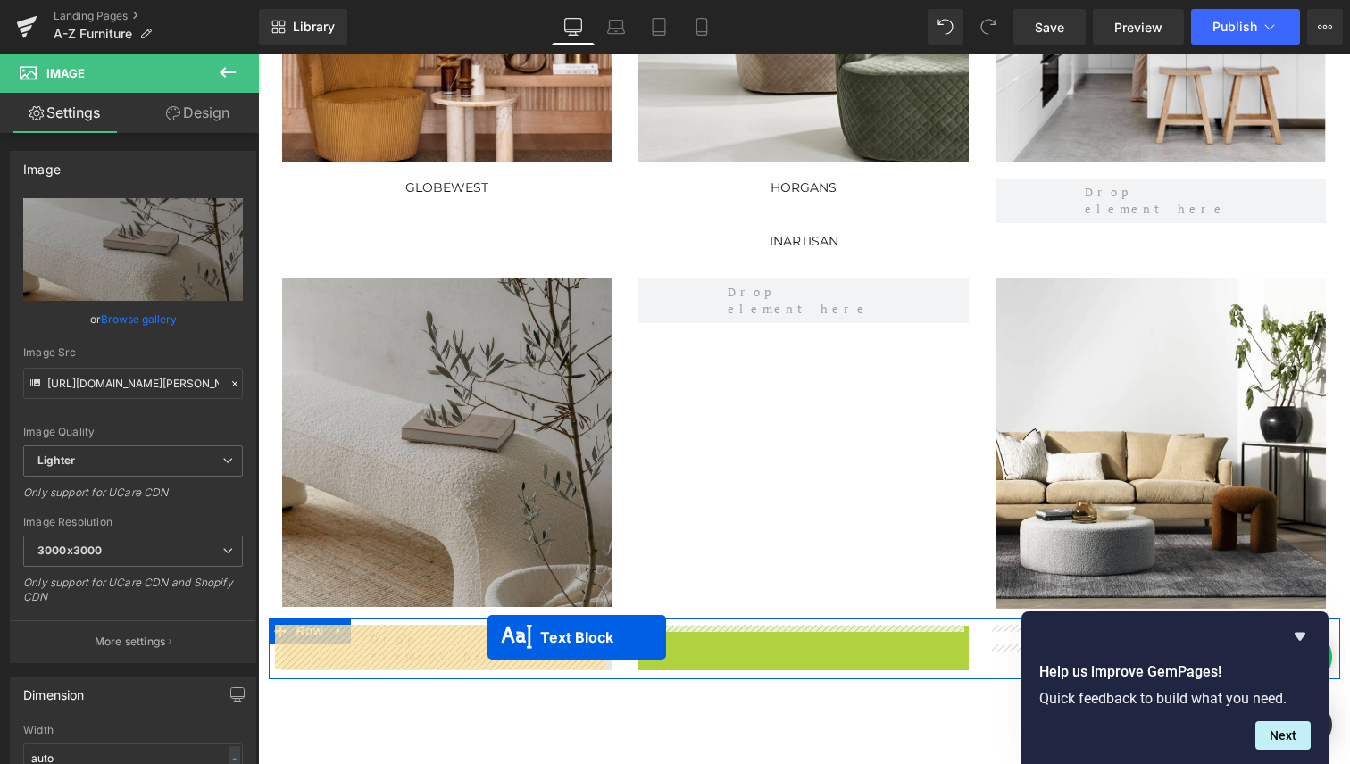
drag, startPoint x: 718, startPoint y: 635, endPoint x: 488, endPoint y: 638, distance: 230.4
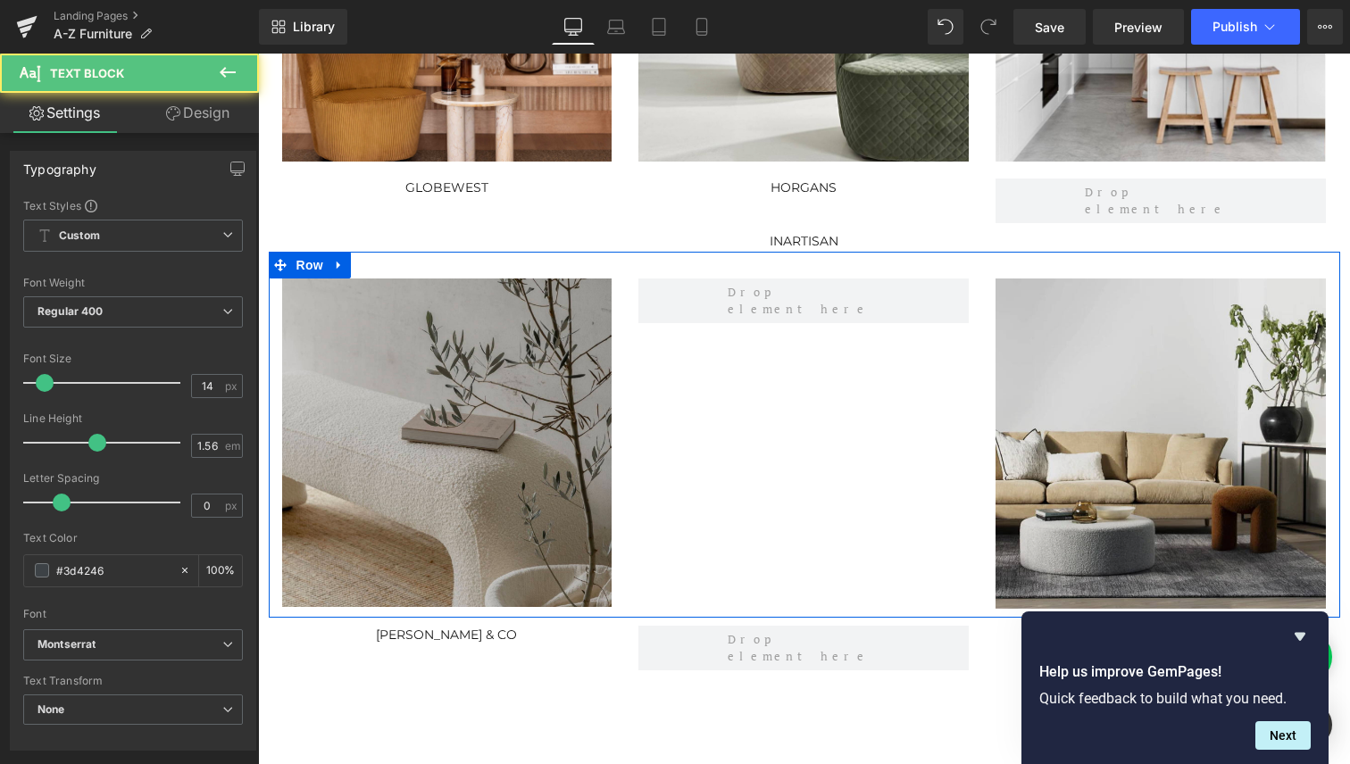
scroll to position [633, 0]
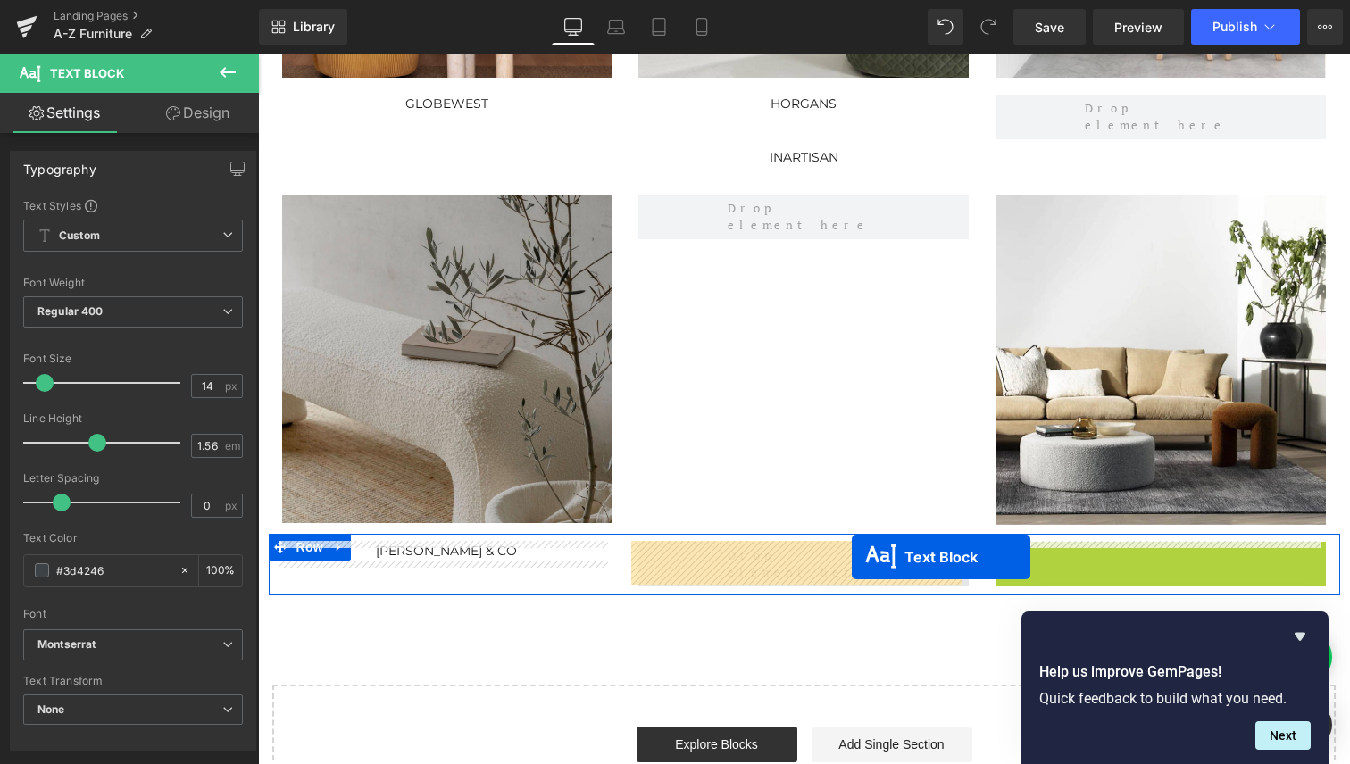
drag, startPoint x: 1098, startPoint y: 552, endPoint x: 838, endPoint y: 560, distance: 260.8
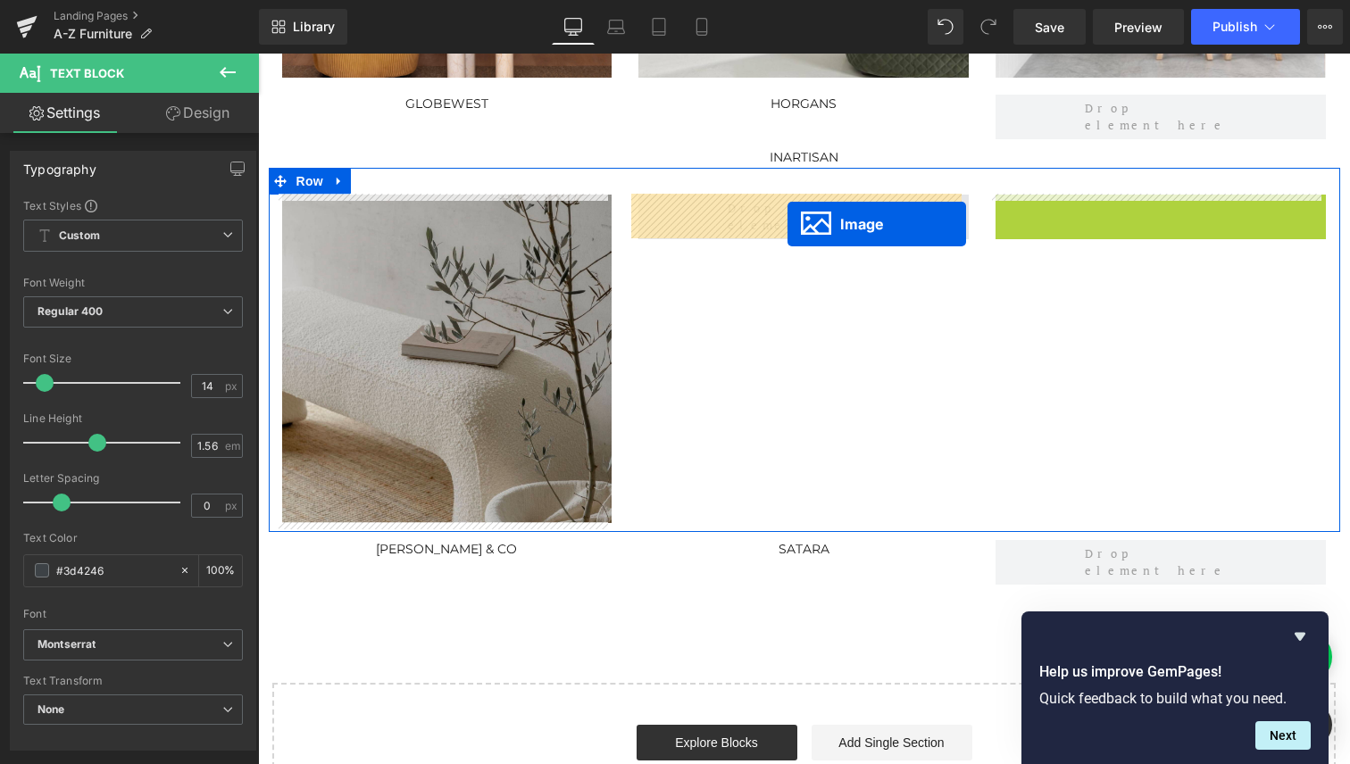
drag, startPoint x: 1123, startPoint y: 356, endPoint x: 788, endPoint y: 224, distance: 360.8
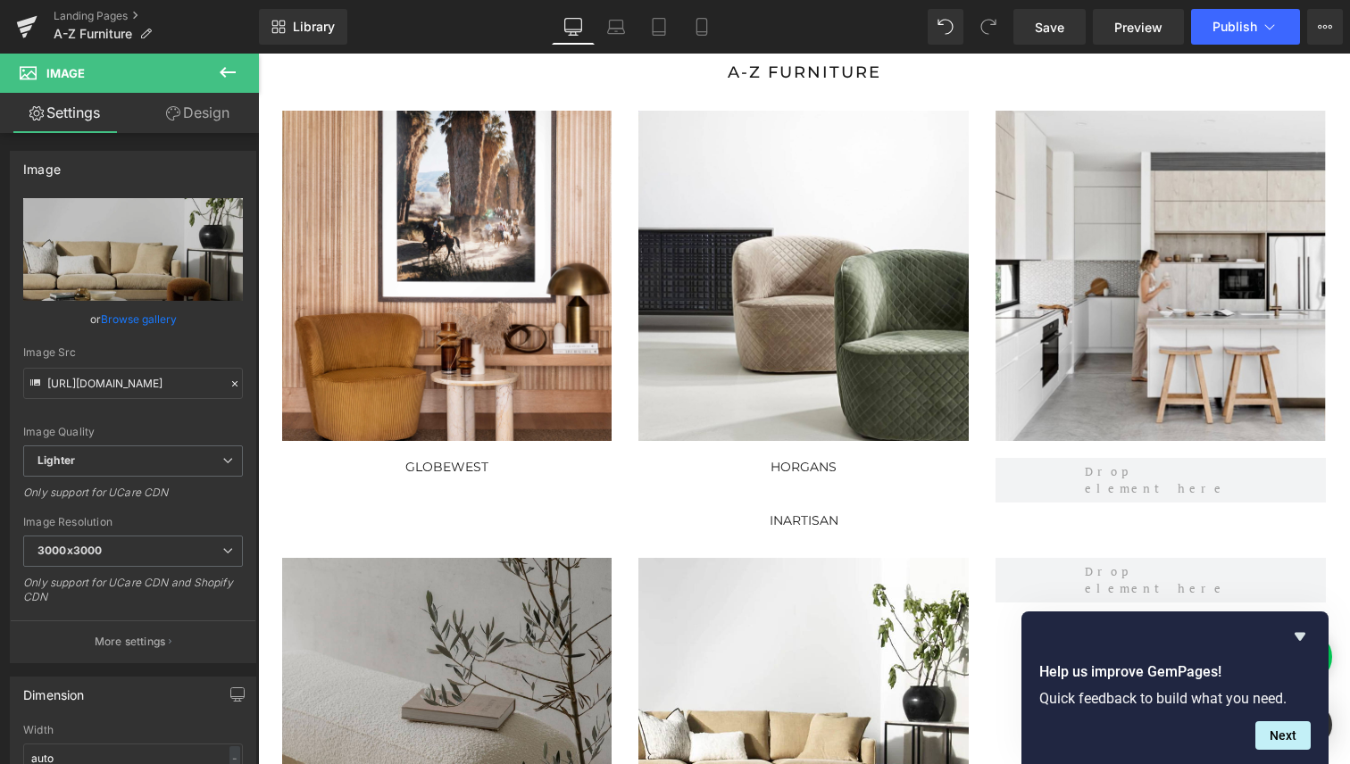
scroll to position [179, 0]
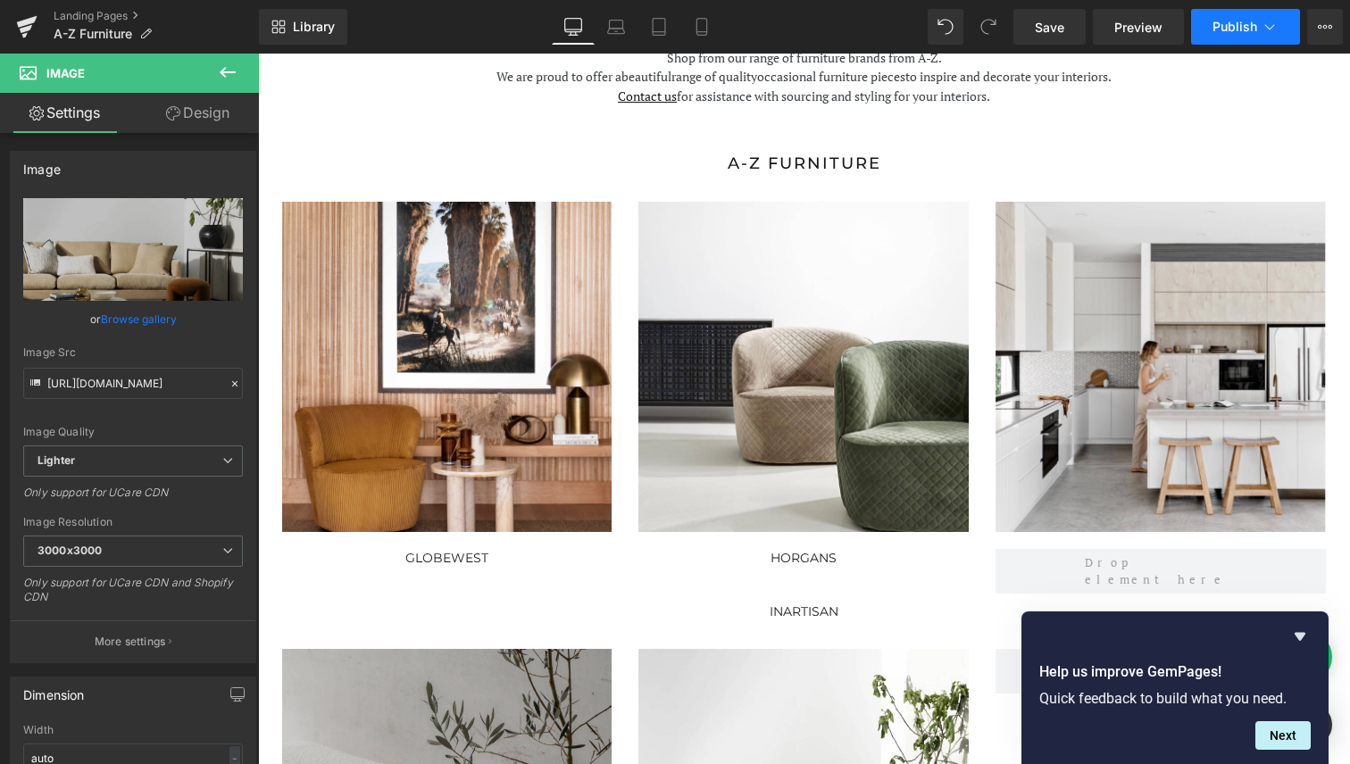
click at [1223, 33] on span "Publish" at bounding box center [1235, 27] width 45 height 14
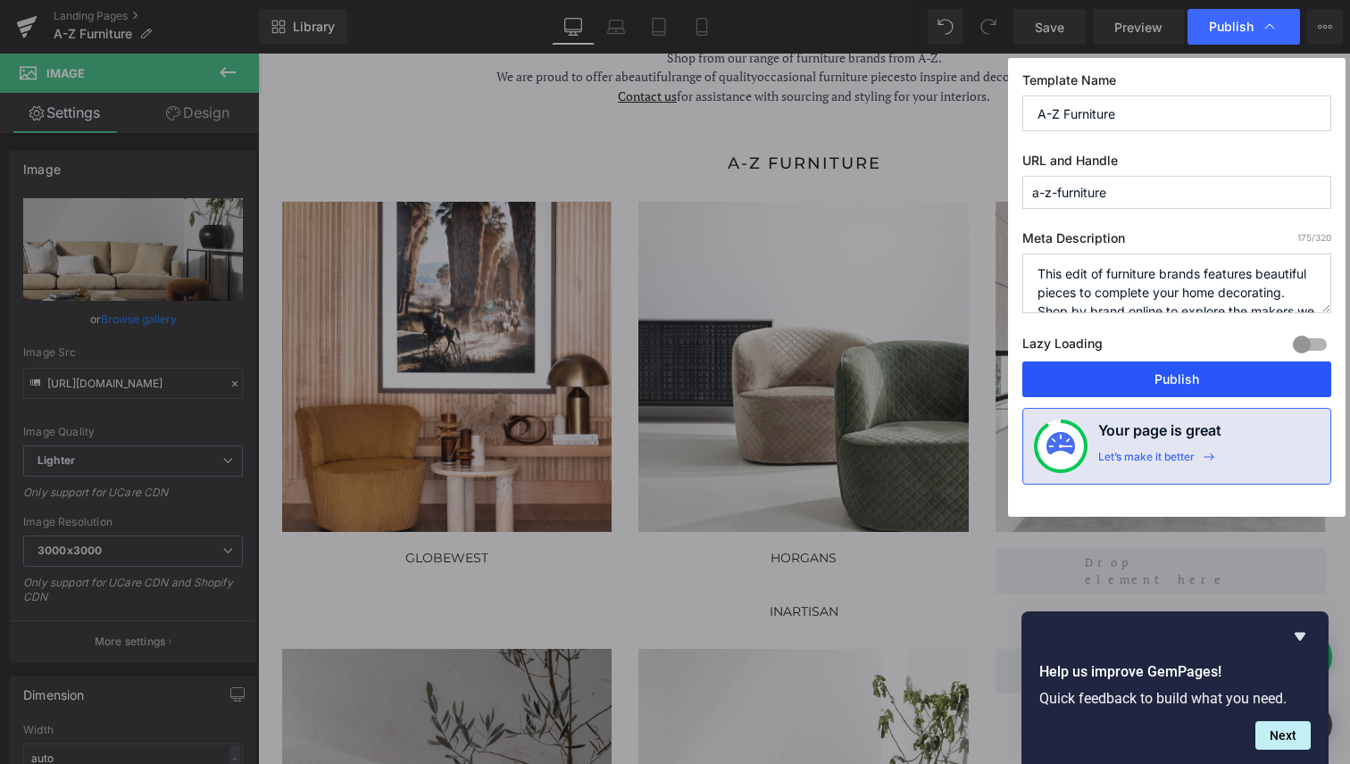
click at [1196, 374] on button "Publish" at bounding box center [1176, 380] width 309 height 36
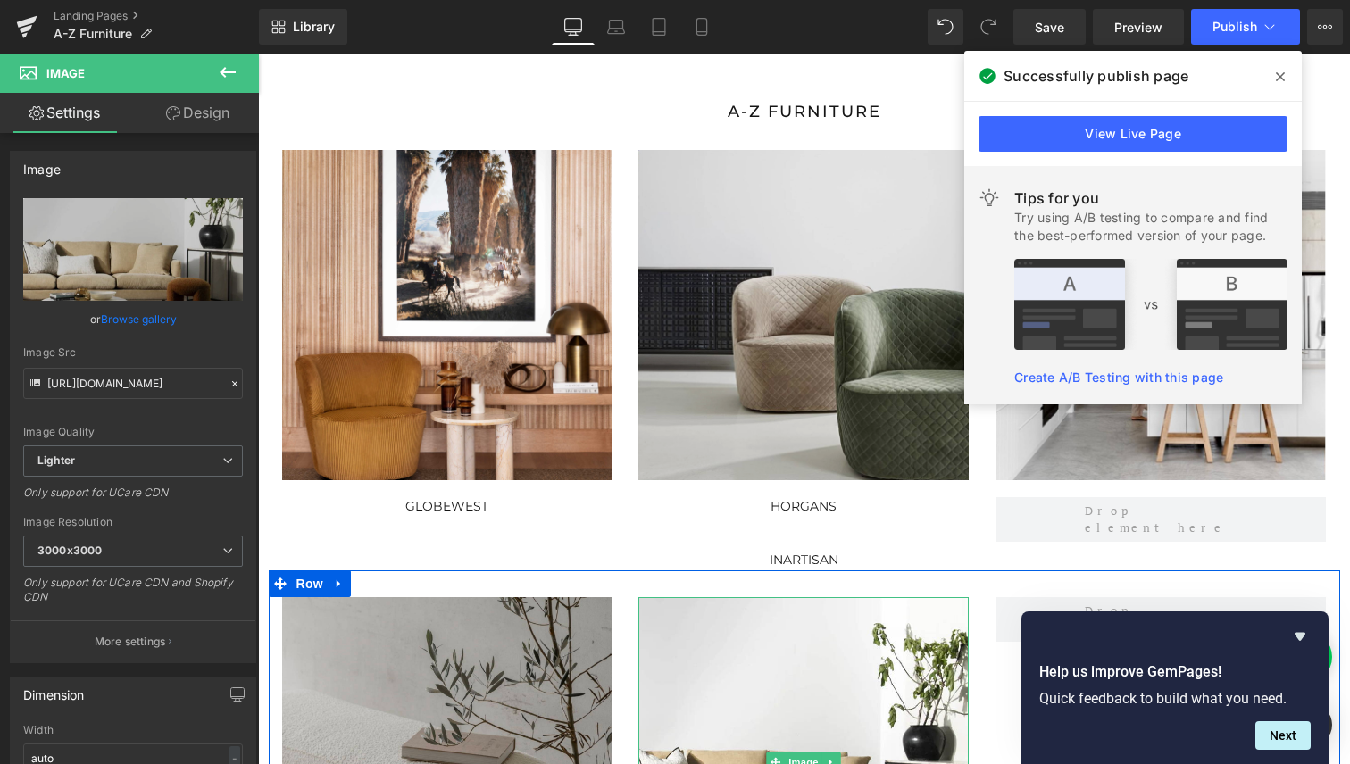
scroll to position [138, 0]
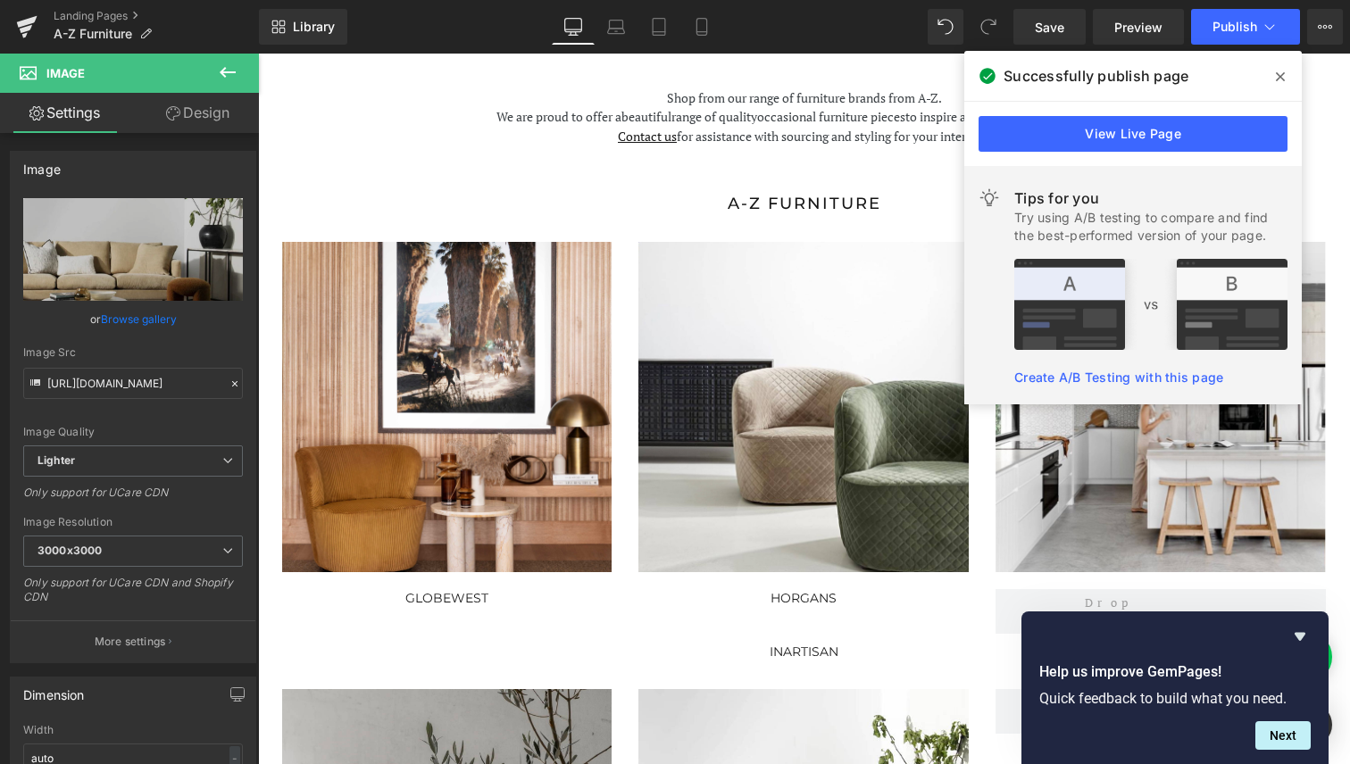
drag, startPoint x: 1282, startPoint y: 74, endPoint x: 960, endPoint y: 82, distance: 322.4
click at [1282, 74] on icon at bounding box center [1280, 76] width 9 height 9
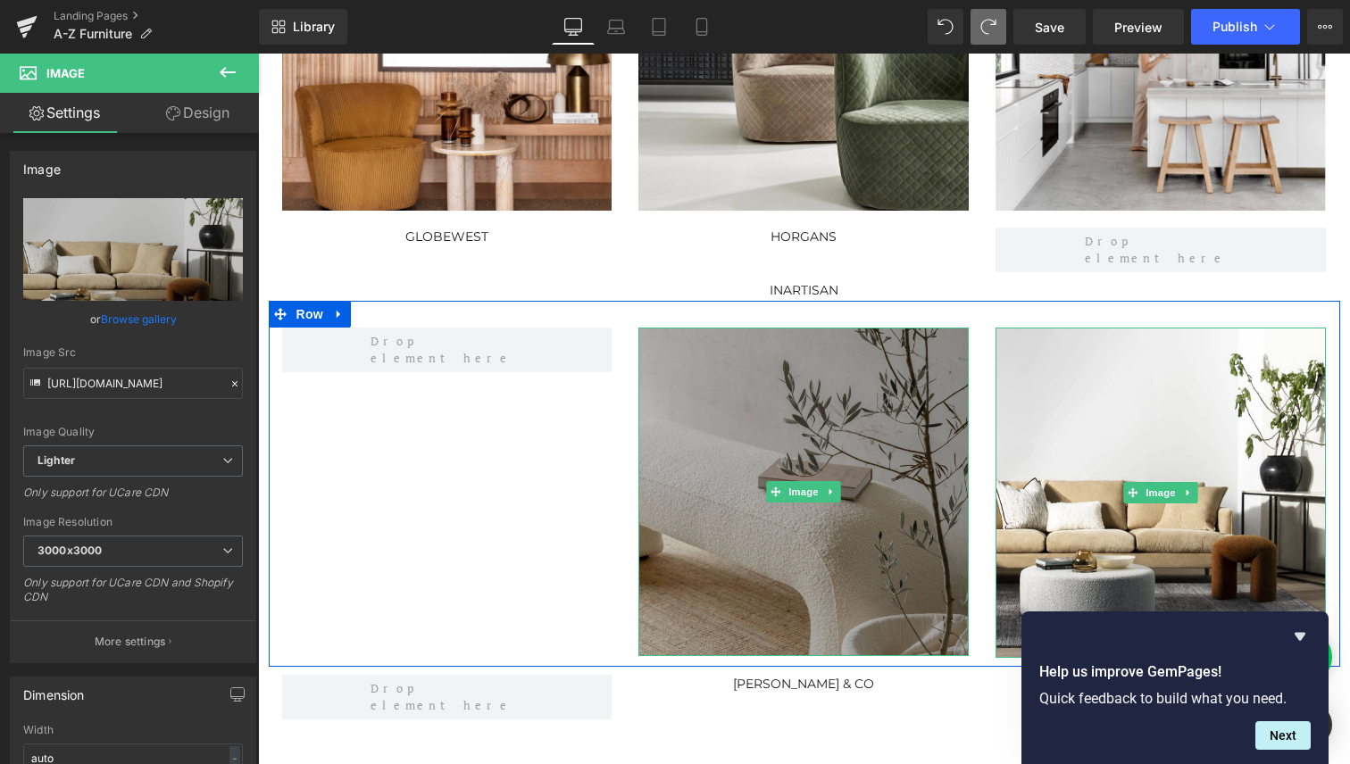
scroll to position [540, 0]
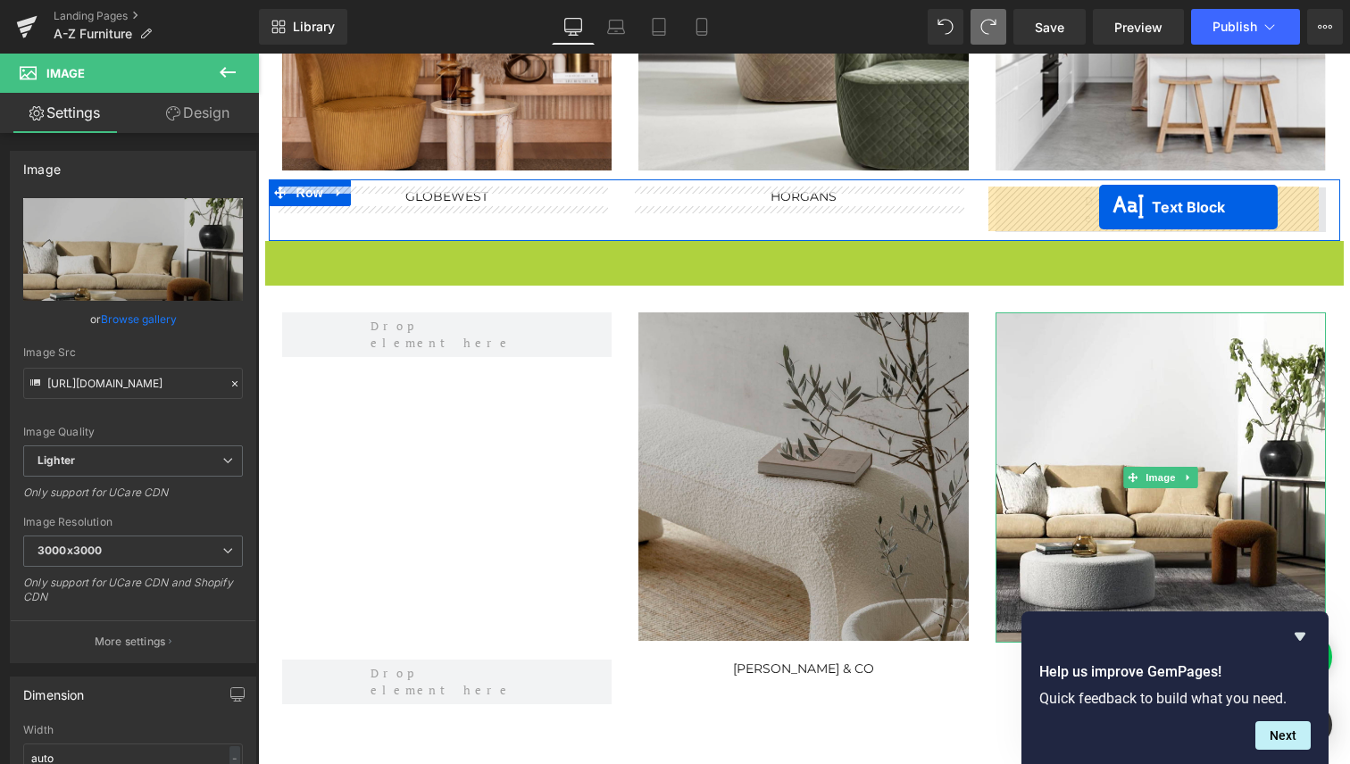
drag, startPoint x: 745, startPoint y: 250, endPoint x: 1099, endPoint y: 207, distance: 357.1
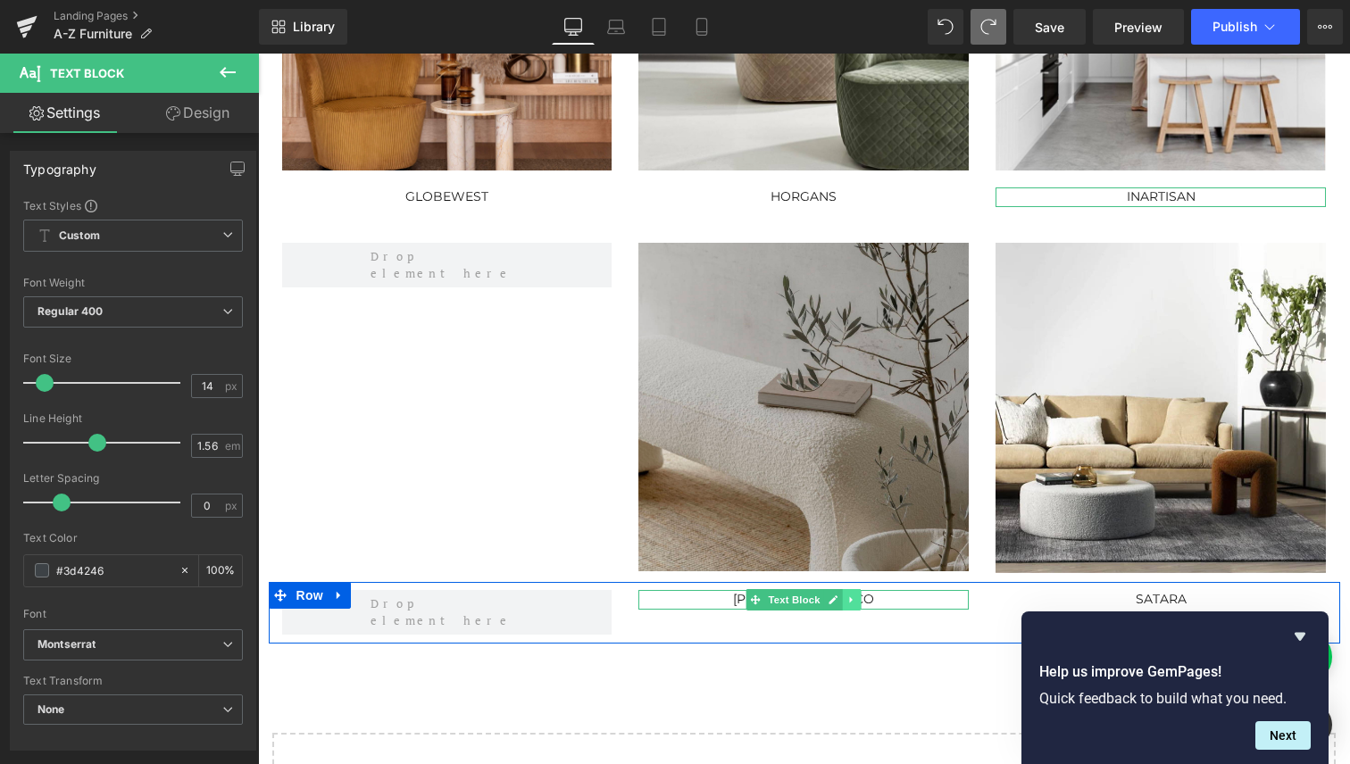
click at [847, 602] on icon at bounding box center [852, 600] width 10 height 11
click at [838, 603] on icon at bounding box center [843, 600] width 10 height 10
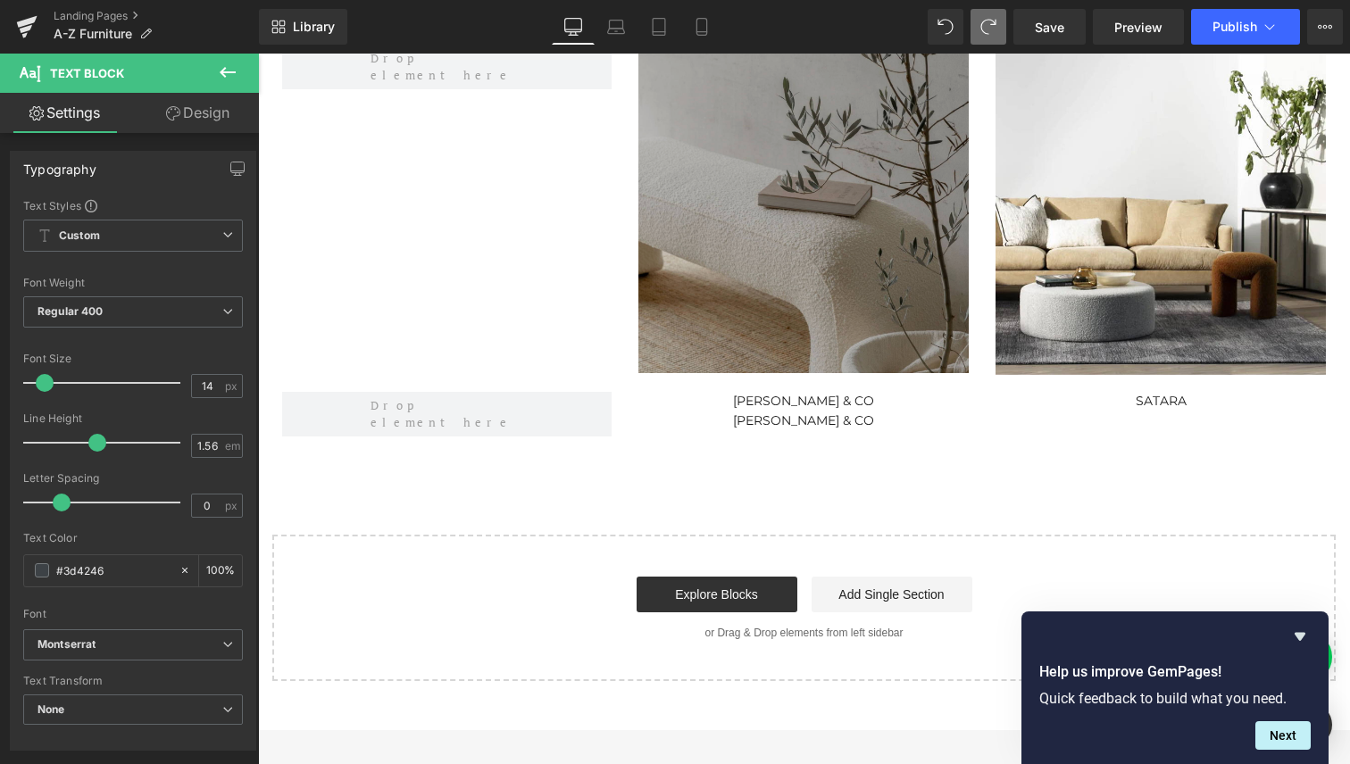
scroll to position [646, 0]
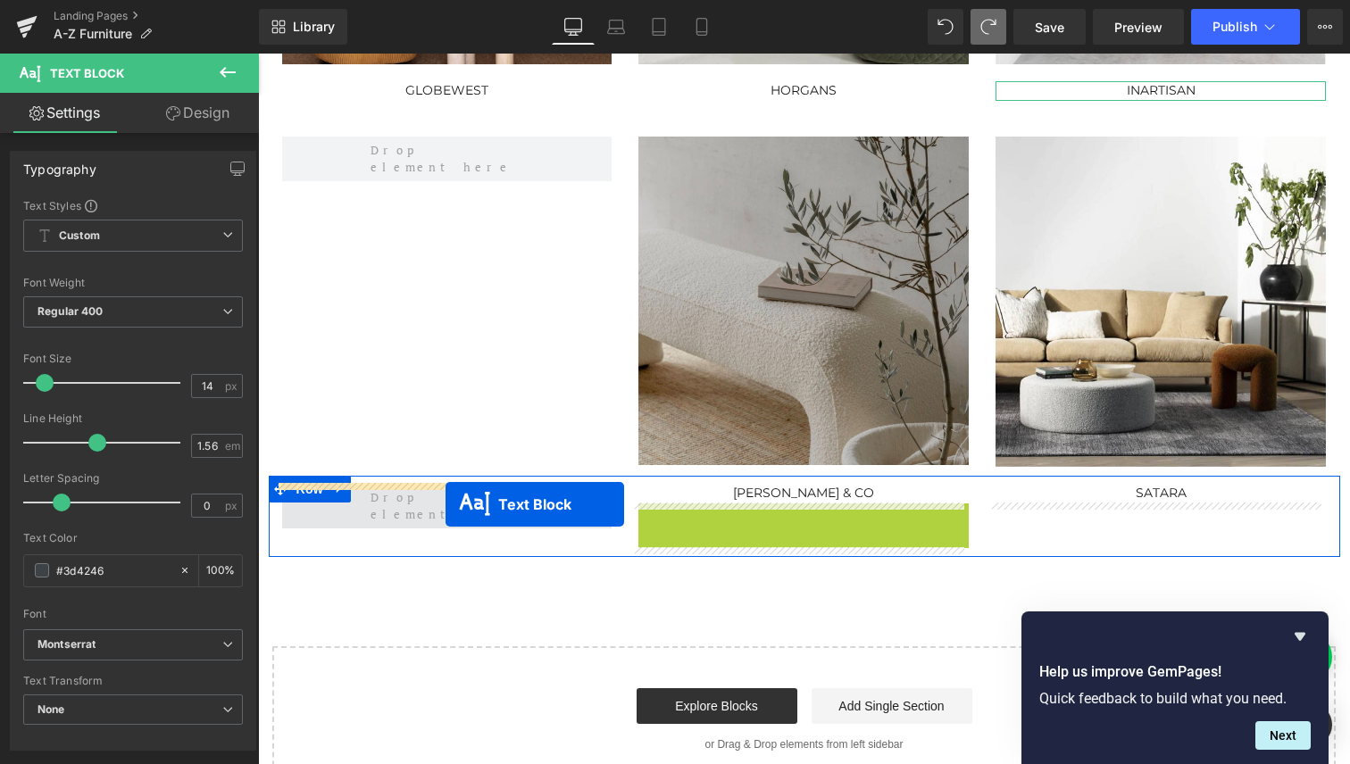
drag, startPoint x: 744, startPoint y: 513, endPoint x: 446, endPoint y: 504, distance: 298.3
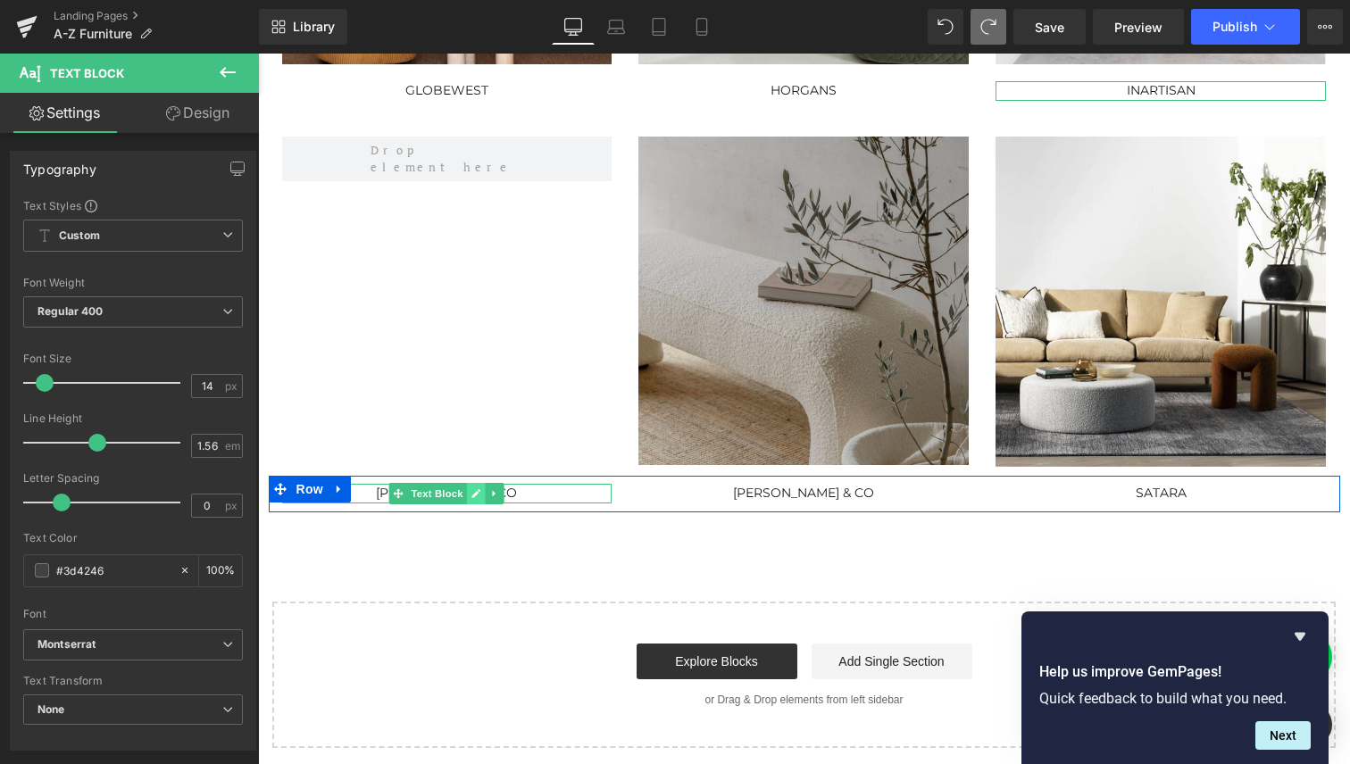
click at [472, 495] on icon at bounding box center [476, 493] width 9 height 9
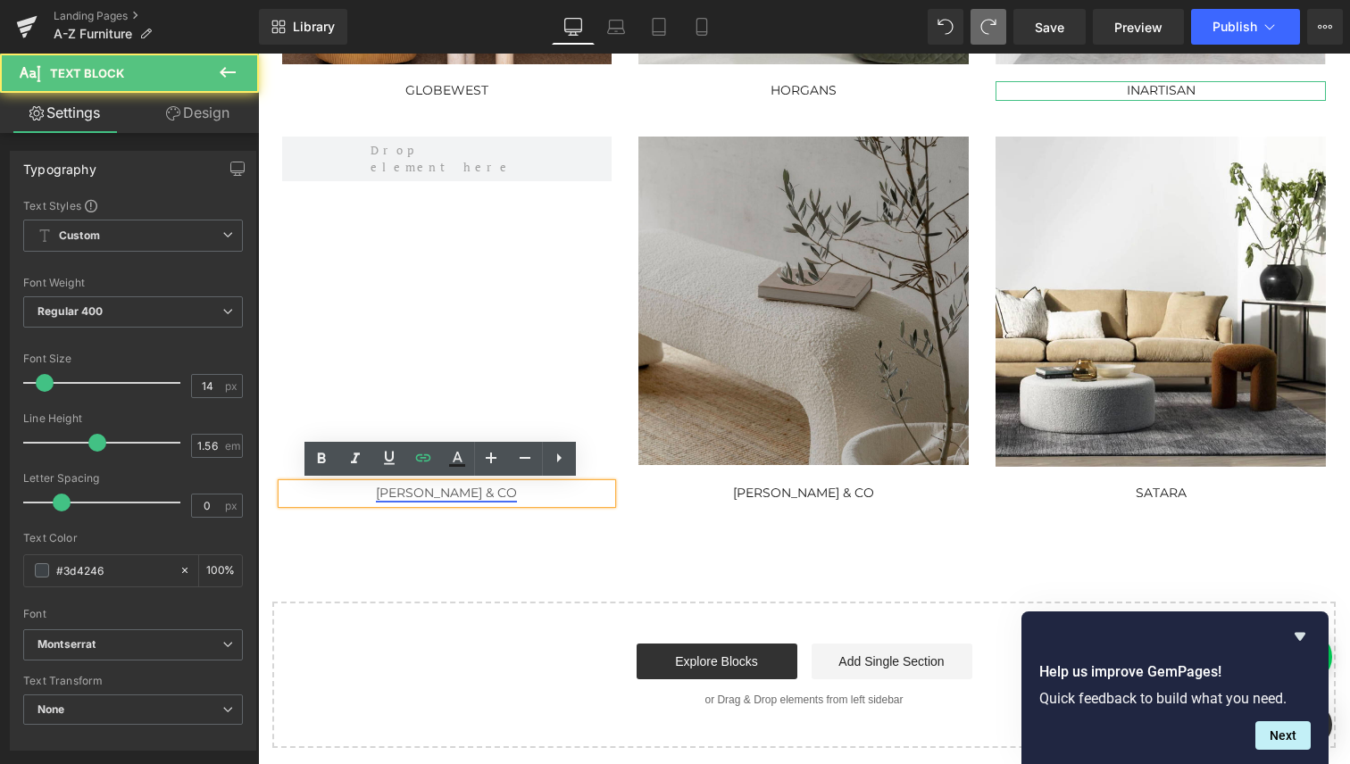
click at [454, 493] on link "[PERSON_NAME] & CO" at bounding box center [446, 493] width 141 height 16
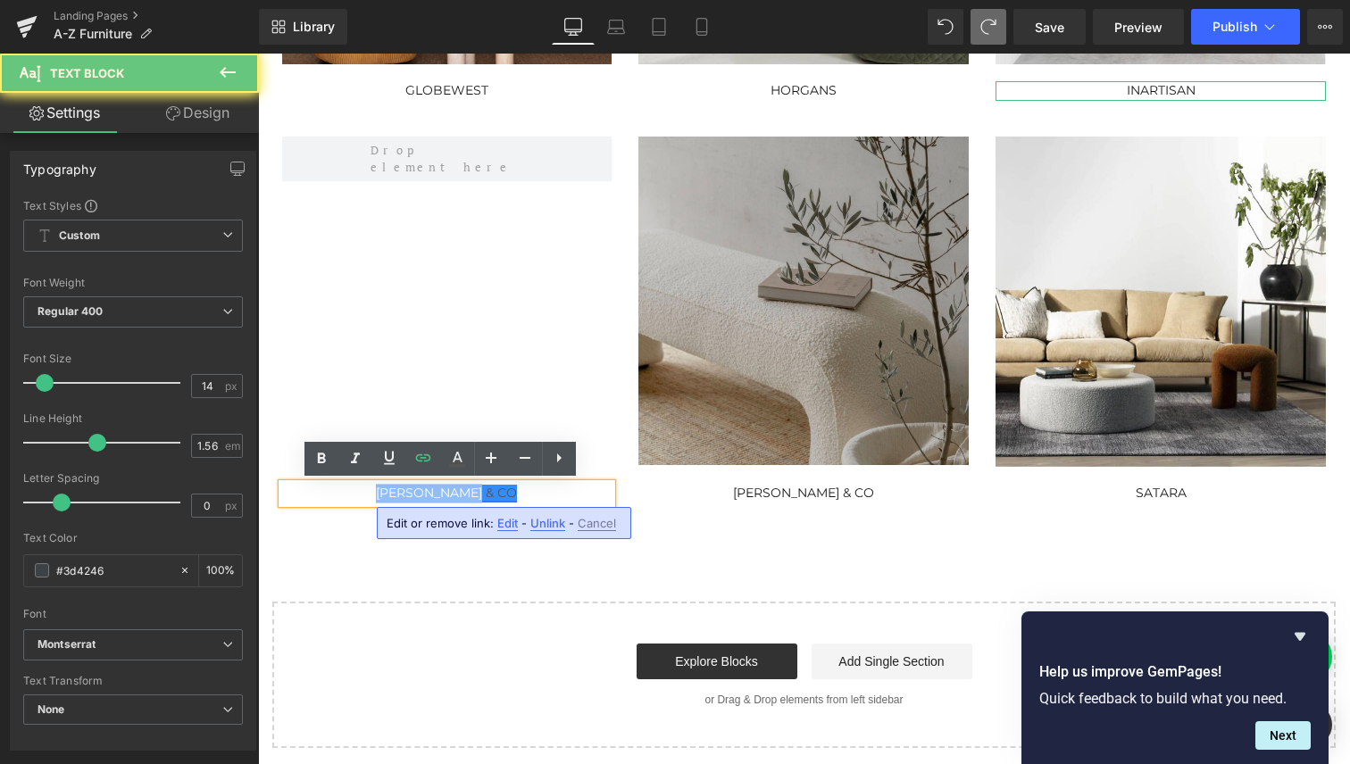
click at [454, 493] on link "[PERSON_NAME] & CO" at bounding box center [446, 493] width 141 height 16
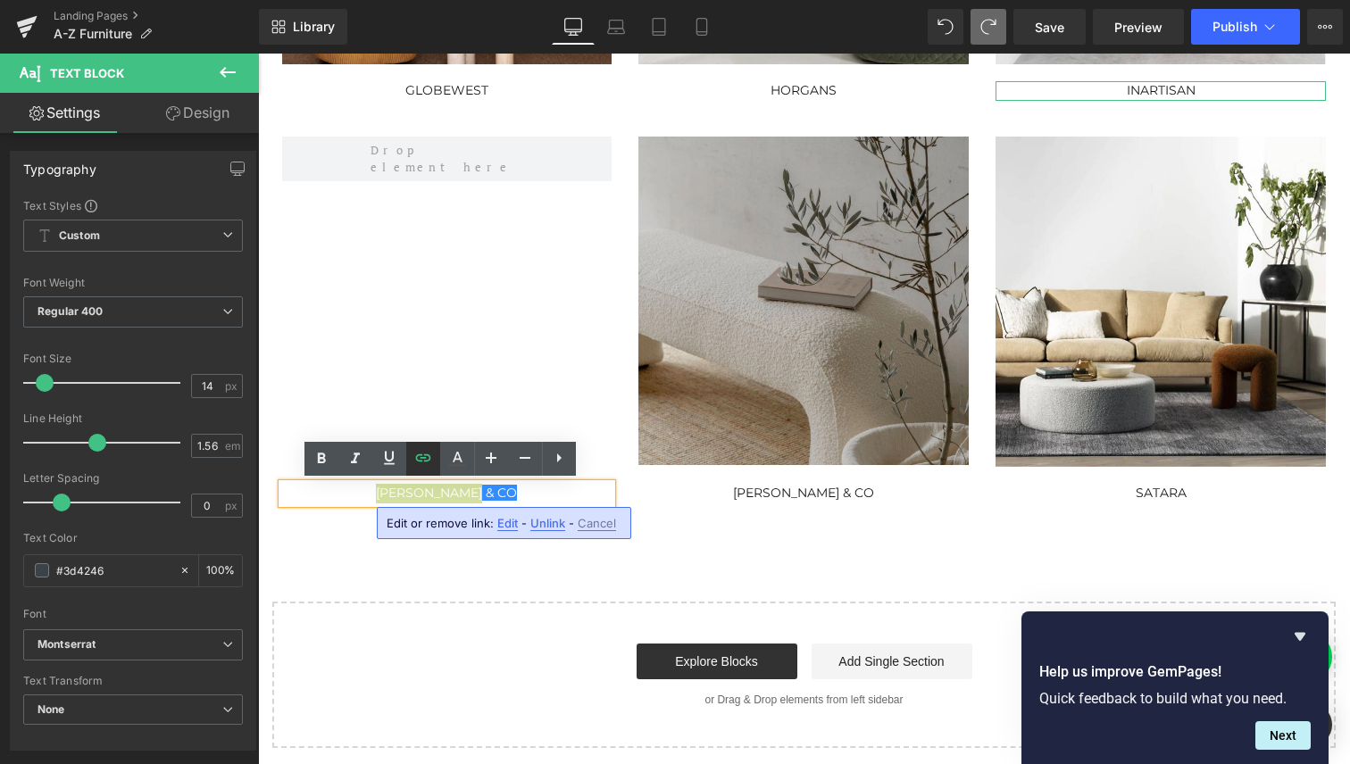
click at [429, 456] on icon at bounding box center [423, 457] width 21 height 21
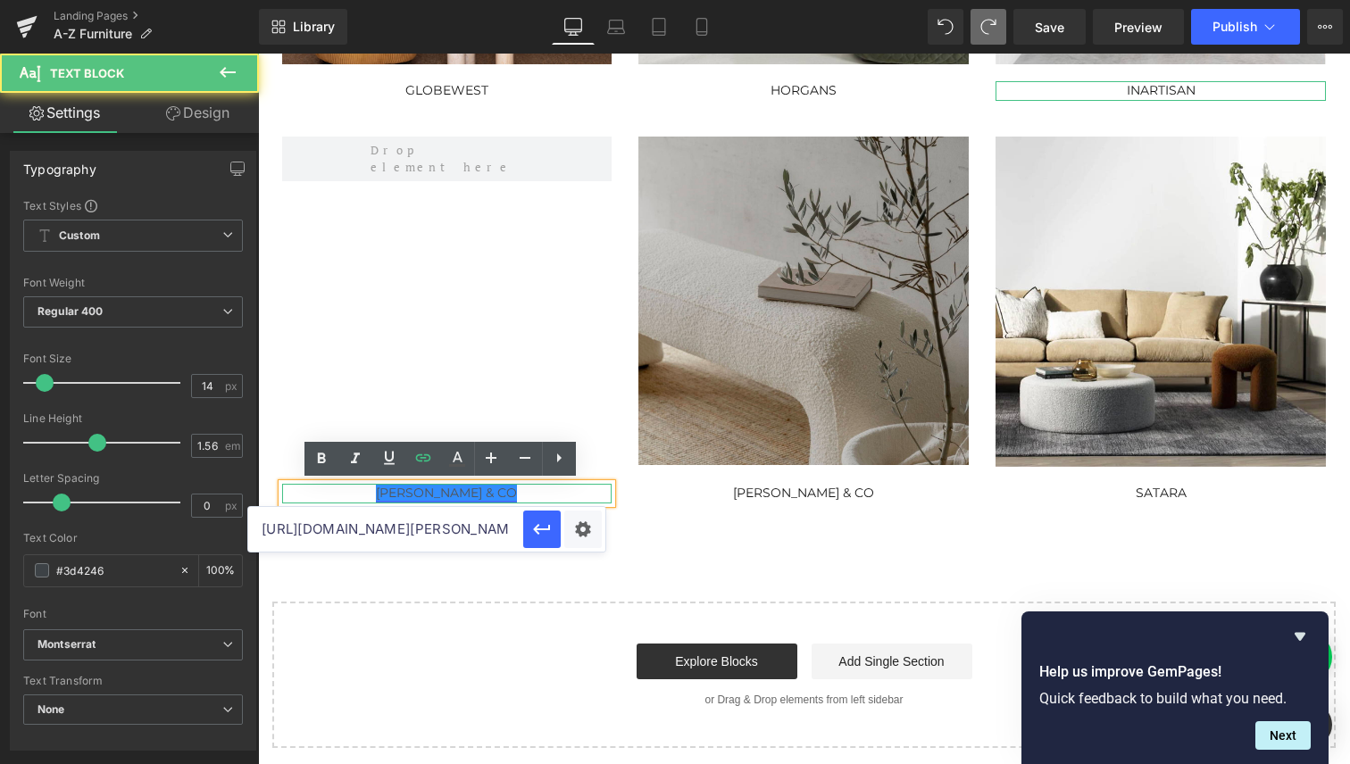
click at [461, 492] on link "[PERSON_NAME] & CO" at bounding box center [446, 493] width 141 height 16
click at [461, 491] on link "[PERSON_NAME] & CO" at bounding box center [446, 493] width 141 height 16
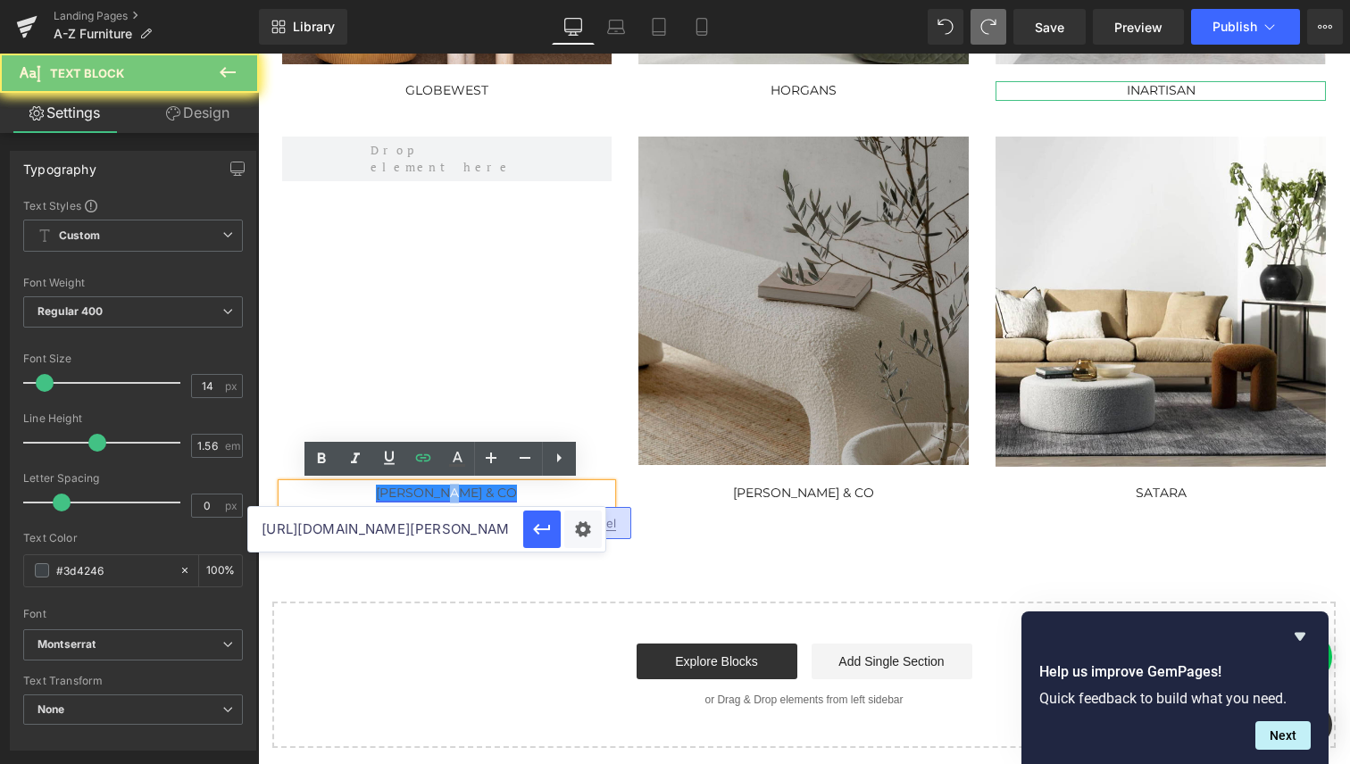
click at [461, 491] on link "[PERSON_NAME] & CO" at bounding box center [446, 493] width 141 height 16
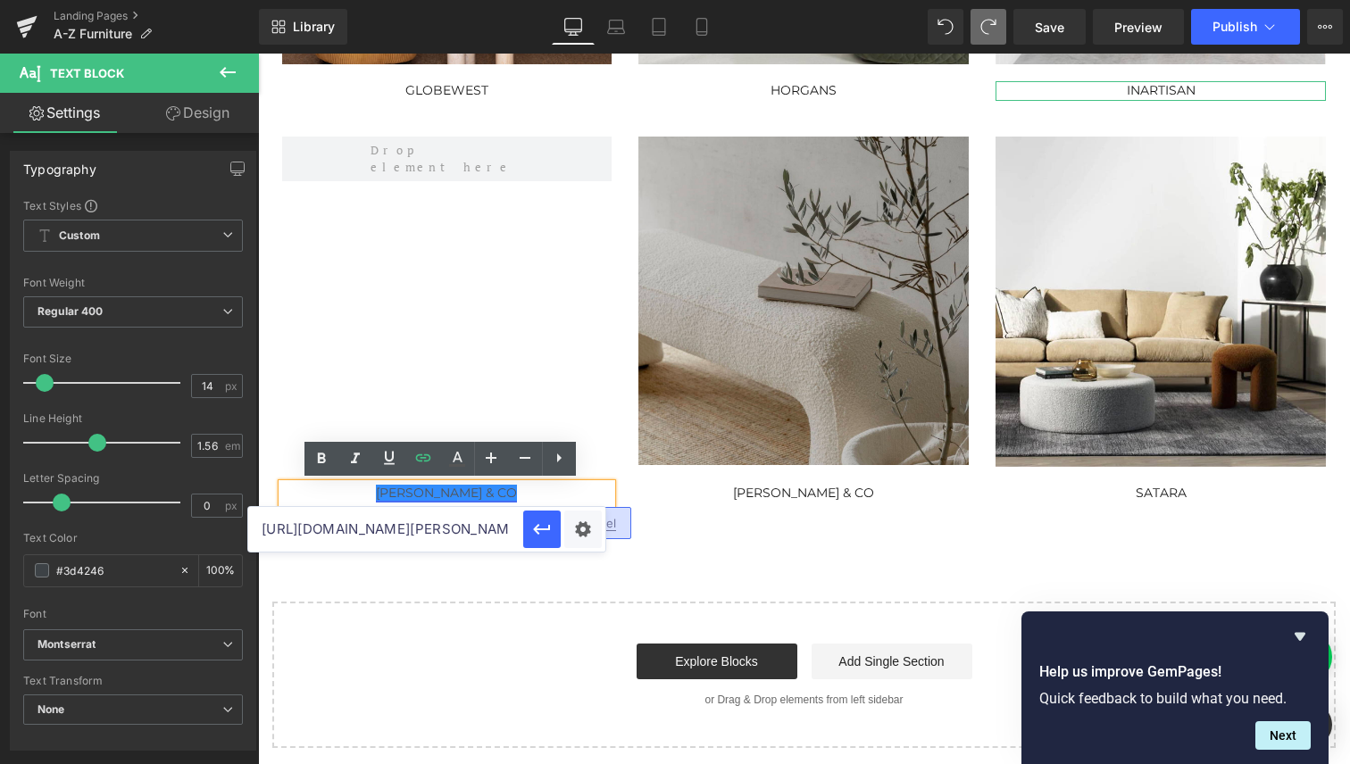
click at [452, 492] on link "[PERSON_NAME] & CO" at bounding box center [446, 493] width 141 height 16
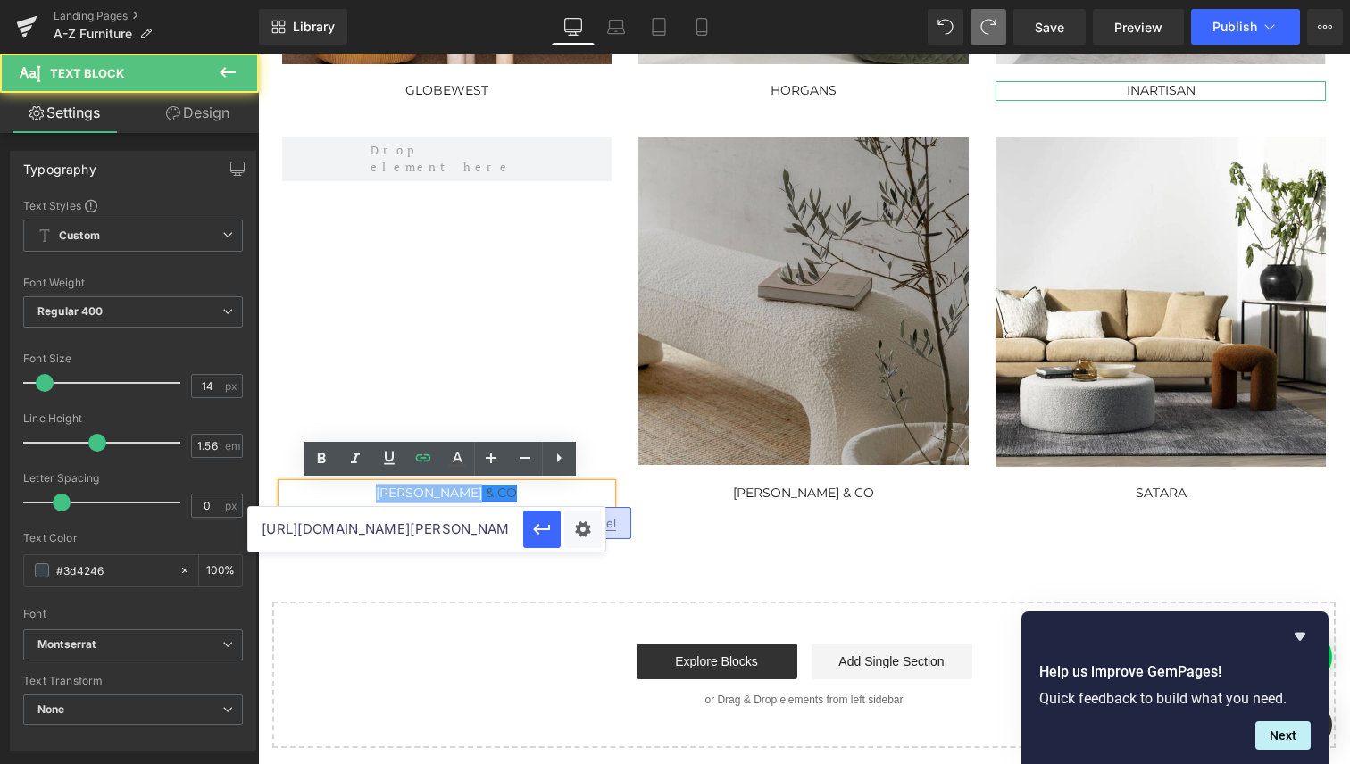
paste div
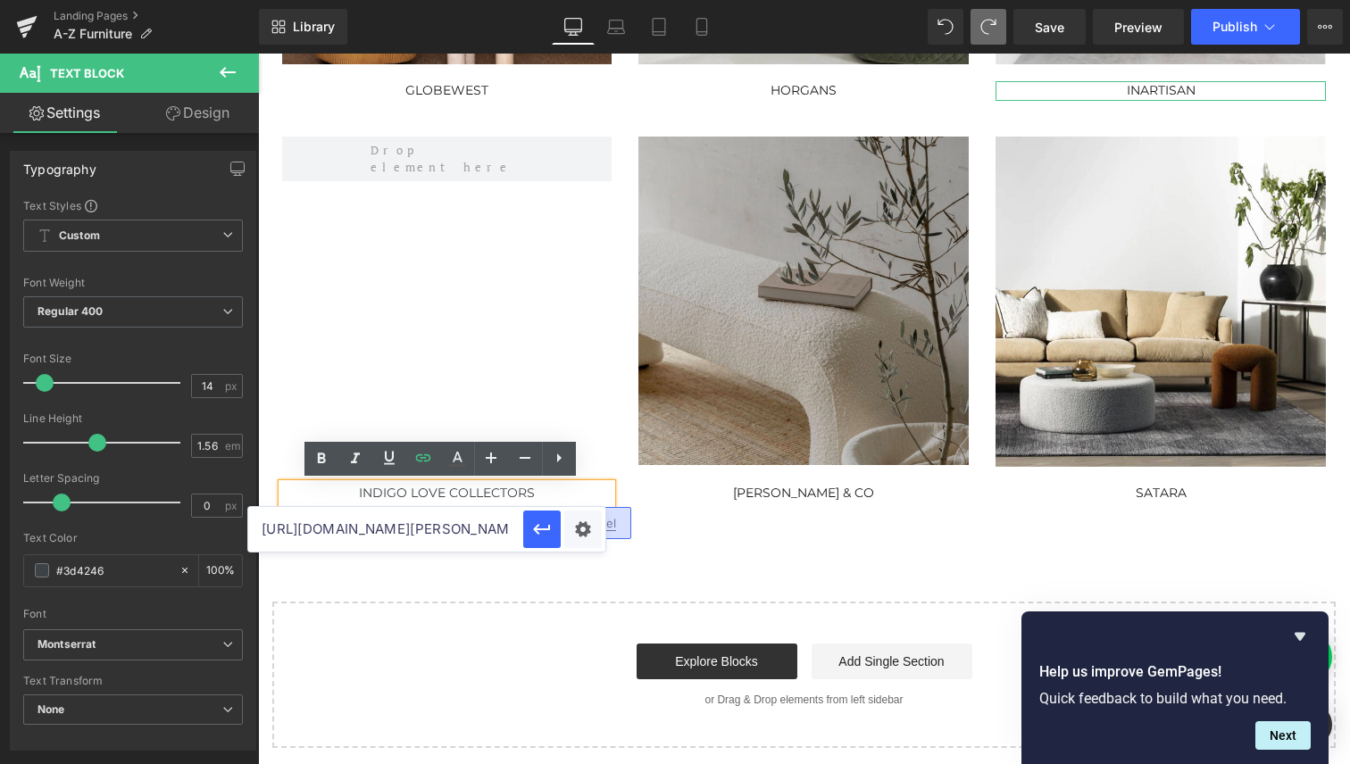
click at [714, 566] on div "Shop from our range of furniture brands from A-Z. W e are proud to offer a beau…" at bounding box center [804, 157] width 1092 height 1181
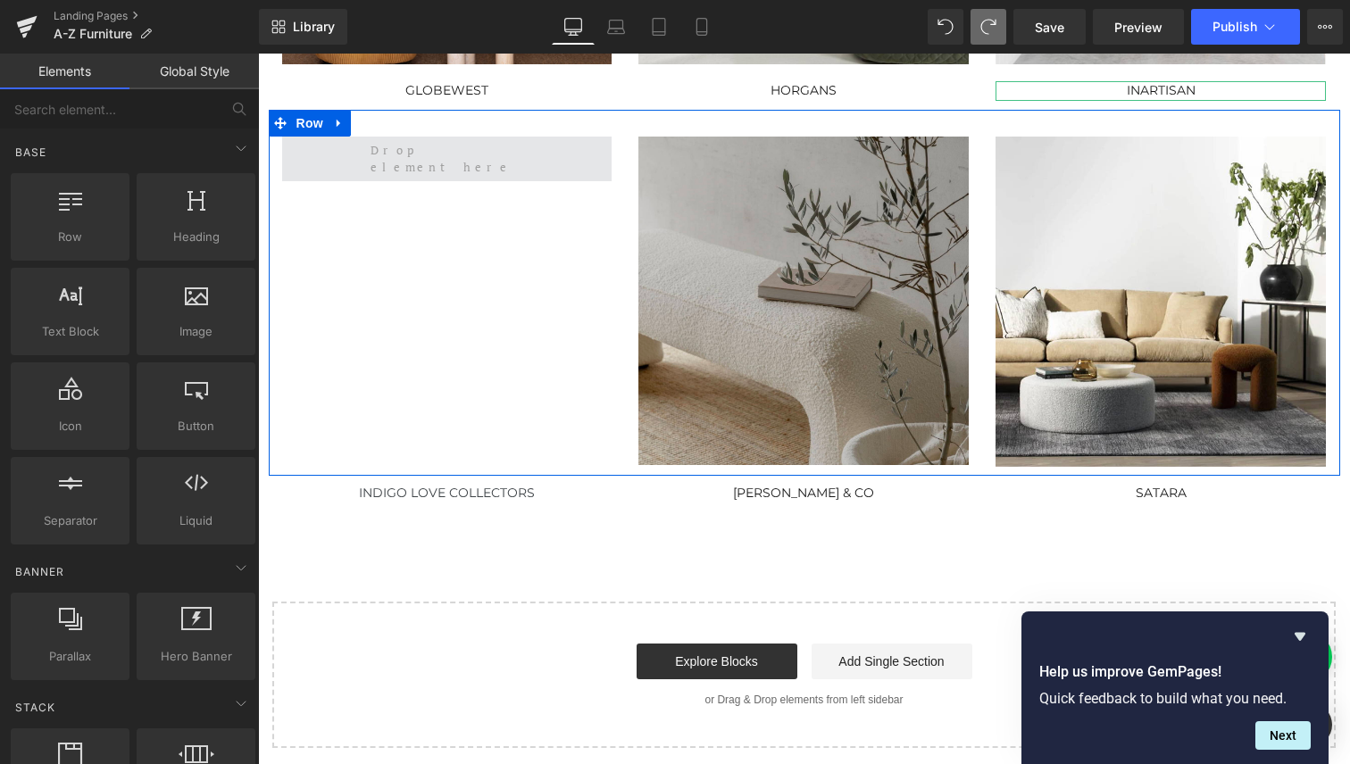
click at [435, 160] on span at bounding box center [446, 159] width 165 height 44
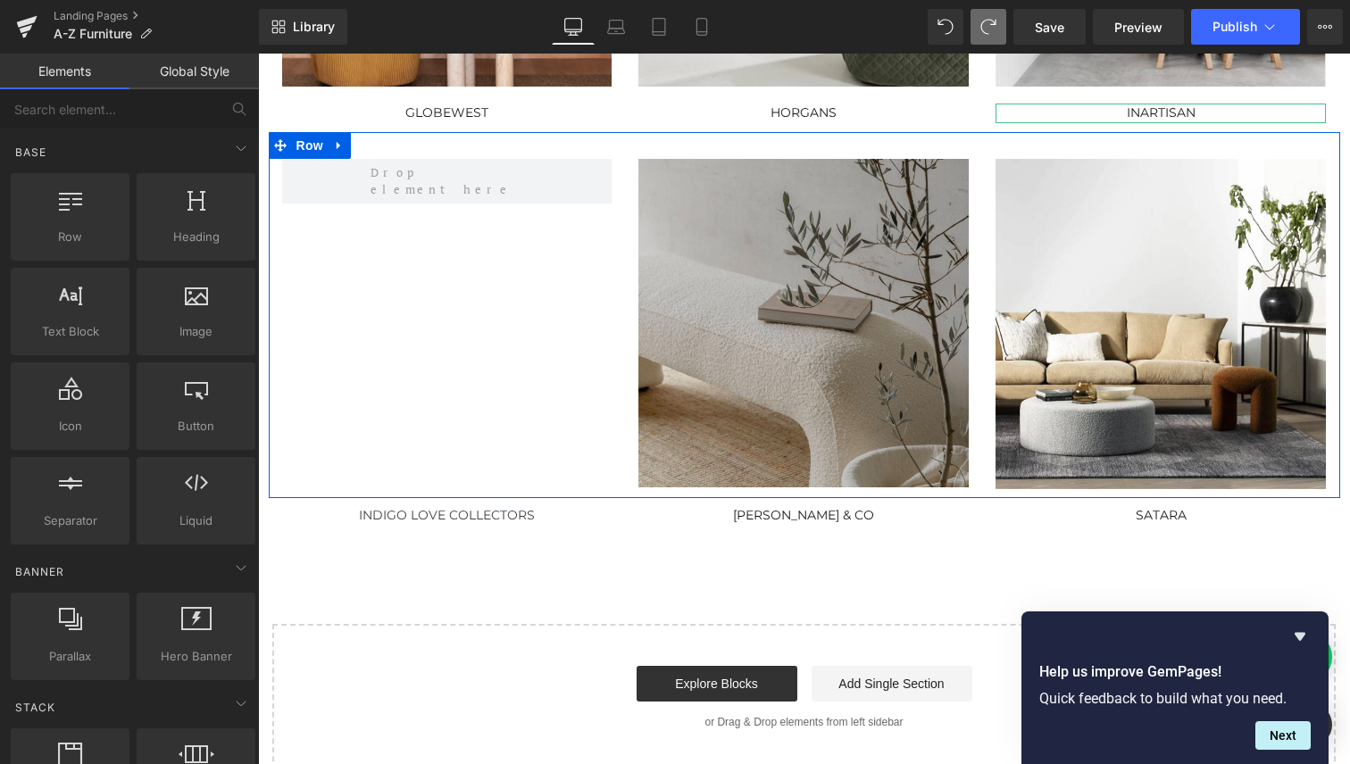
scroll to position [595, 0]
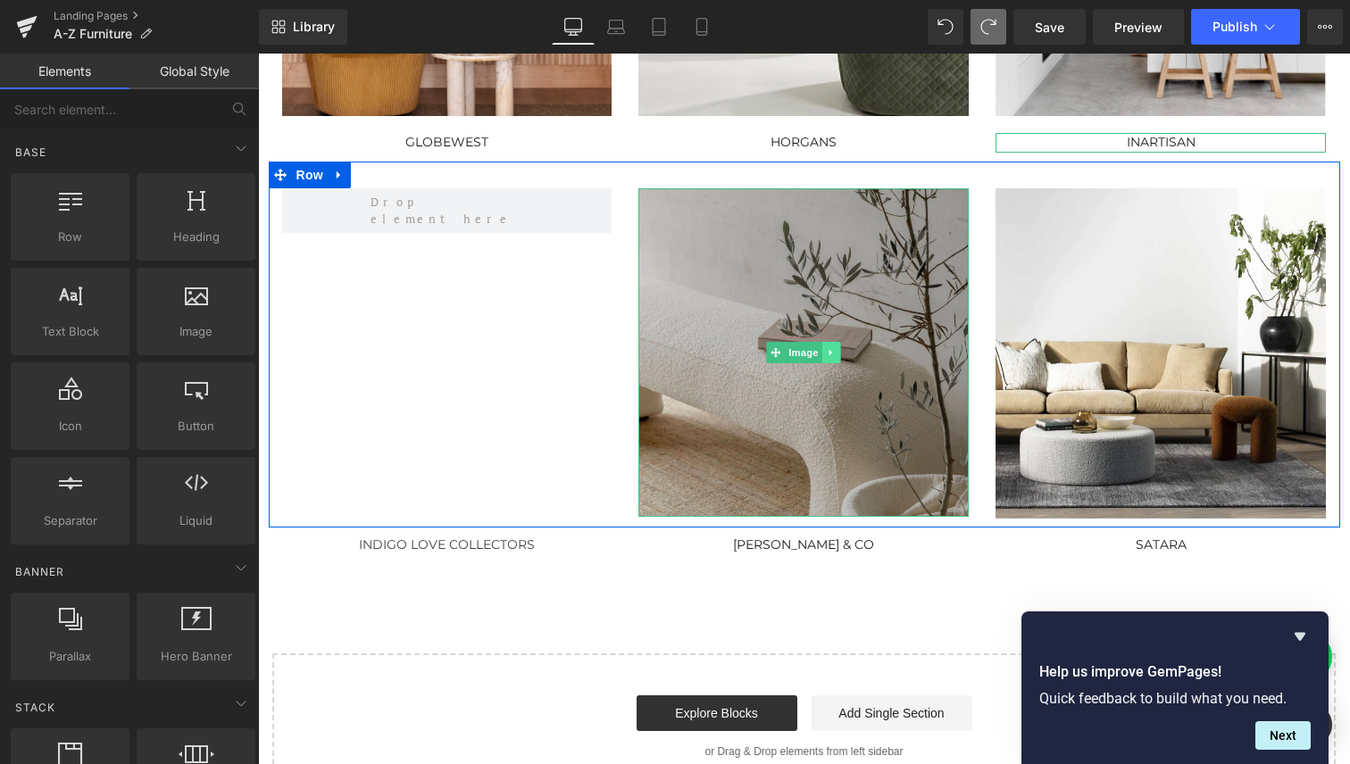
click at [827, 354] on icon at bounding box center [832, 352] width 10 height 11
click at [818, 354] on icon at bounding box center [823, 352] width 10 height 11
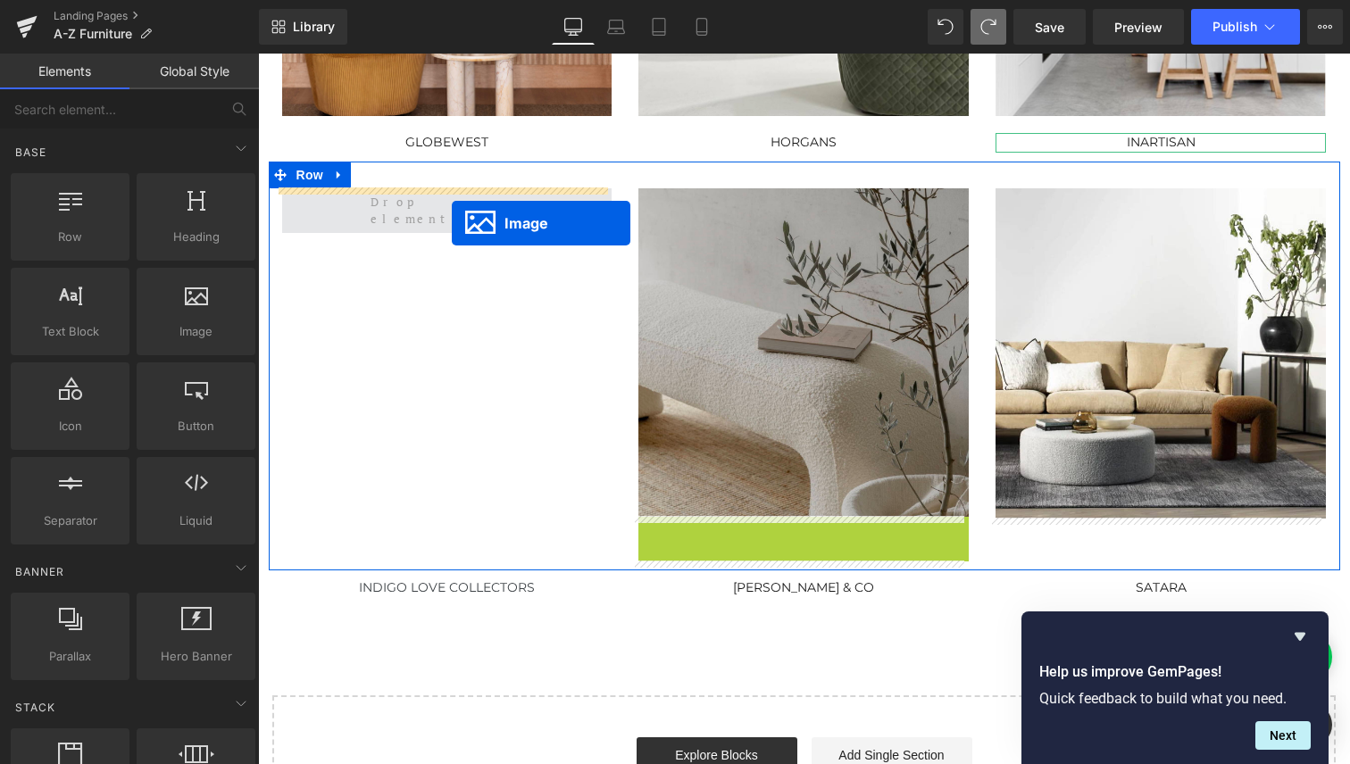
drag, startPoint x: 767, startPoint y: 678, endPoint x: 452, endPoint y: 223, distance: 553.1
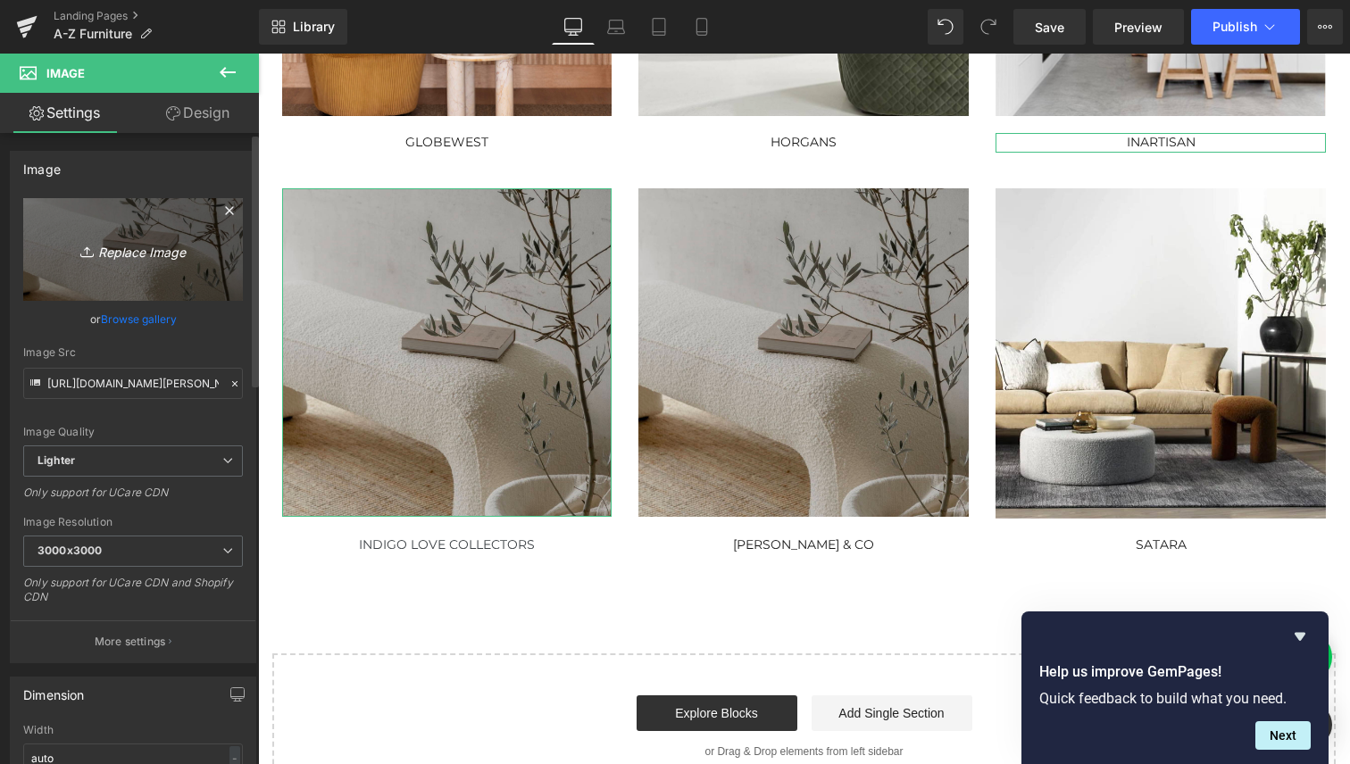
click at [139, 253] on icon "Replace Image" at bounding box center [133, 249] width 143 height 22
type input "C:\fakepath\Indigo_Love.jpg"
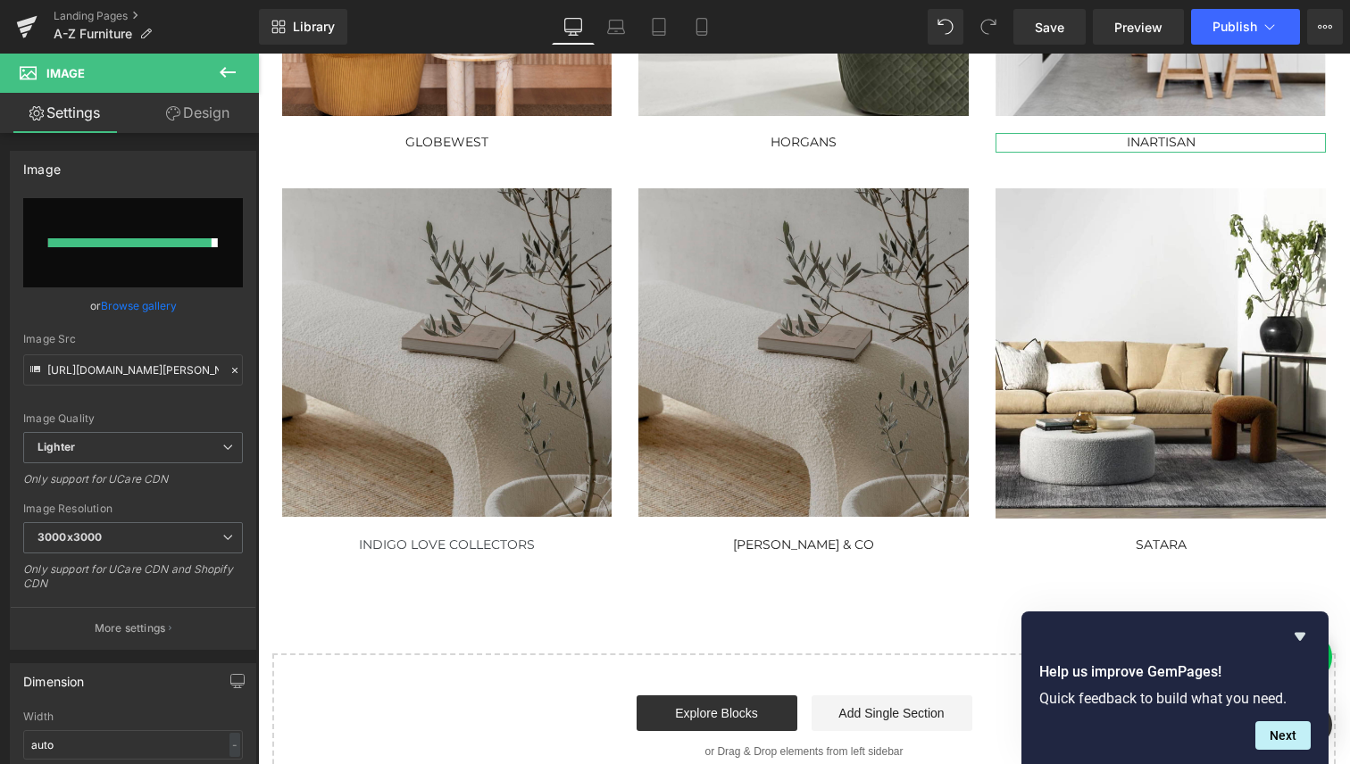
type input "[URL][DOMAIN_NAME]"
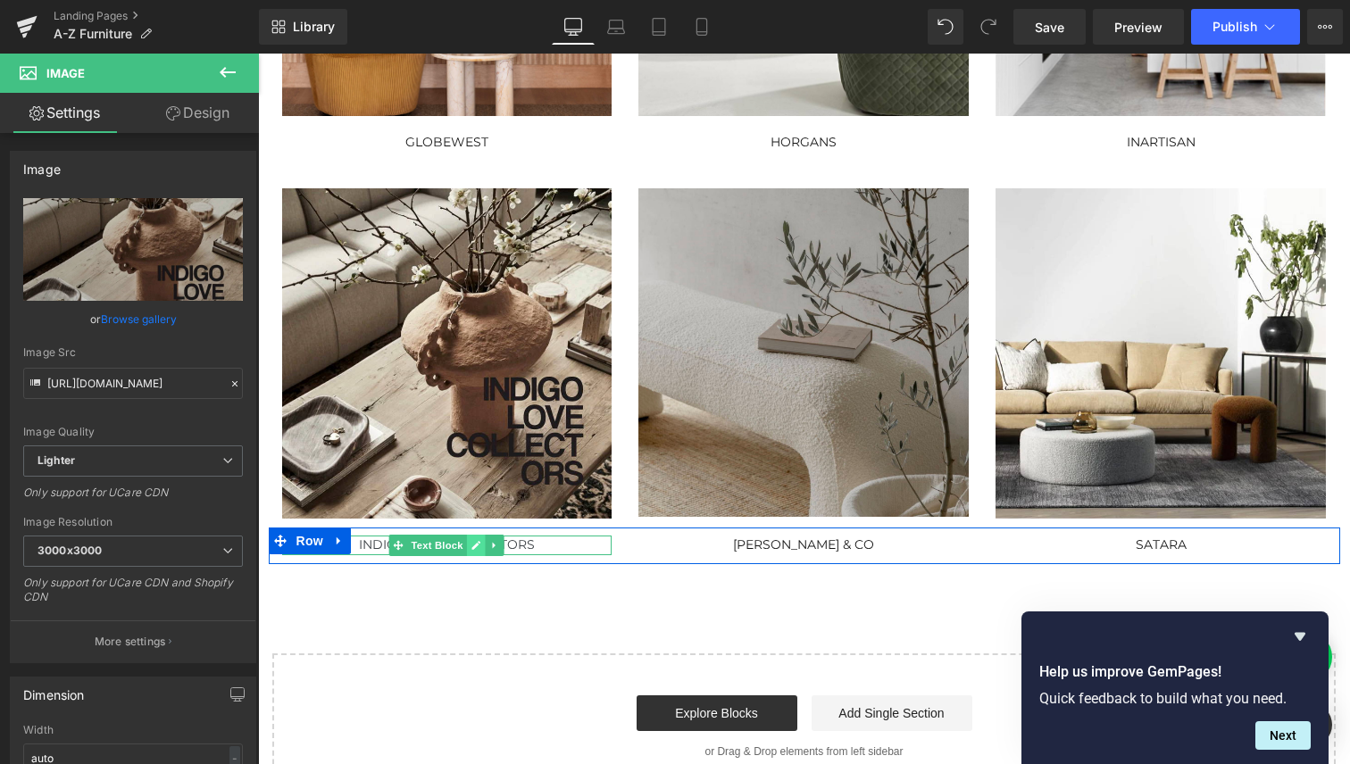
click at [472, 546] on icon at bounding box center [476, 545] width 9 height 9
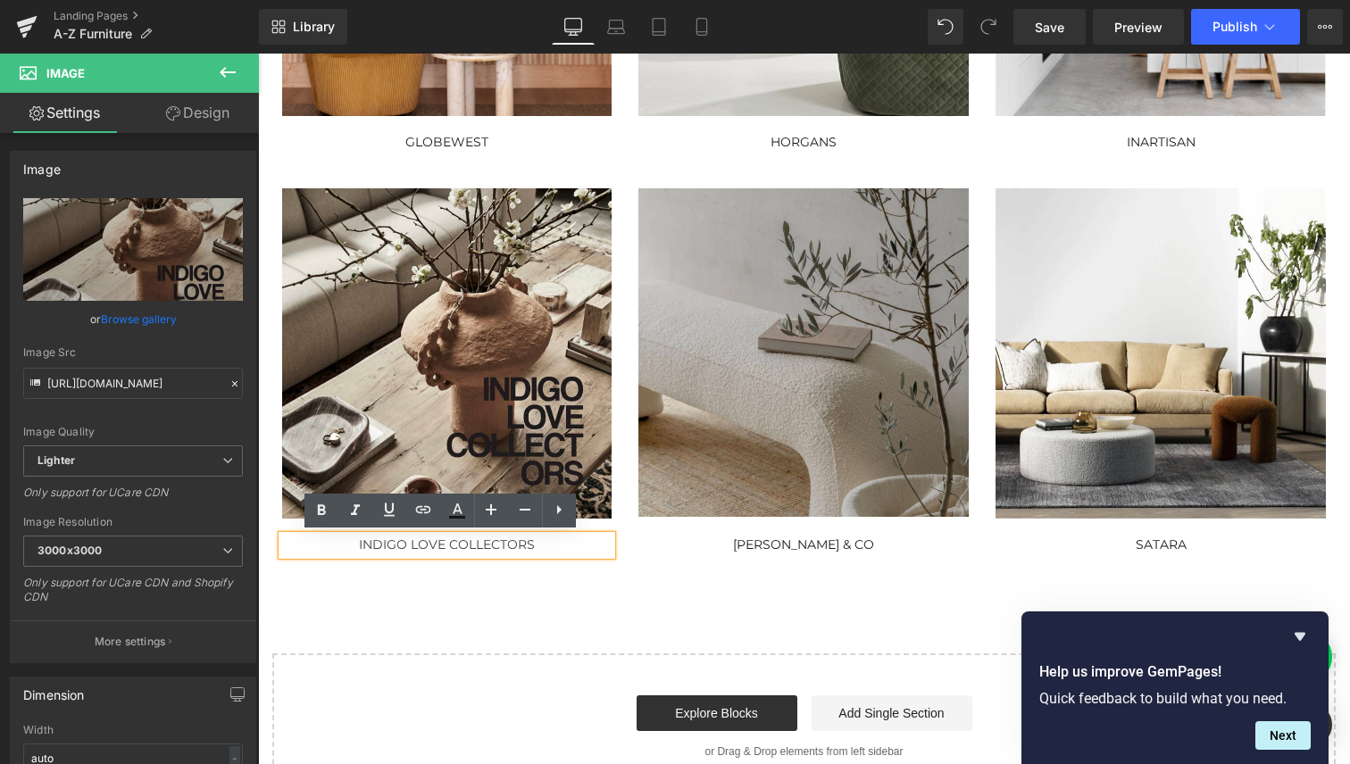
click at [471, 547] on div "INDIGO LOVE COLLECTORS" at bounding box center [447, 546] width 330 height 20
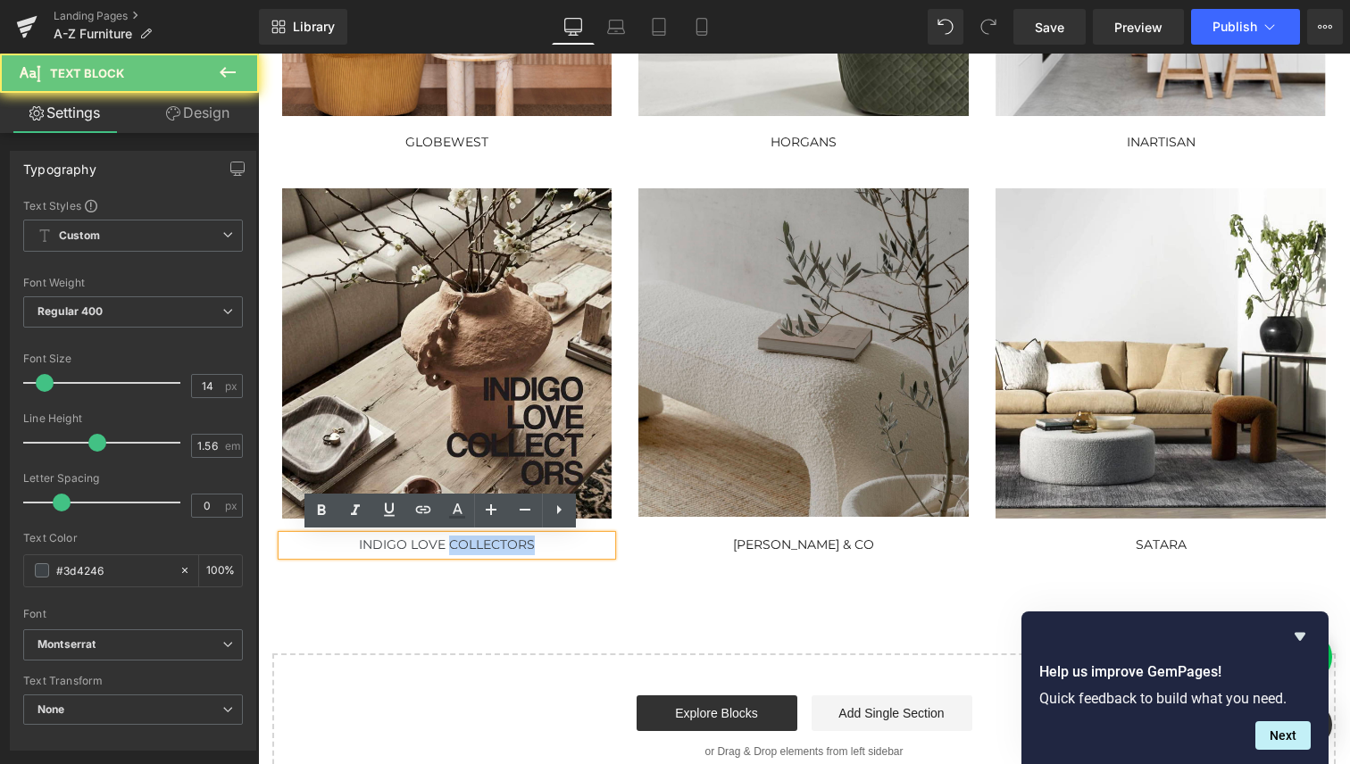
click at [471, 547] on div "INDIGO LOVE COLLECTORS" at bounding box center [447, 546] width 330 height 20
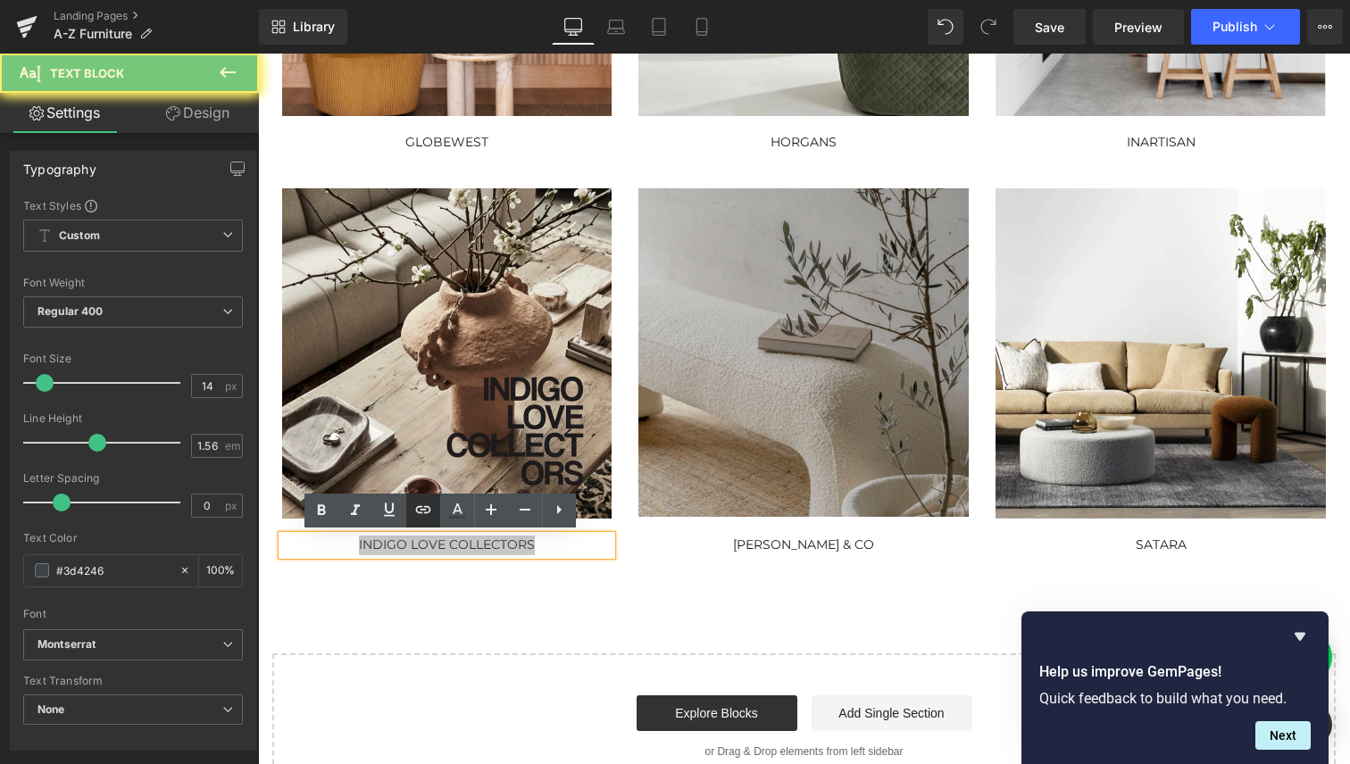
click at [427, 517] on icon at bounding box center [423, 509] width 21 height 21
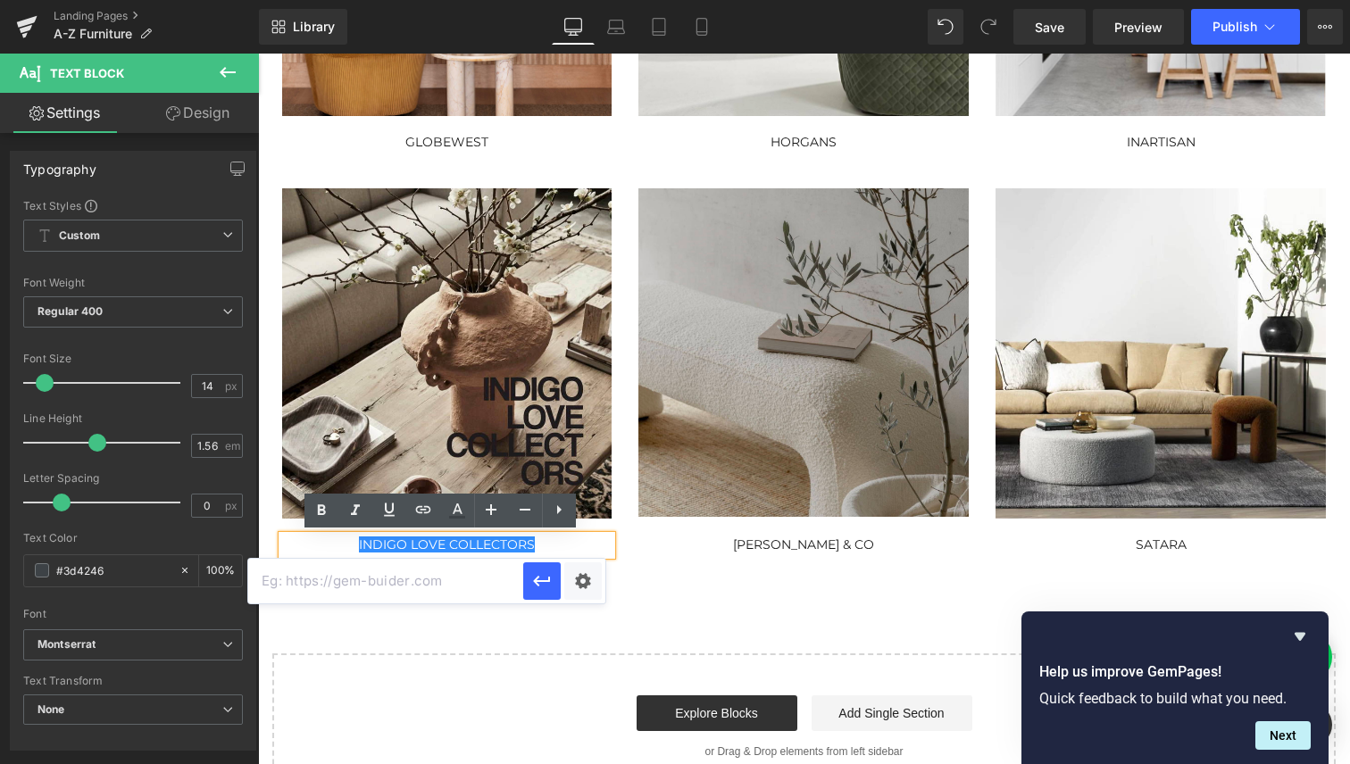
click at [424, 586] on input "text" at bounding box center [385, 581] width 275 height 45
paste input "[URL][DOMAIN_NAME]"
type input "[URL][DOMAIN_NAME]"
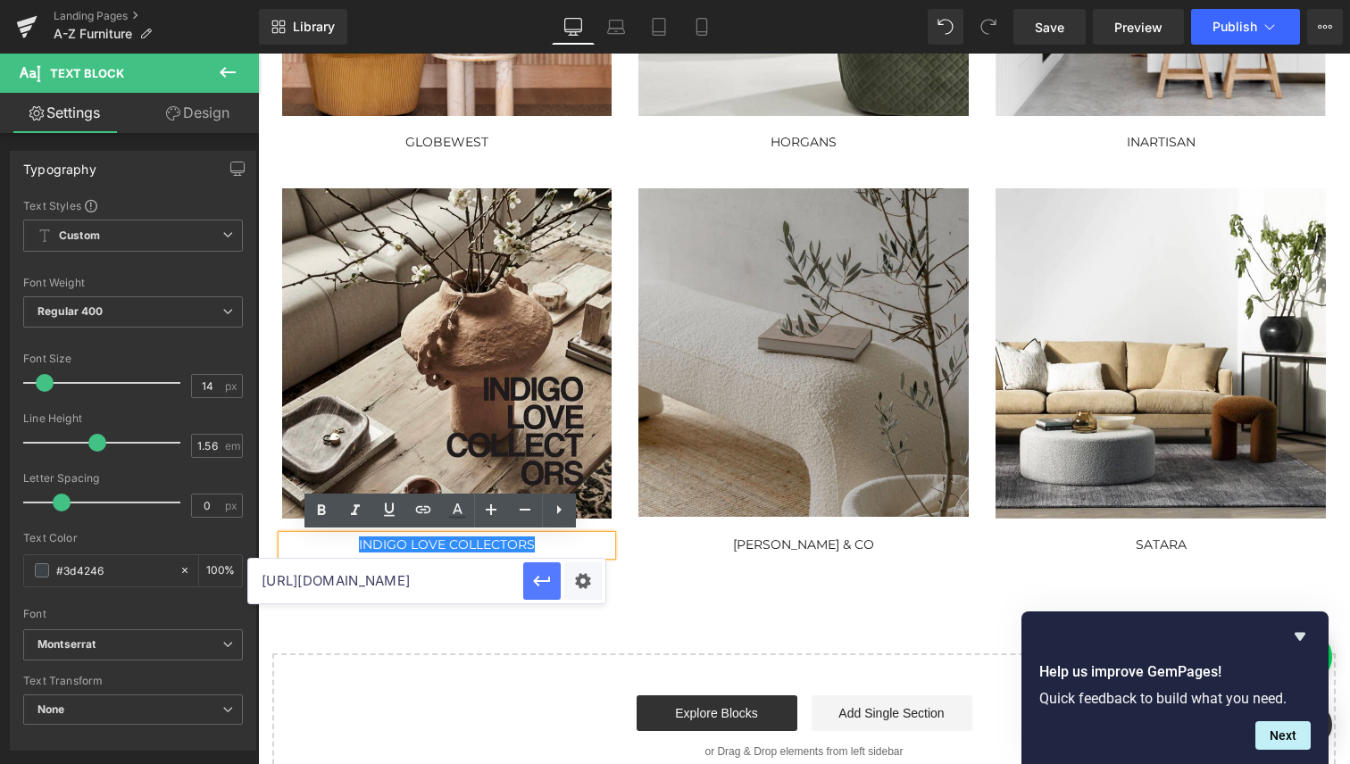
scroll to position [0, 0]
click at [541, 585] on icon "button" at bounding box center [541, 581] width 21 height 21
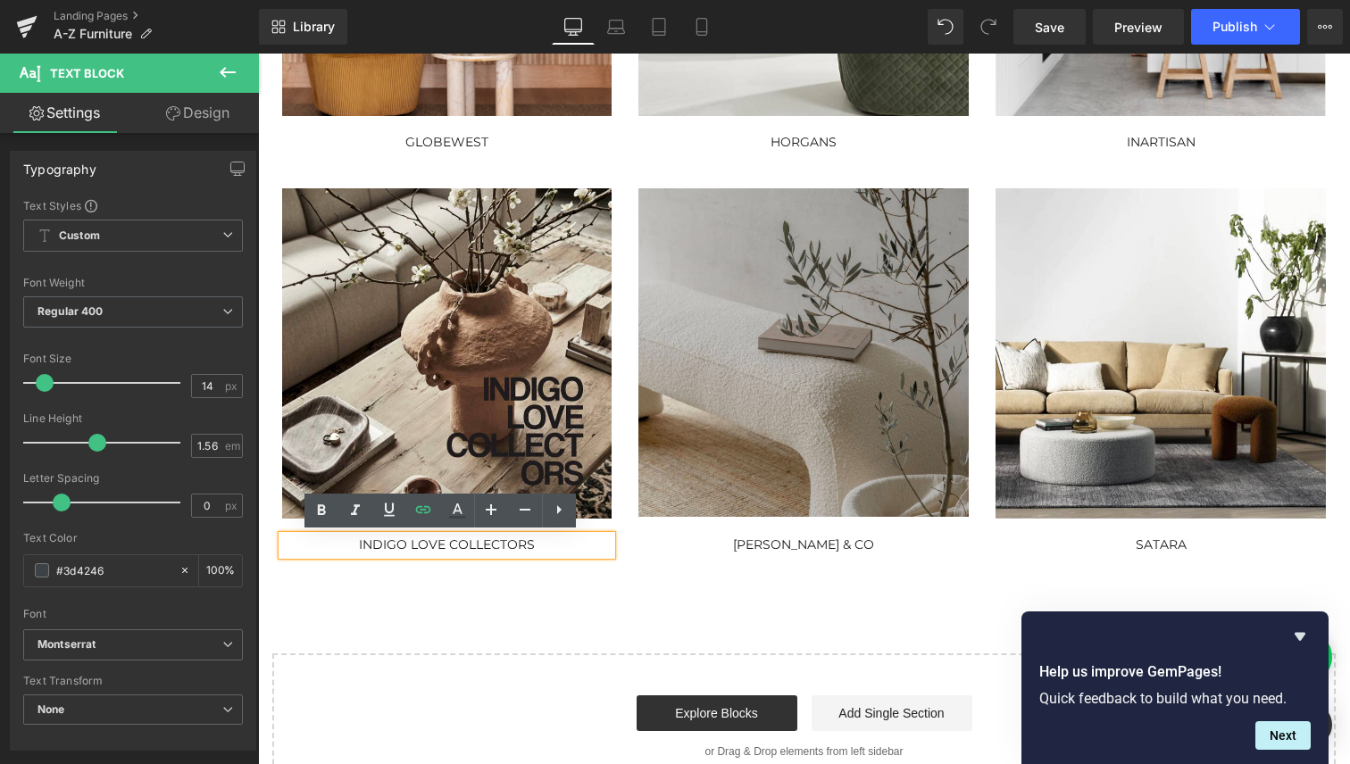
click at [512, 604] on div "Shop from our range of furniture brands from A-Z. W e are proud to offer a beau…" at bounding box center [804, 209] width 1092 height 1181
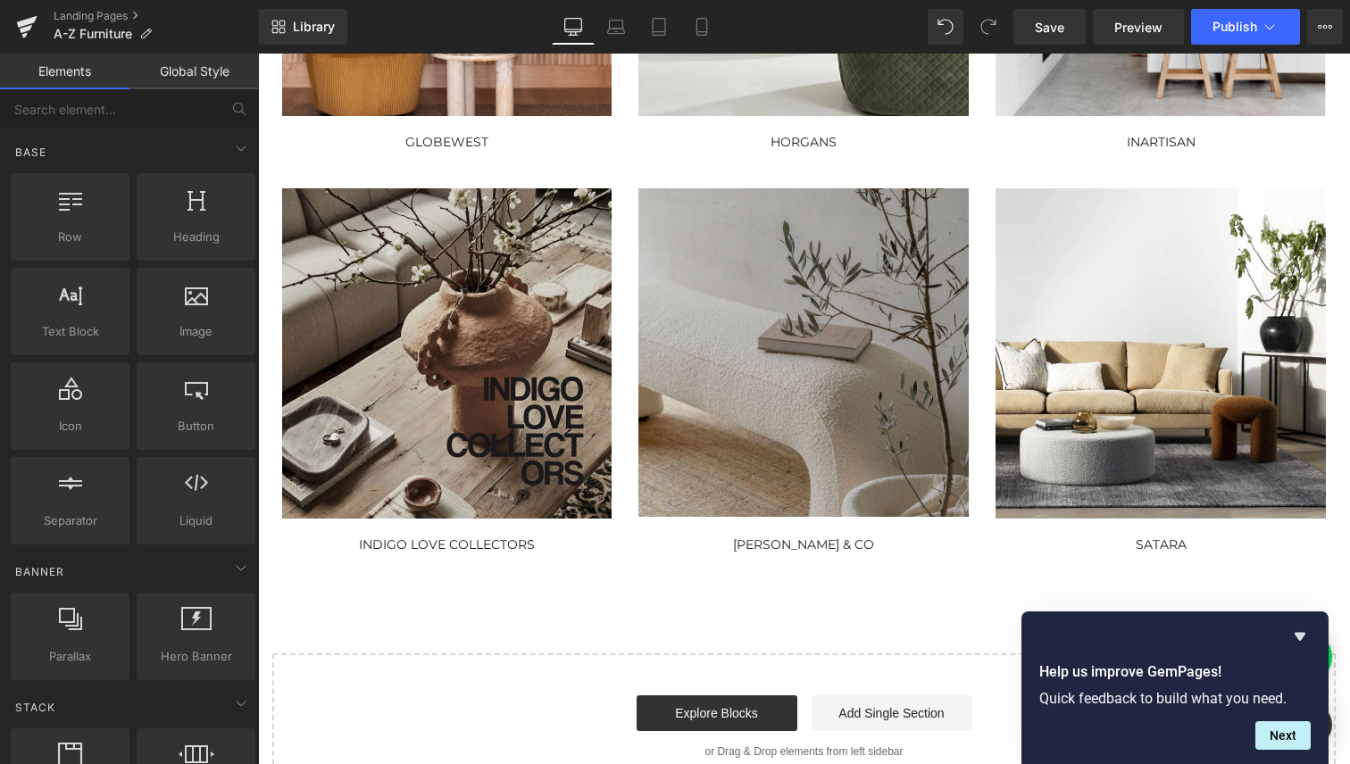
click at [440, 385] on img at bounding box center [447, 353] width 330 height 330
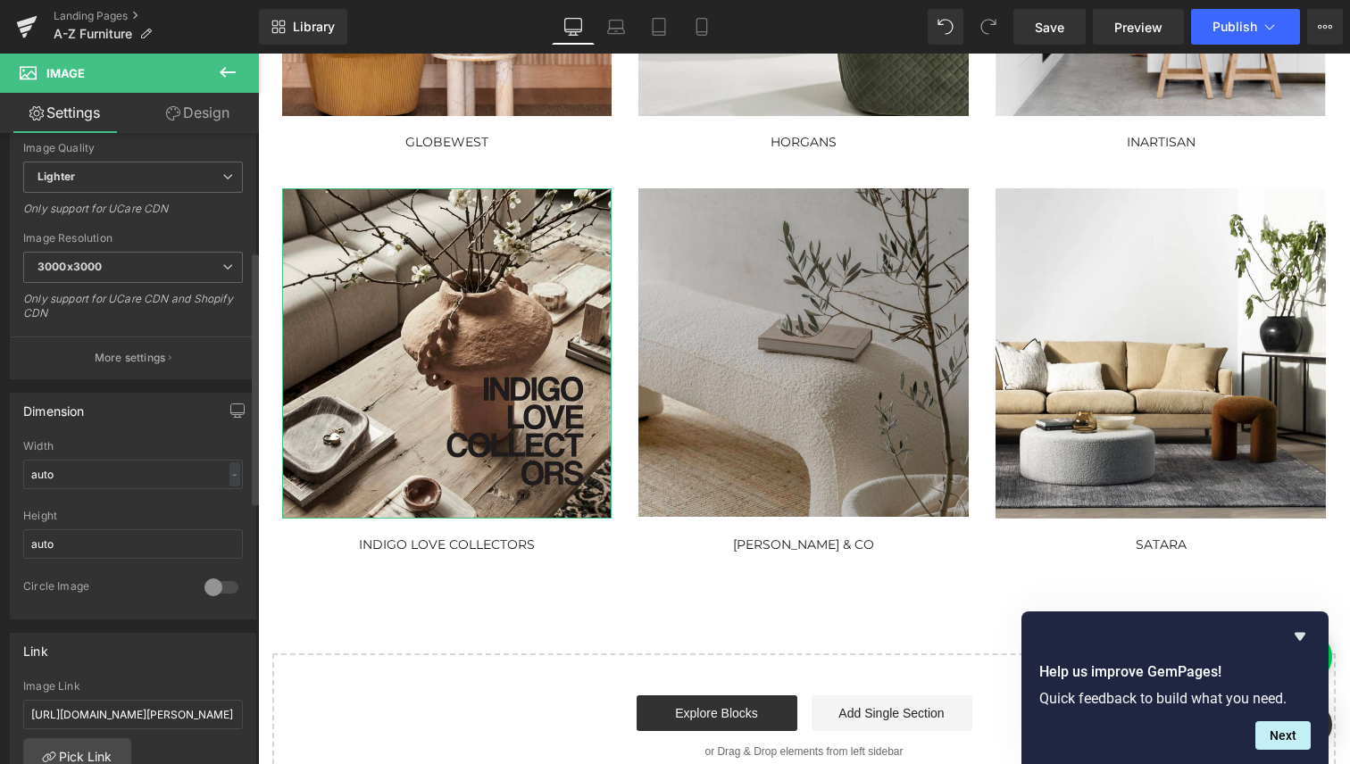
scroll to position [507, 0]
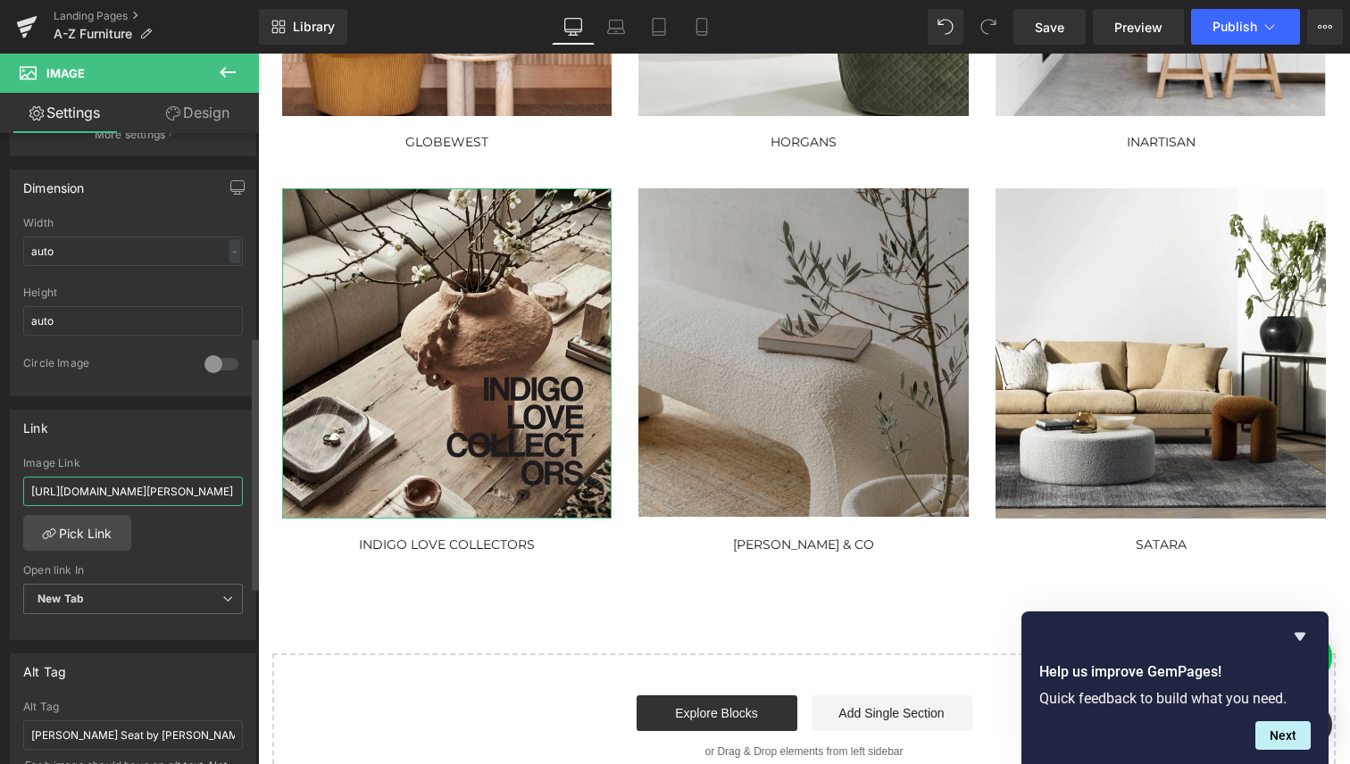
click at [156, 483] on input "[URL][DOMAIN_NAME][PERSON_NAME]" at bounding box center [133, 491] width 220 height 29
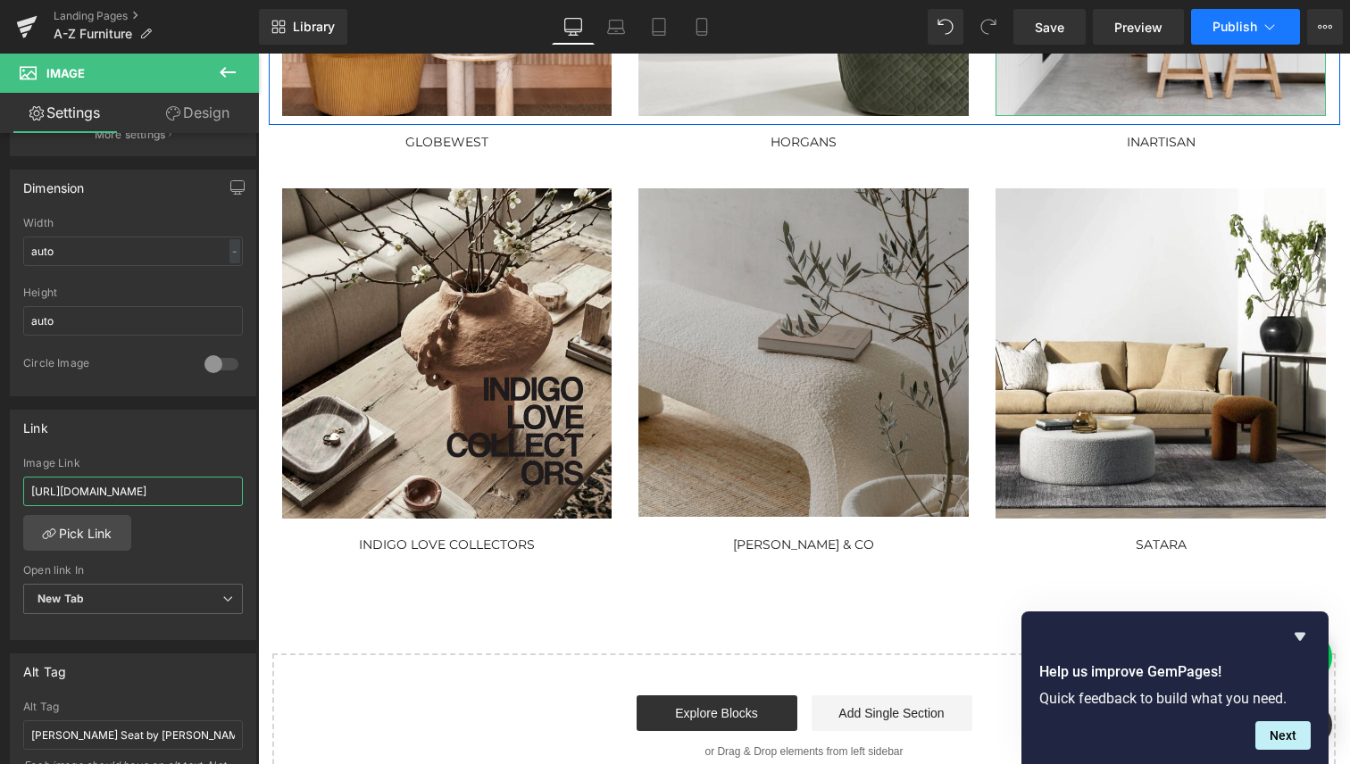
type input "[URL][DOMAIN_NAME]"
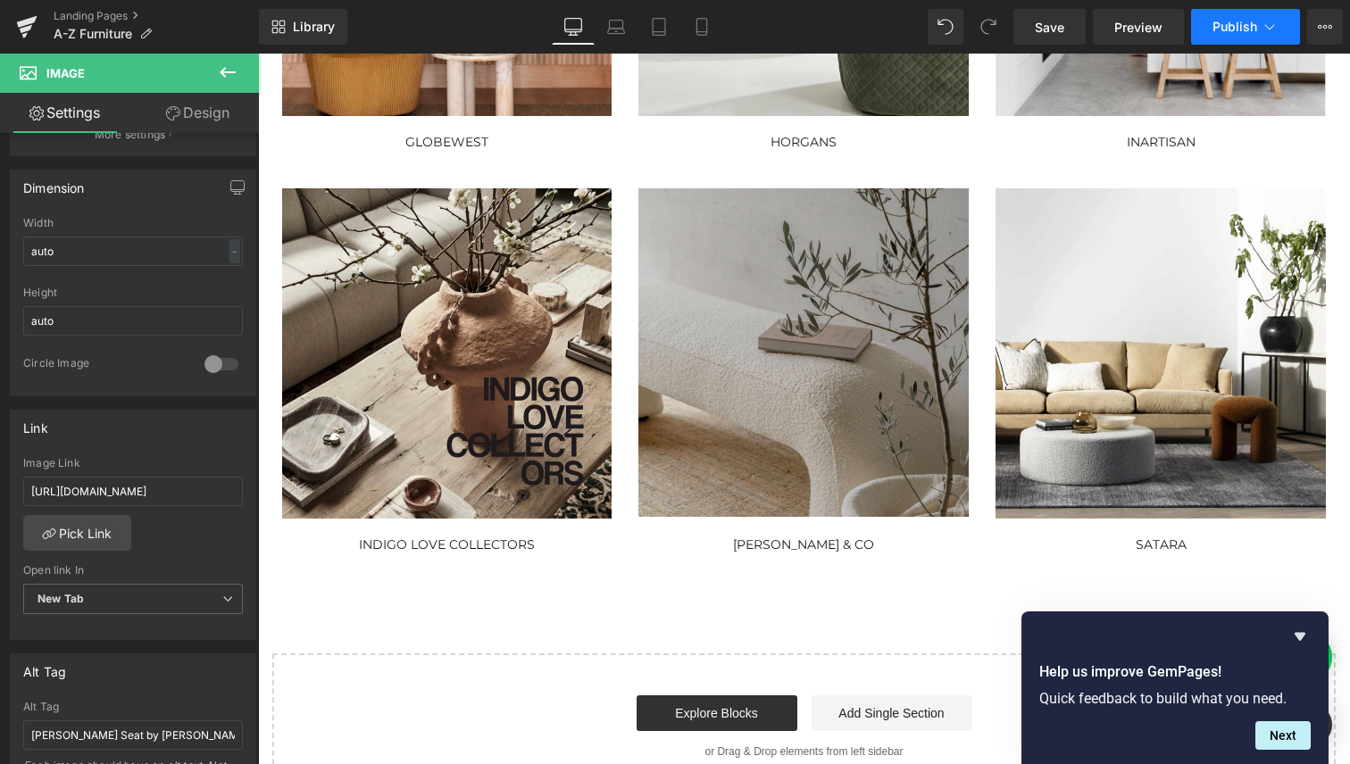
click at [1243, 33] on span "Publish" at bounding box center [1235, 27] width 45 height 14
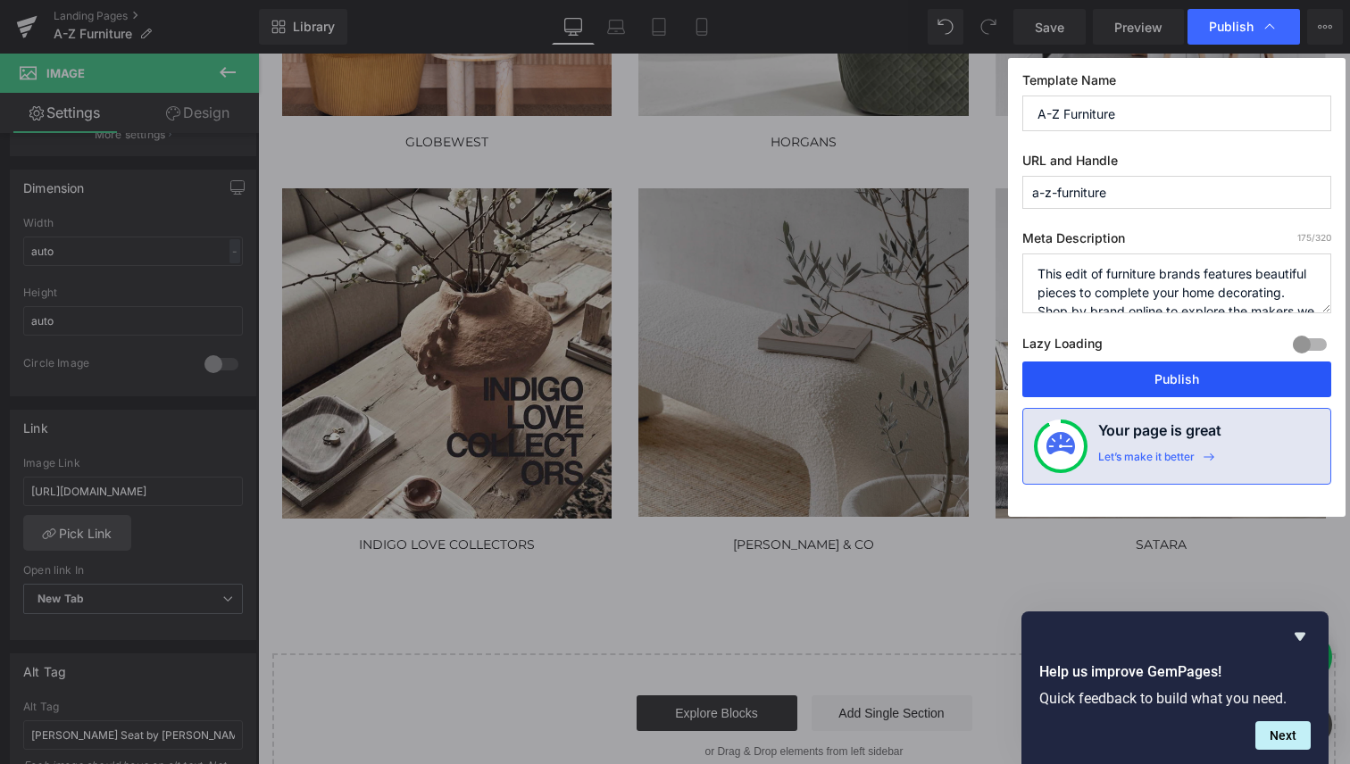
click at [1185, 388] on button "Publish" at bounding box center [1176, 380] width 309 height 36
